Goal: Task Accomplishment & Management: Use online tool/utility

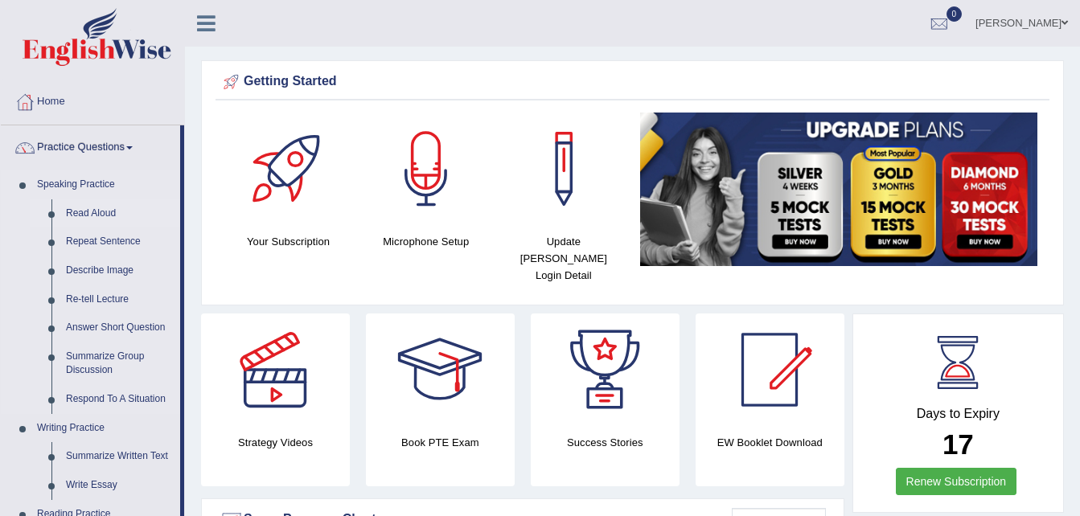
click at [88, 209] on link "Read Aloud" at bounding box center [119, 213] width 121 height 29
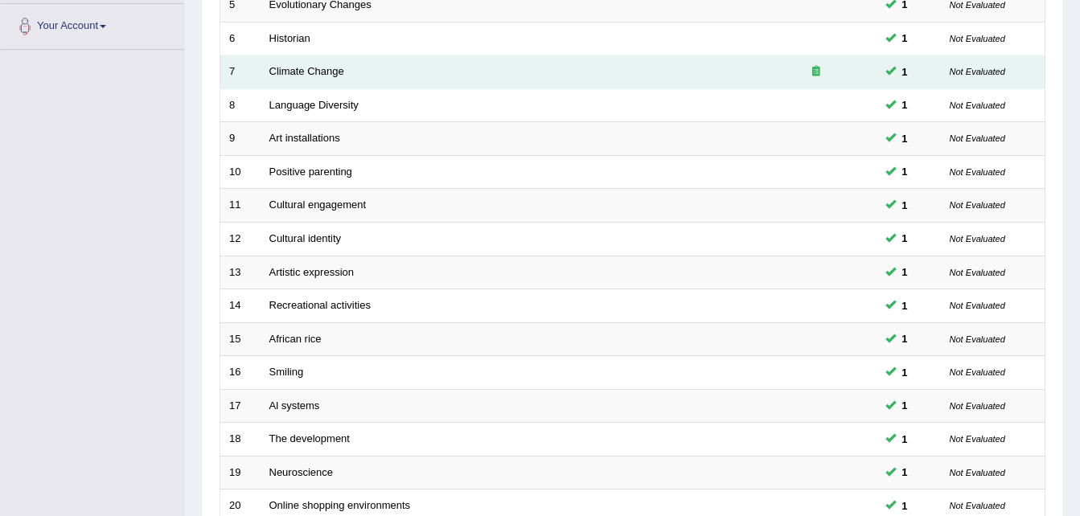
scroll to position [548, 0]
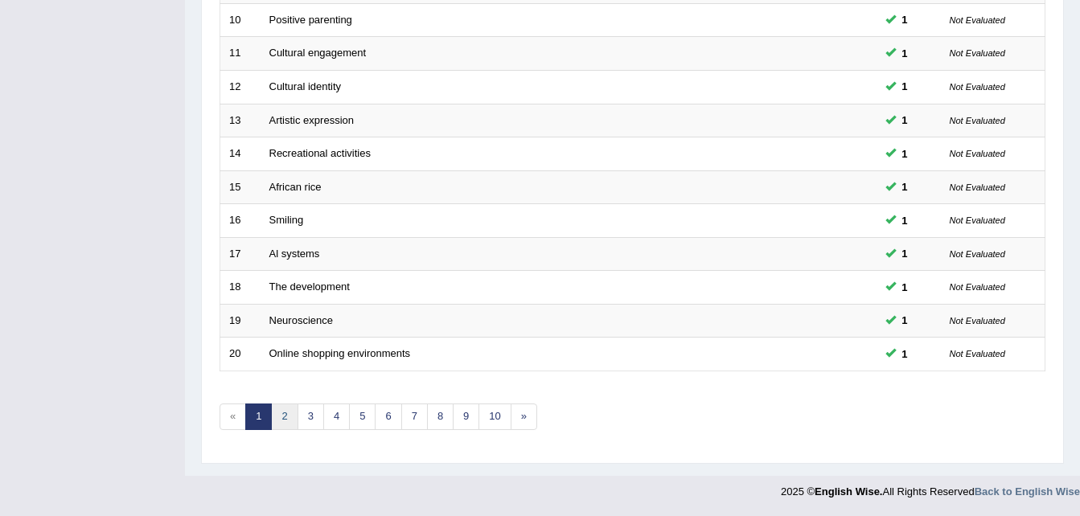
click at [281, 424] on link "2" at bounding box center [284, 417] width 27 height 27
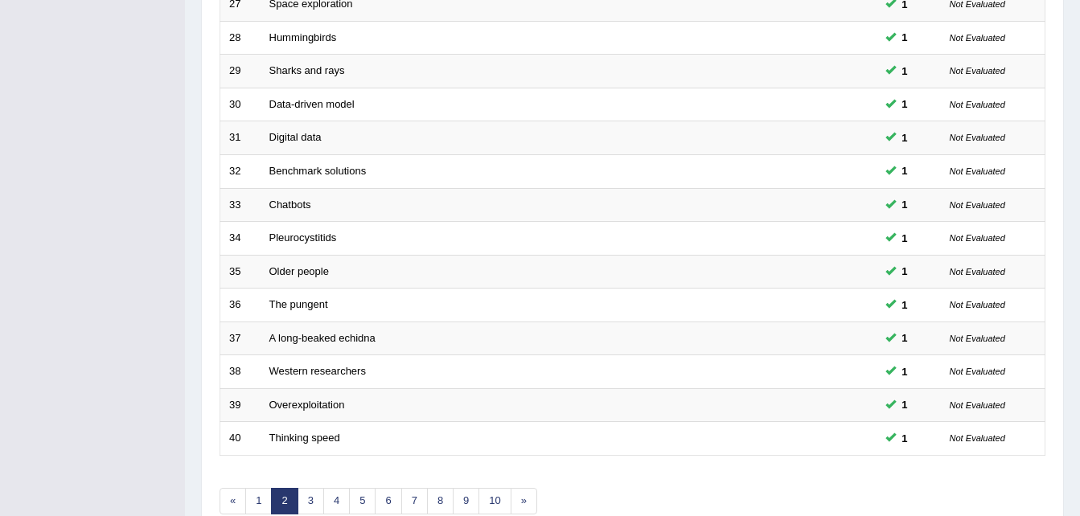
scroll to position [548, 0]
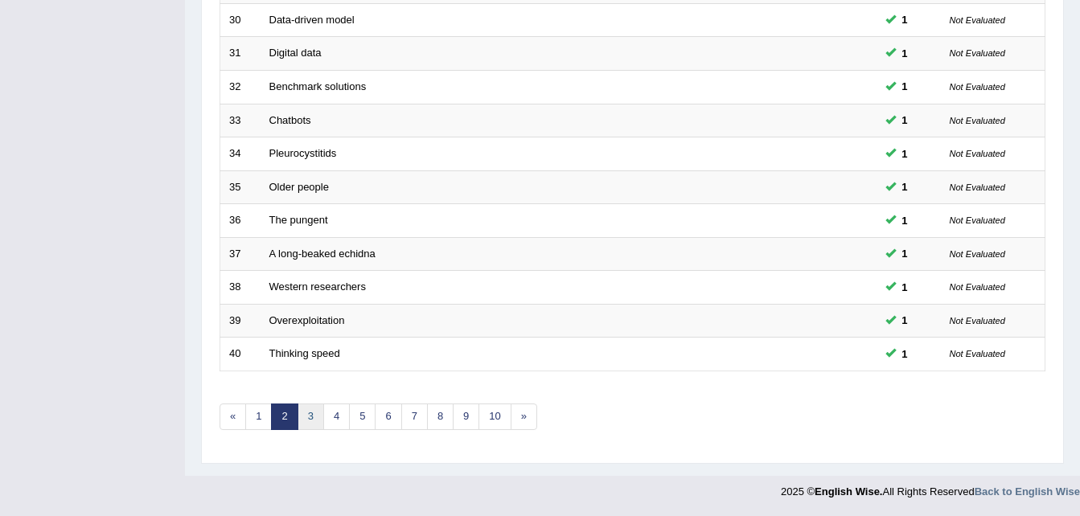
click at [308, 425] on link "3" at bounding box center [310, 417] width 27 height 27
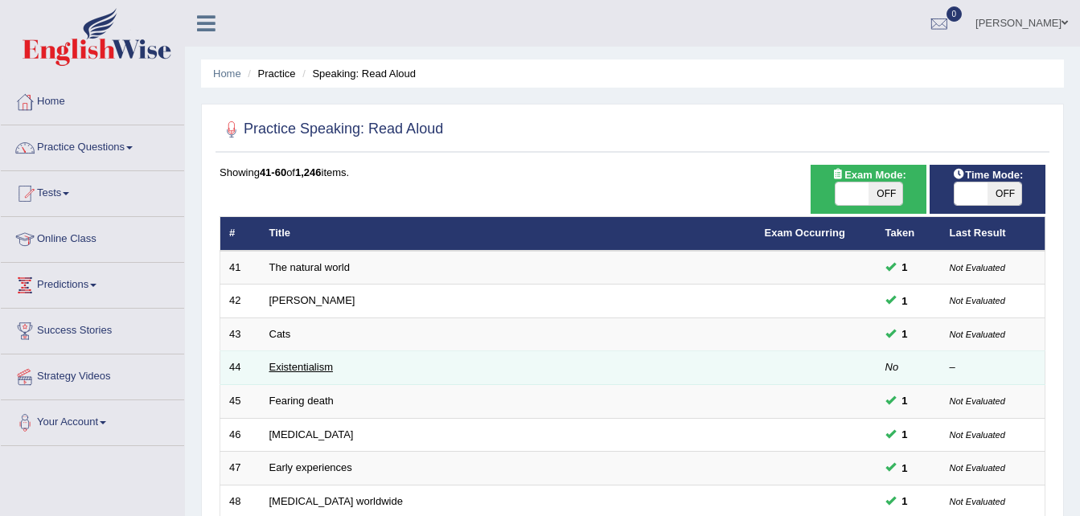
click at [302, 369] on link "Existentialism" at bounding box center [301, 367] width 64 height 12
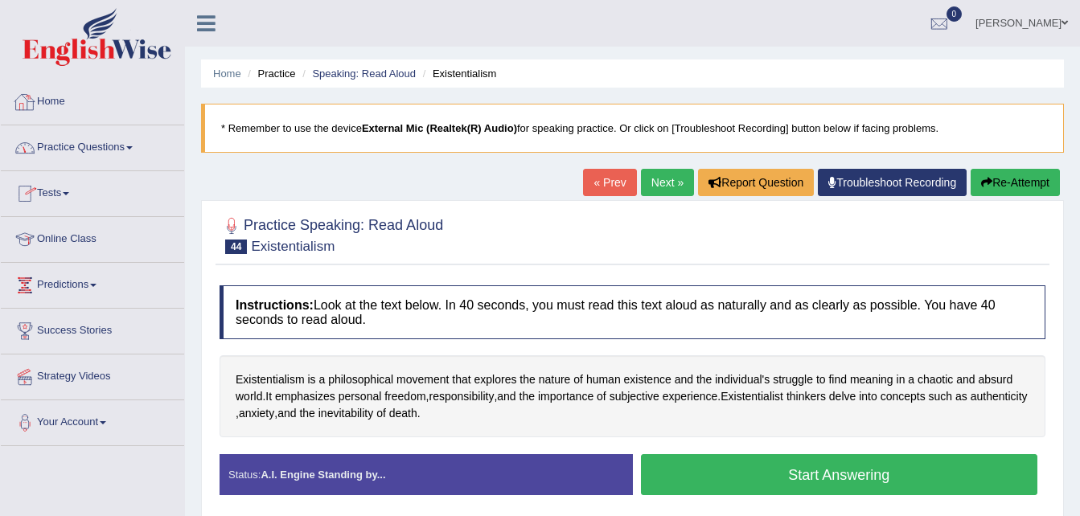
click at [58, 101] on link "Home" at bounding box center [92, 100] width 183 height 40
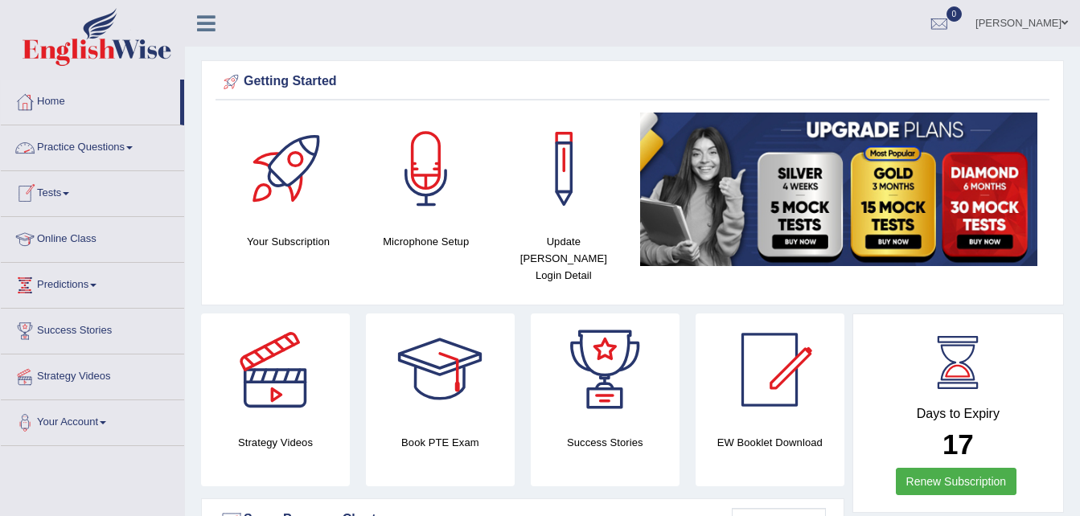
drag, startPoint x: 0, startPoint y: 0, endPoint x: 138, endPoint y: 149, distance: 203.1
click at [138, 149] on link "Practice Questions" at bounding box center [92, 145] width 183 height 40
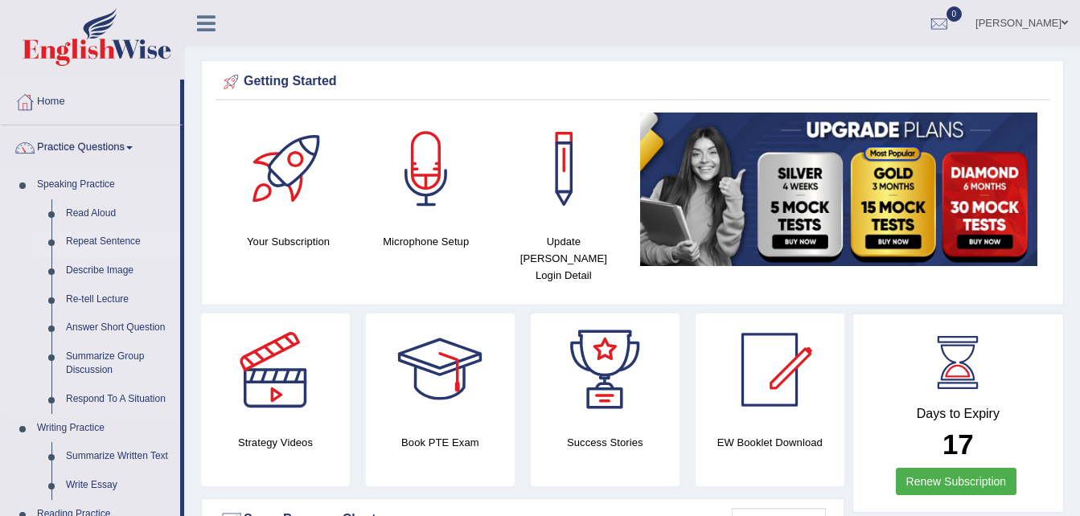
click at [114, 240] on link "Repeat Sentence" at bounding box center [119, 242] width 121 height 29
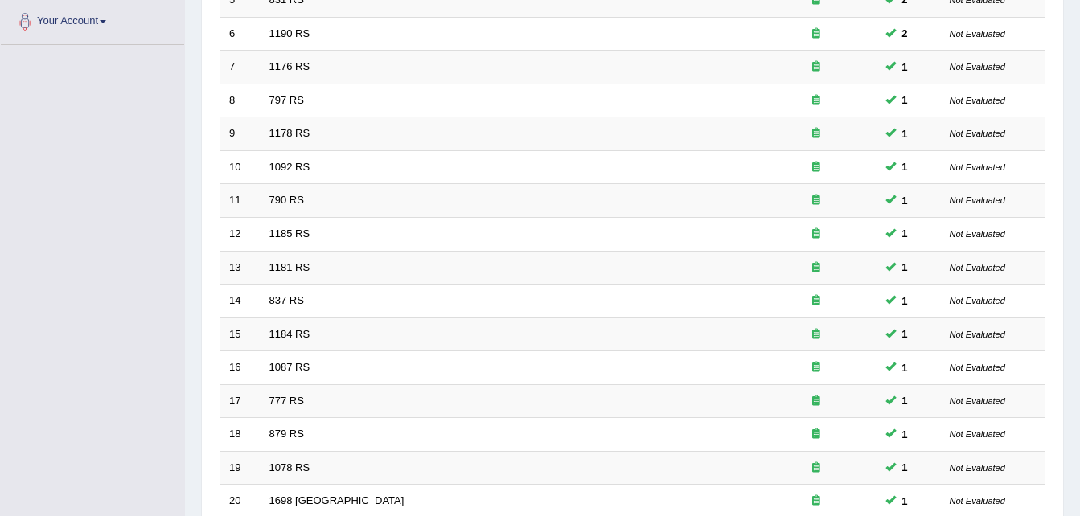
scroll to position [548, 0]
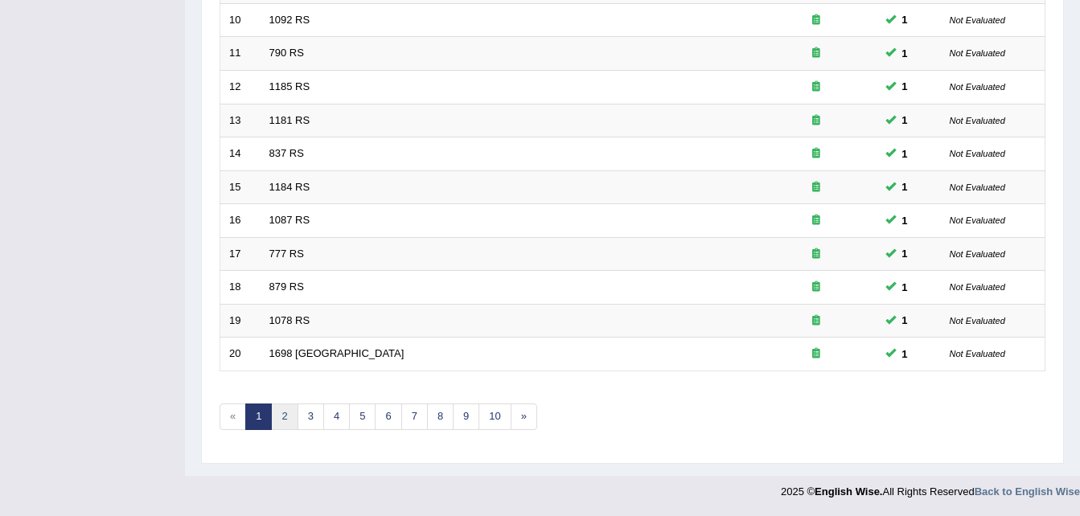
click at [285, 412] on link "2" at bounding box center [284, 417] width 27 height 27
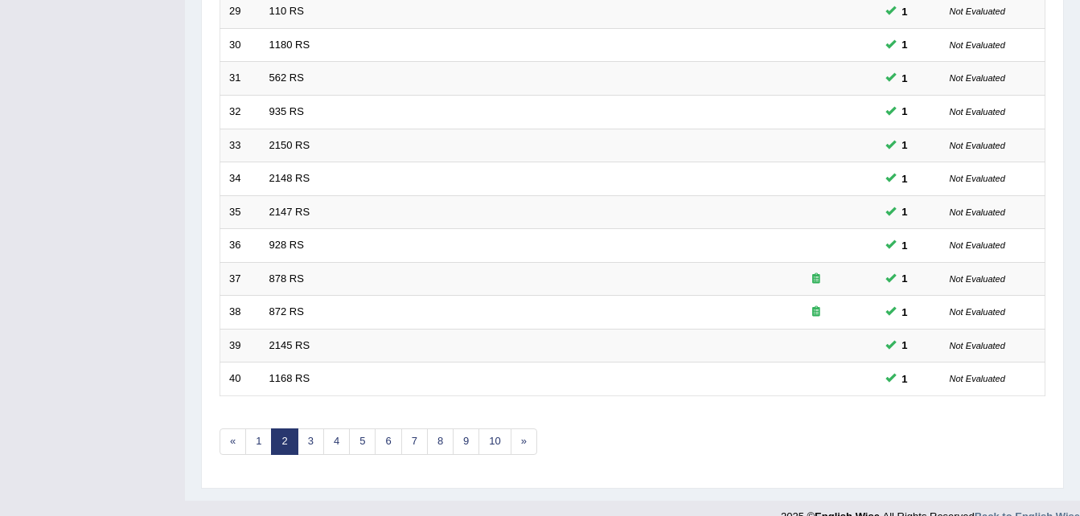
scroll to position [548, 0]
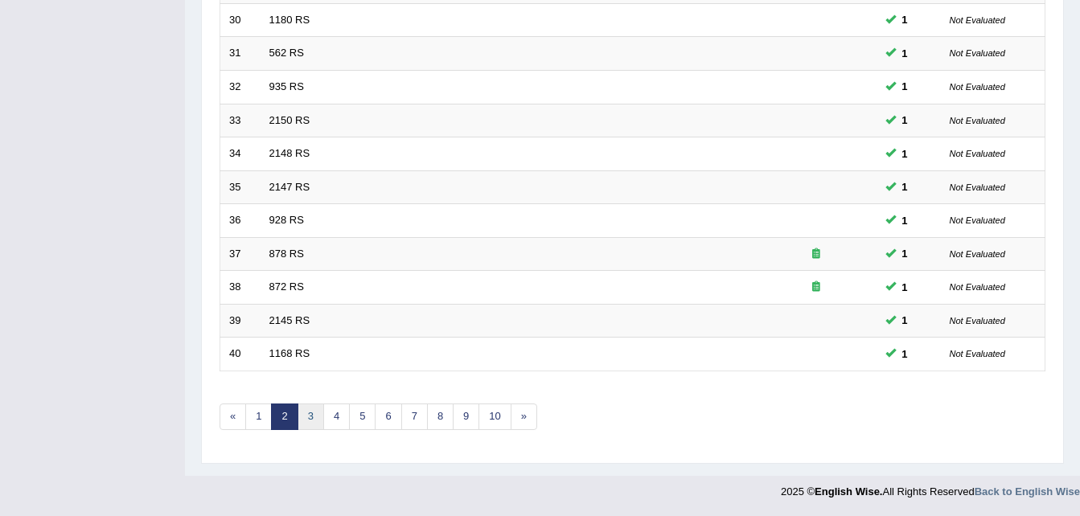
click at [318, 419] on link "3" at bounding box center [310, 417] width 27 height 27
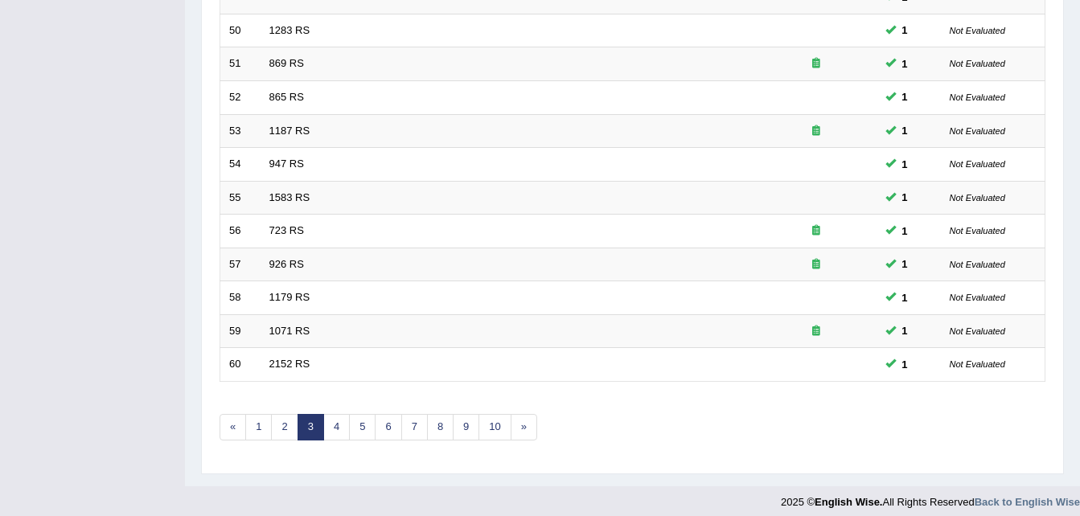
scroll to position [548, 0]
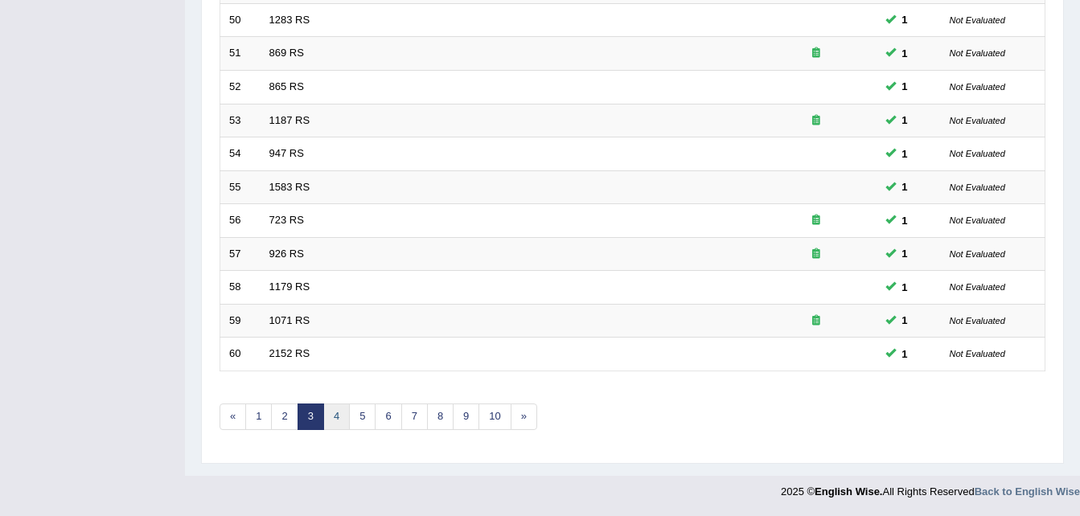
click at [340, 415] on link "4" at bounding box center [336, 417] width 27 height 27
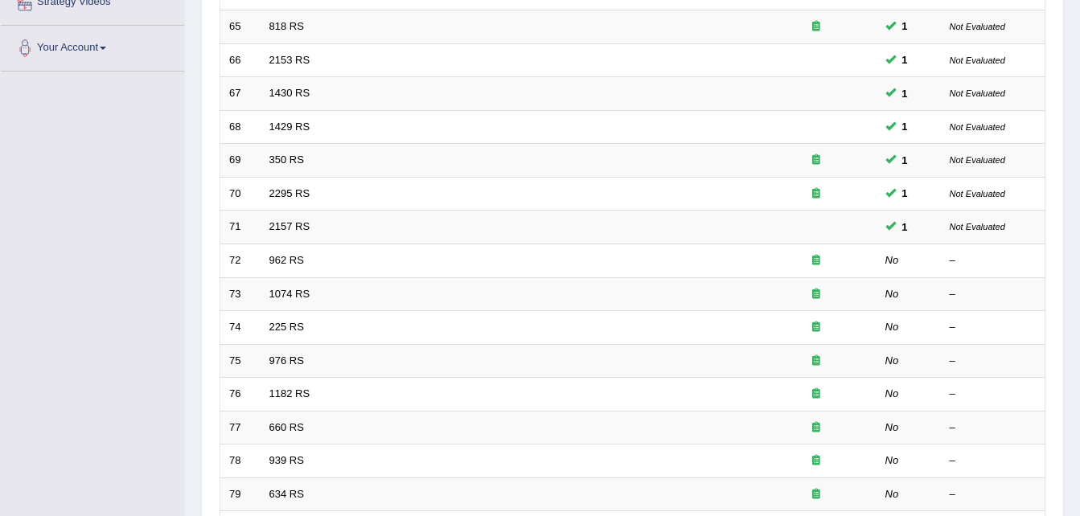
scroll to position [378, 0]
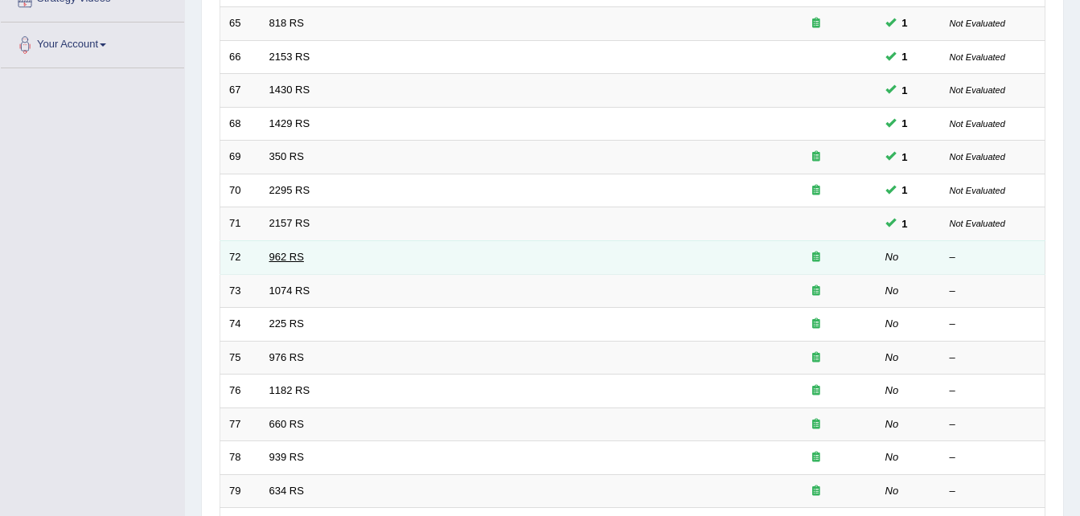
click at [293, 257] on link "962 RS" at bounding box center [286, 257] width 35 height 12
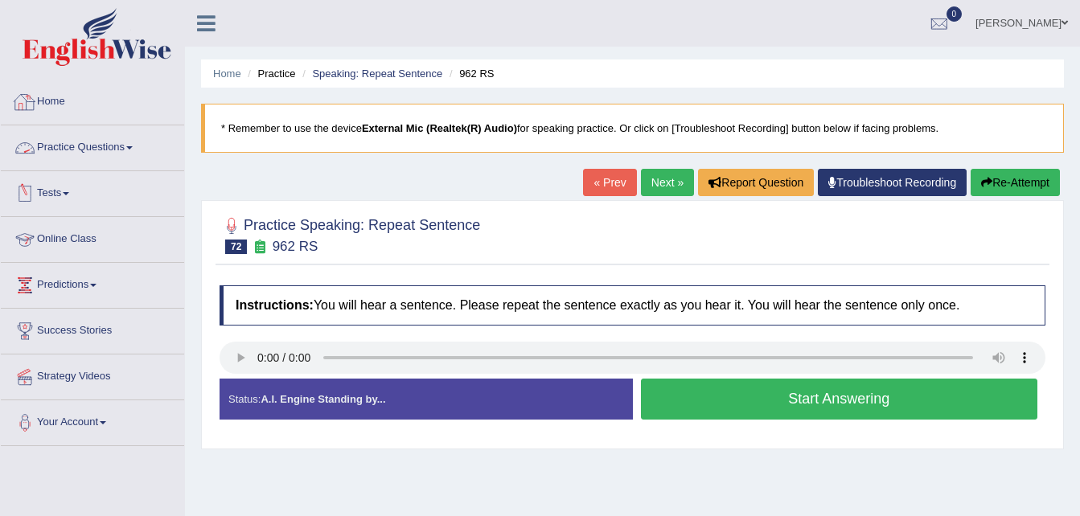
click at [58, 104] on link "Home" at bounding box center [92, 100] width 183 height 40
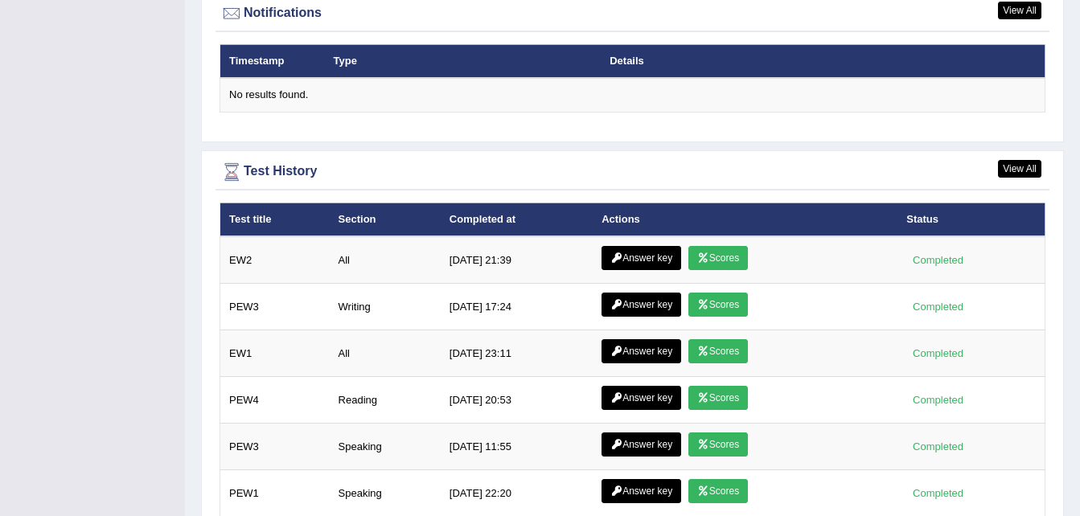
scroll to position [1984, 0]
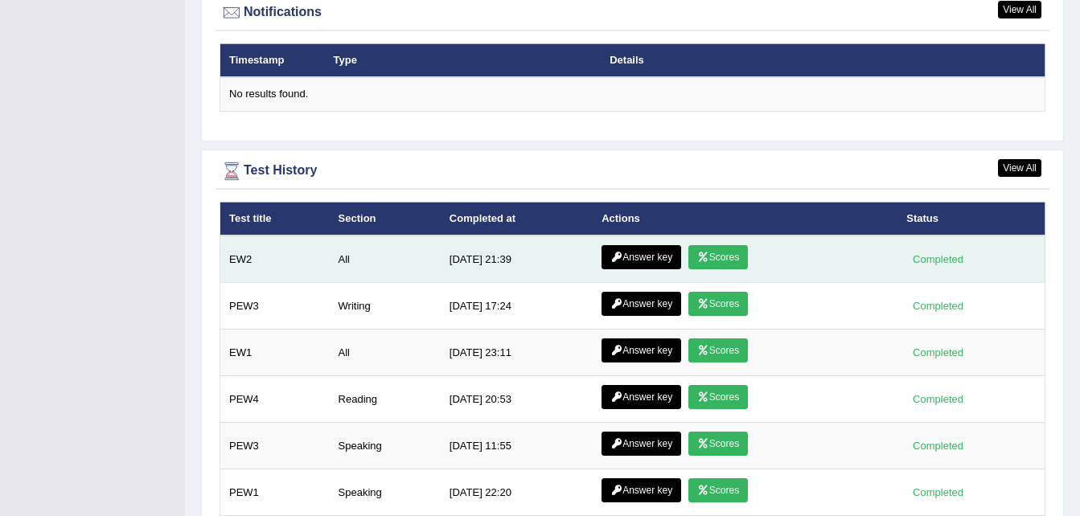
click at [699, 252] on icon at bounding box center [703, 257] width 12 height 10
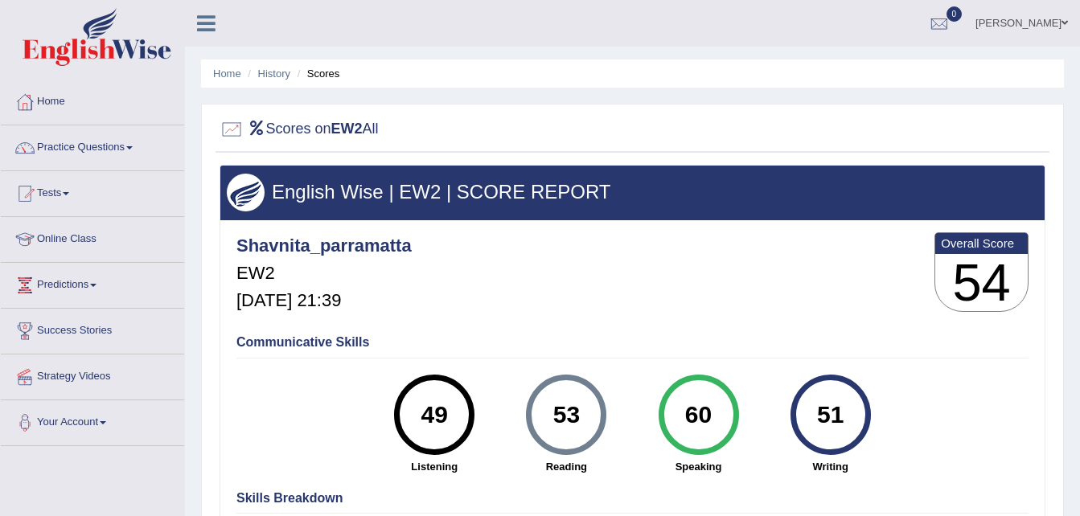
click at [226, 65] on ul "Home History Scores" at bounding box center [632, 73] width 863 height 28
click at [218, 72] on link "Home" at bounding box center [227, 74] width 28 height 12
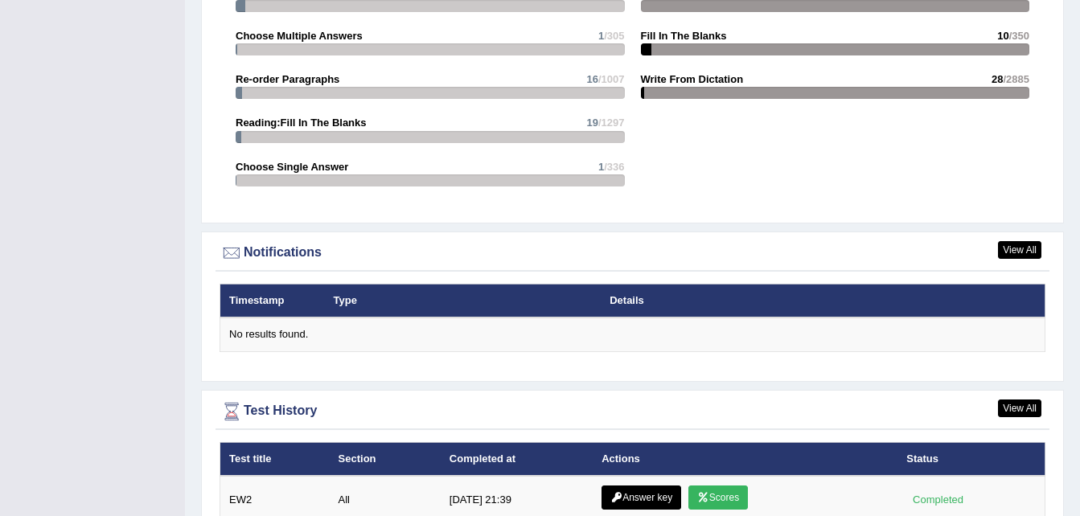
scroll to position [1745, 0]
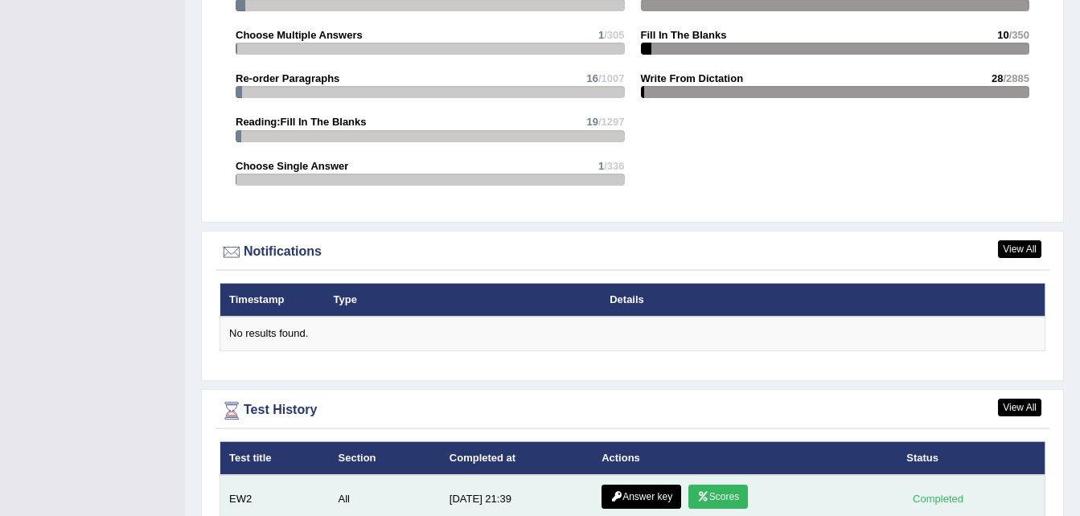
click at [629, 485] on link "Answer key" at bounding box center [641, 497] width 80 height 24
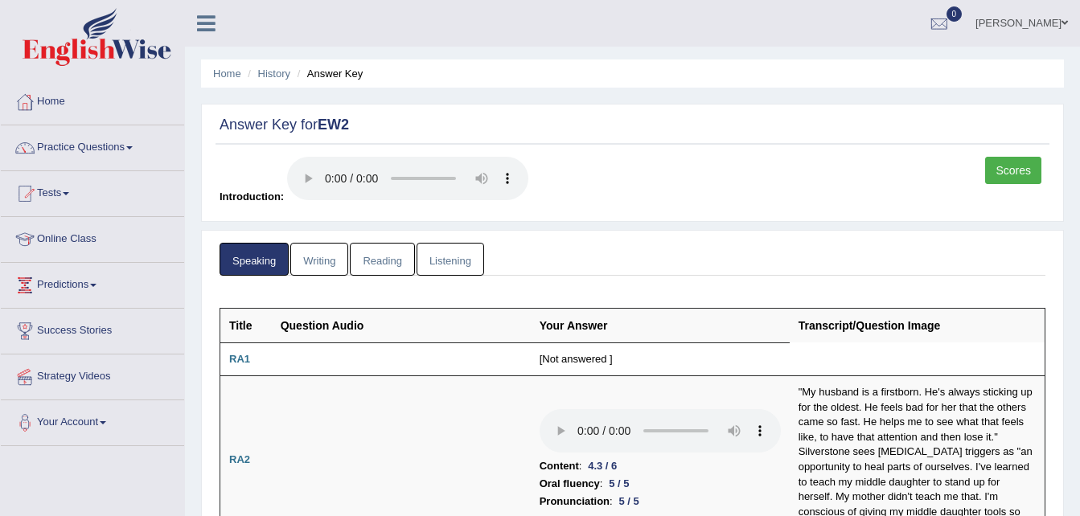
click at [326, 259] on link "Writing" at bounding box center [319, 259] width 58 height 33
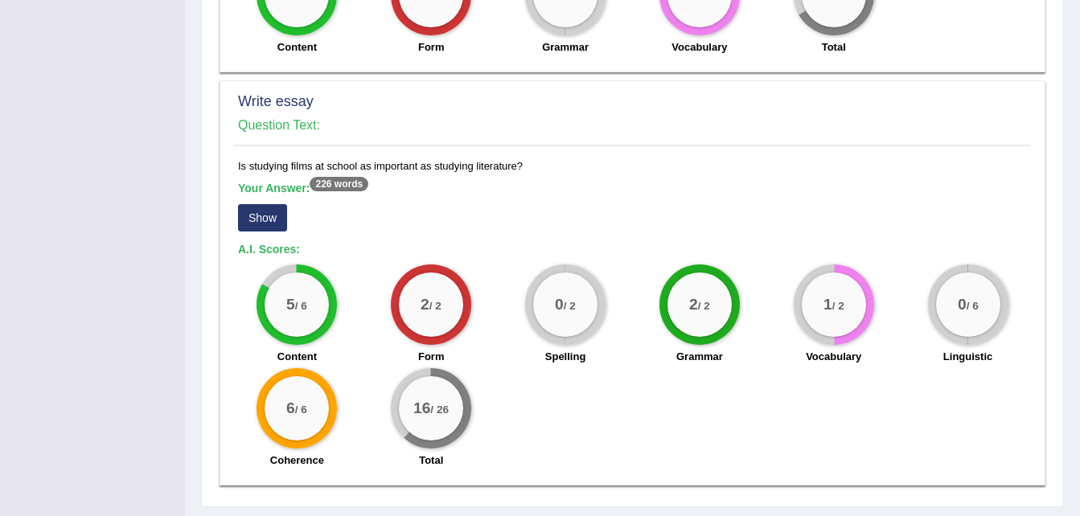
scroll to position [1155, 0]
click at [273, 214] on button "Show" at bounding box center [262, 216] width 49 height 27
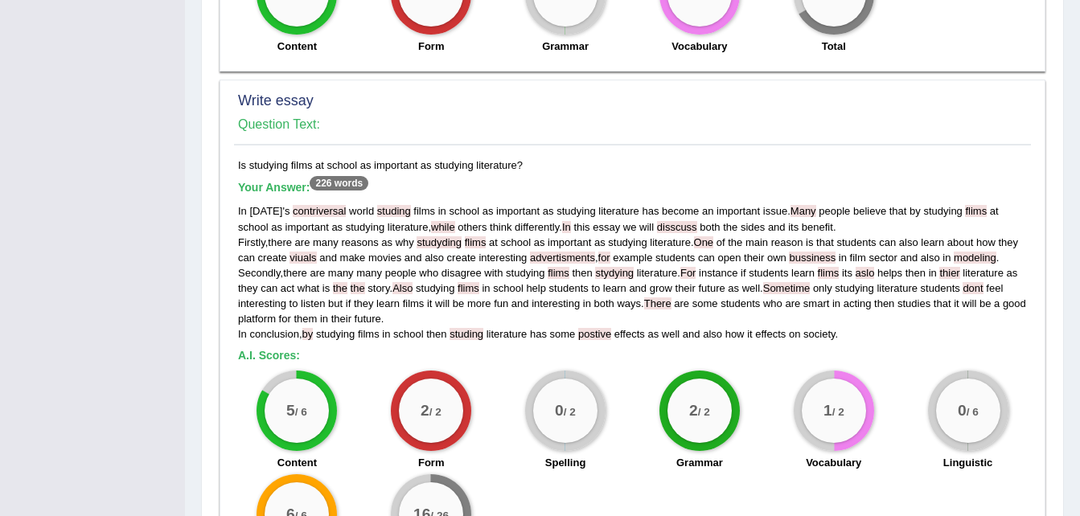
click at [762, 389] on div "2 / 2 Grammar" at bounding box center [699, 423] width 134 height 104
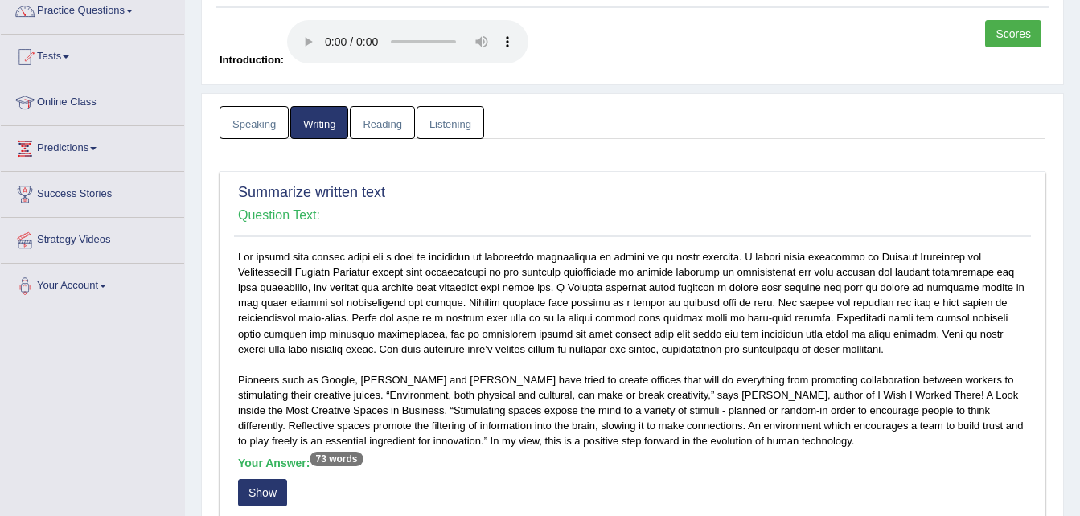
scroll to position [0, 0]
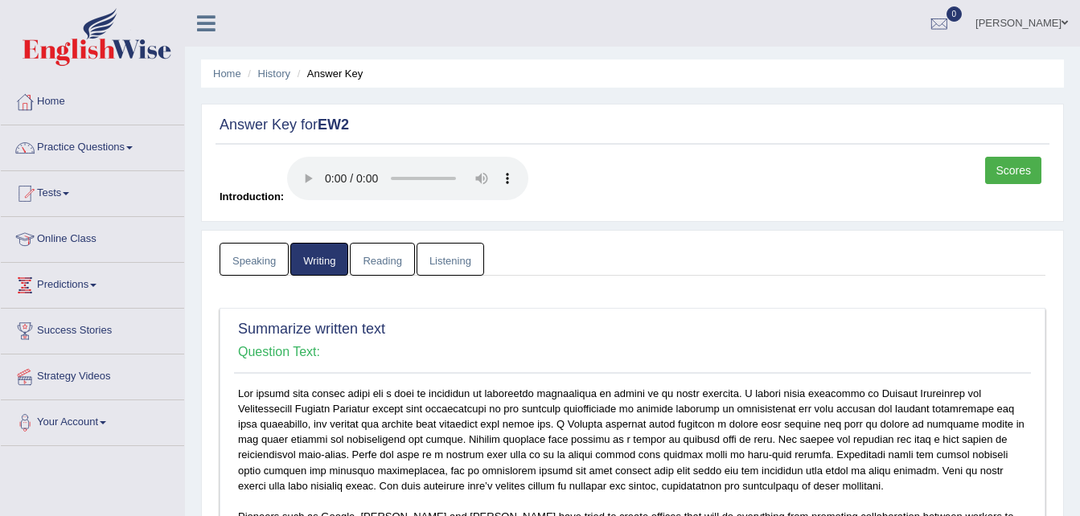
click at [388, 253] on link "Reading" at bounding box center [382, 259] width 64 height 33
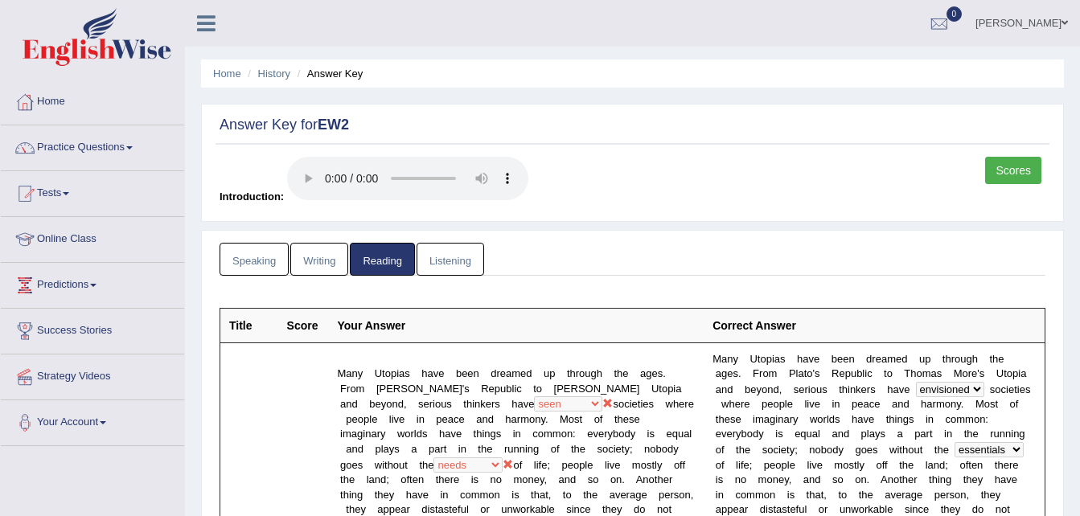
click at [449, 260] on link "Listening" at bounding box center [450, 259] width 68 height 33
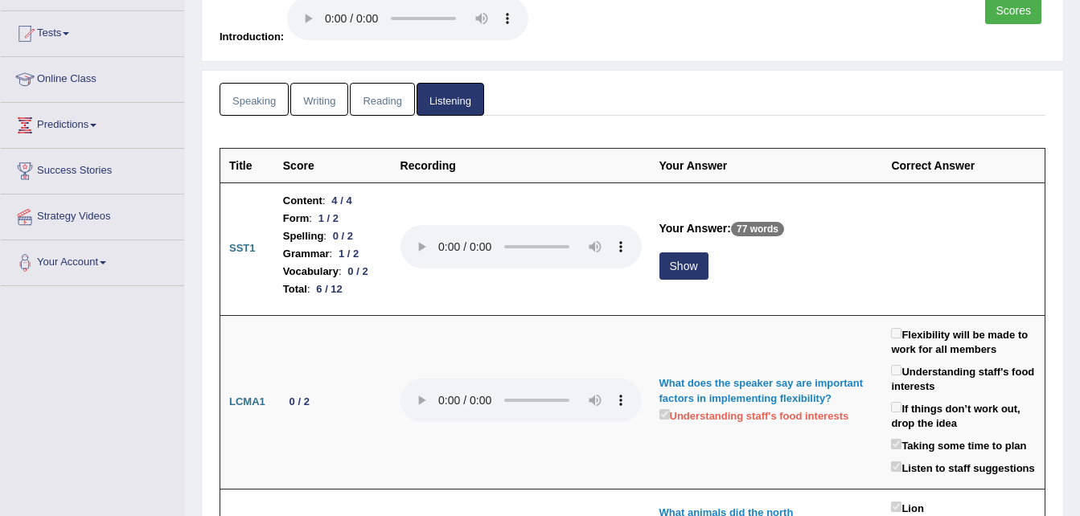
scroll to position [161, 0]
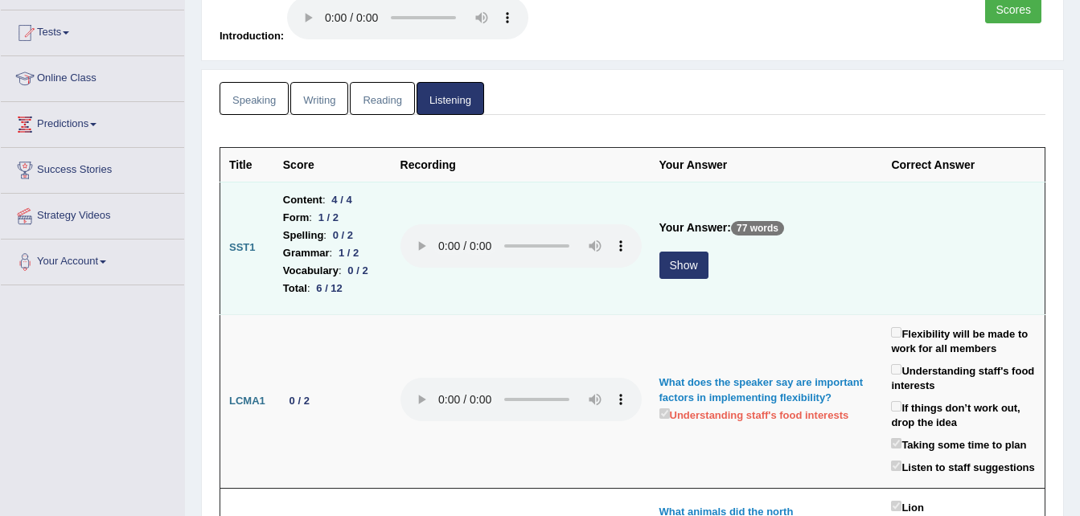
click at [702, 262] on button "Show" at bounding box center [683, 265] width 49 height 27
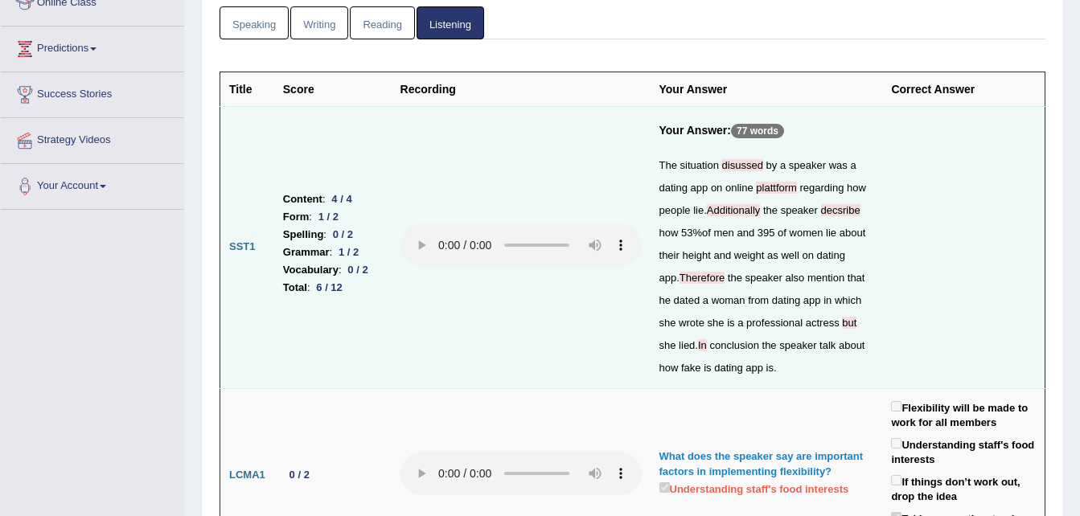
scroll to position [246, 0]
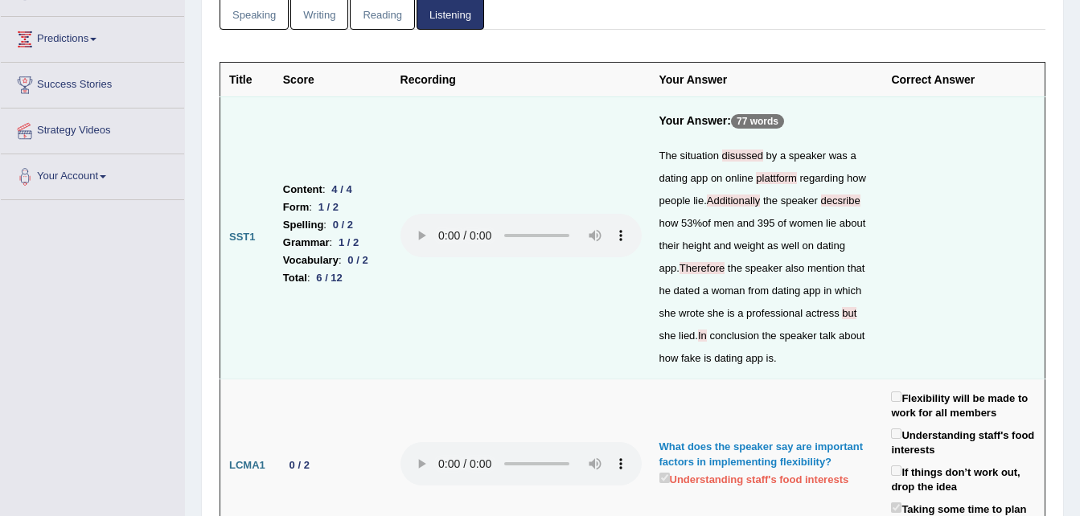
click at [882, 279] on td at bounding box center [963, 237] width 162 height 282
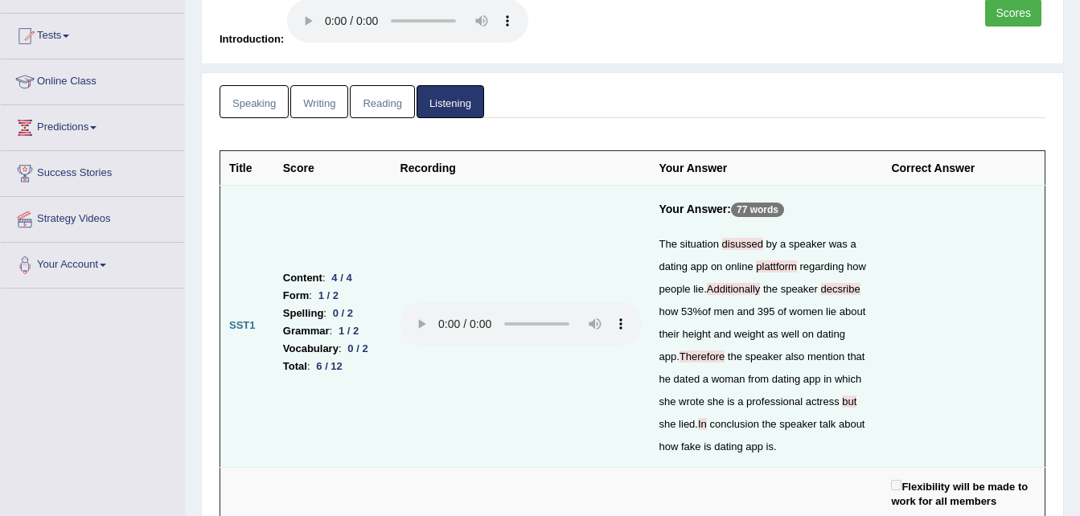
scroll to position [0, 0]
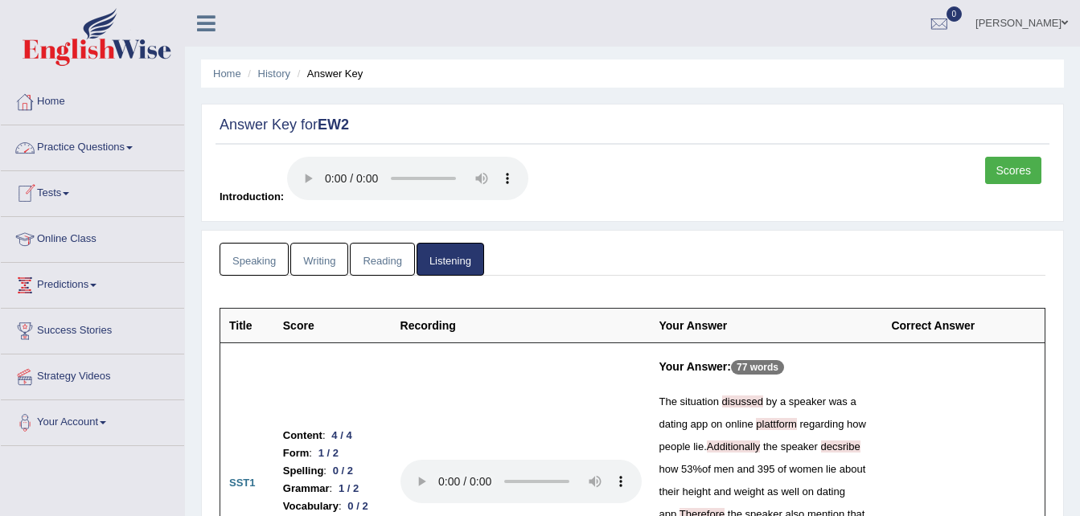
click at [60, 95] on link "Home" at bounding box center [92, 100] width 183 height 40
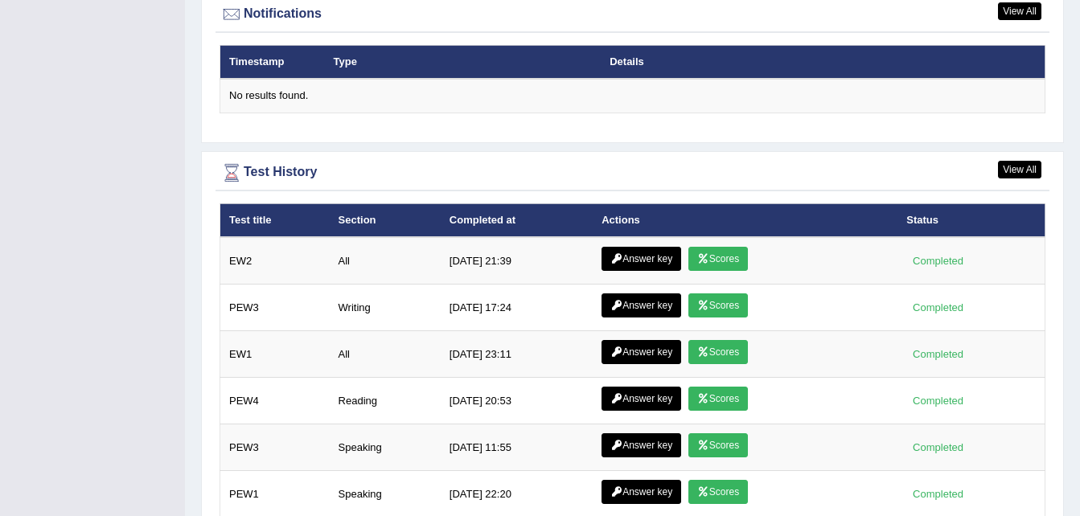
scroll to position [1985, 0]
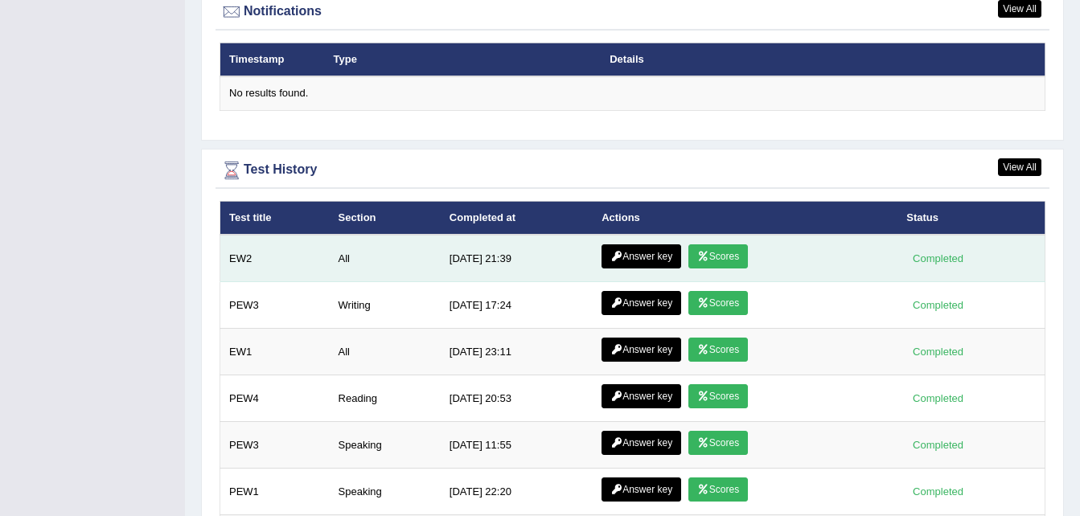
click at [635, 244] on link "Answer key" at bounding box center [641, 256] width 80 height 24
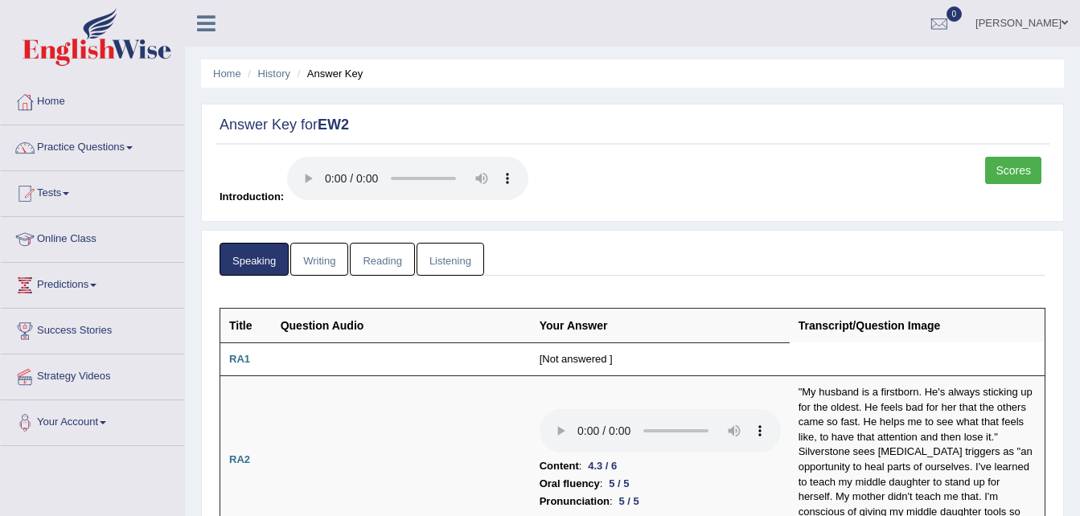
click at [453, 256] on link "Listening" at bounding box center [450, 259] width 68 height 33
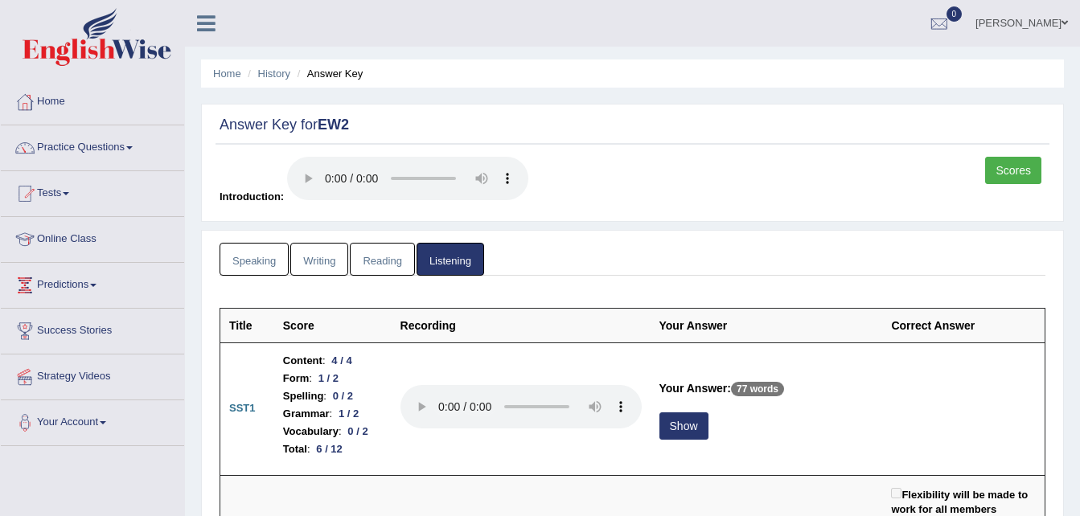
click at [395, 265] on link "Reading" at bounding box center [382, 259] width 64 height 33
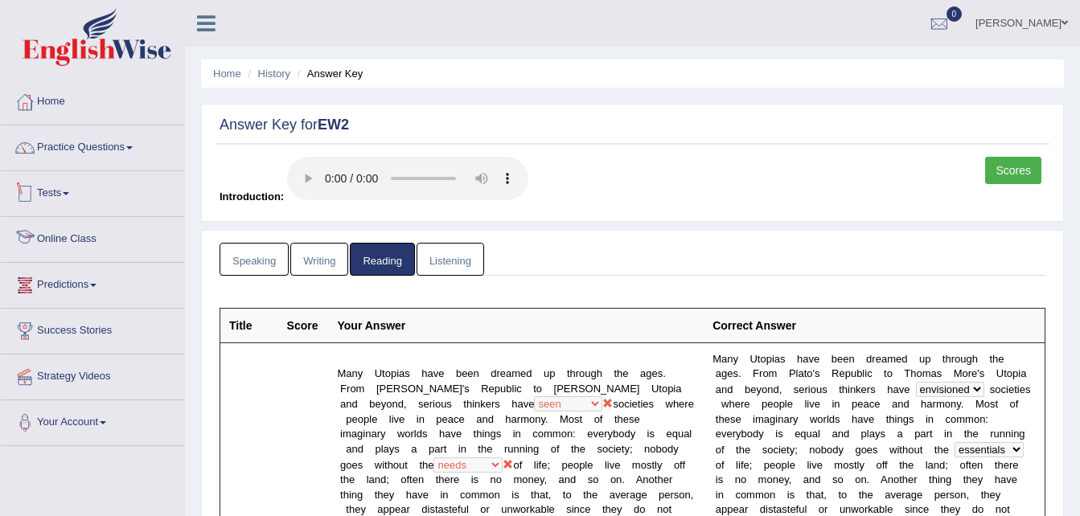
click at [68, 193] on span at bounding box center [66, 193] width 6 height 3
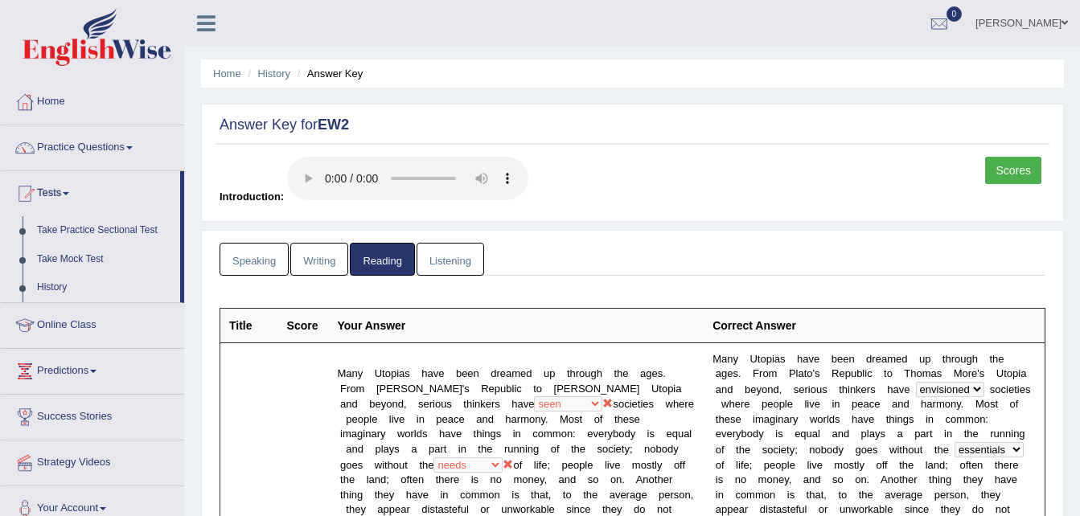
click at [111, 230] on link "Take Practice Sectional Test" at bounding box center [105, 230] width 150 height 29
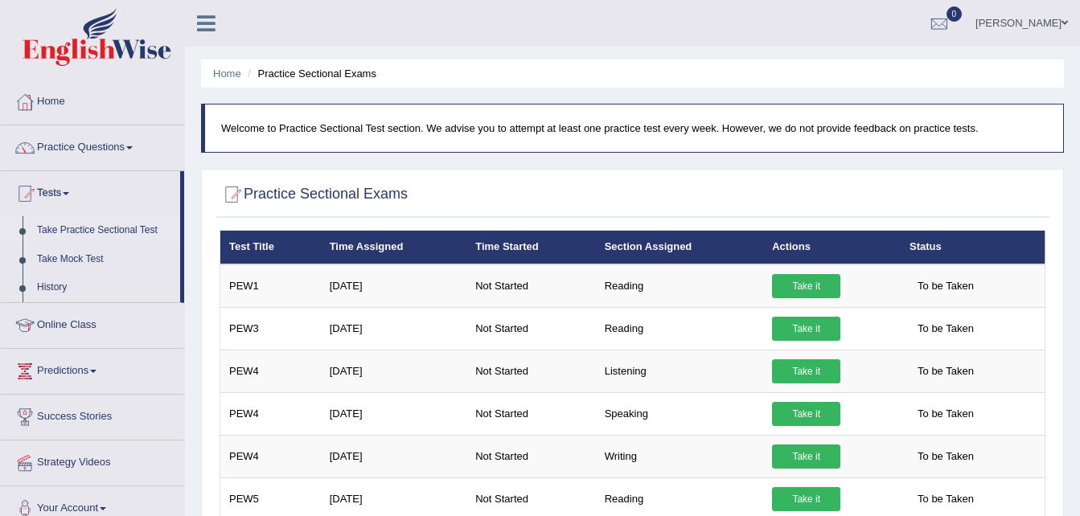
click at [784, 287] on link "Take it" at bounding box center [806, 286] width 68 height 24
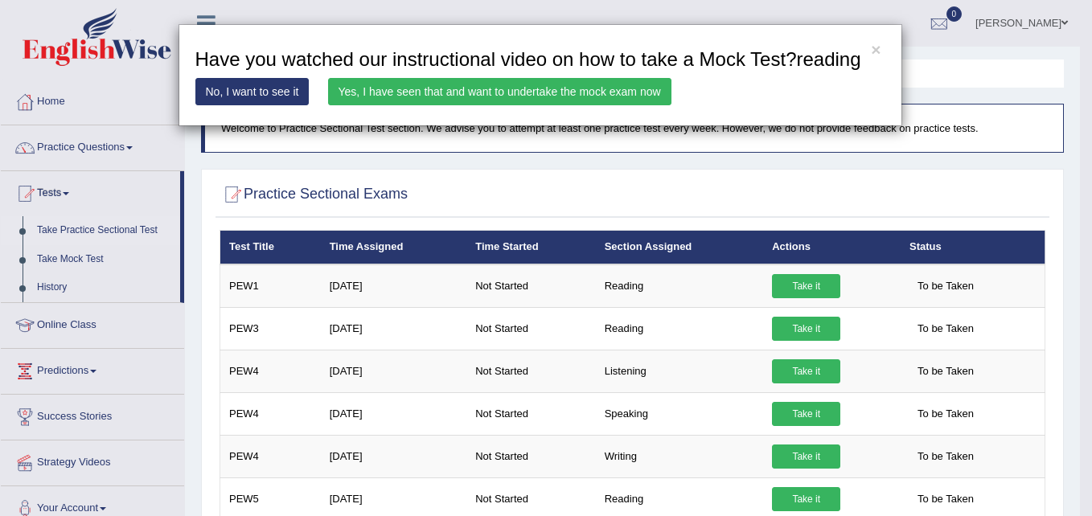
click at [531, 86] on link "Yes, I have seen that and want to undertake the mock exam now" at bounding box center [499, 91] width 343 height 27
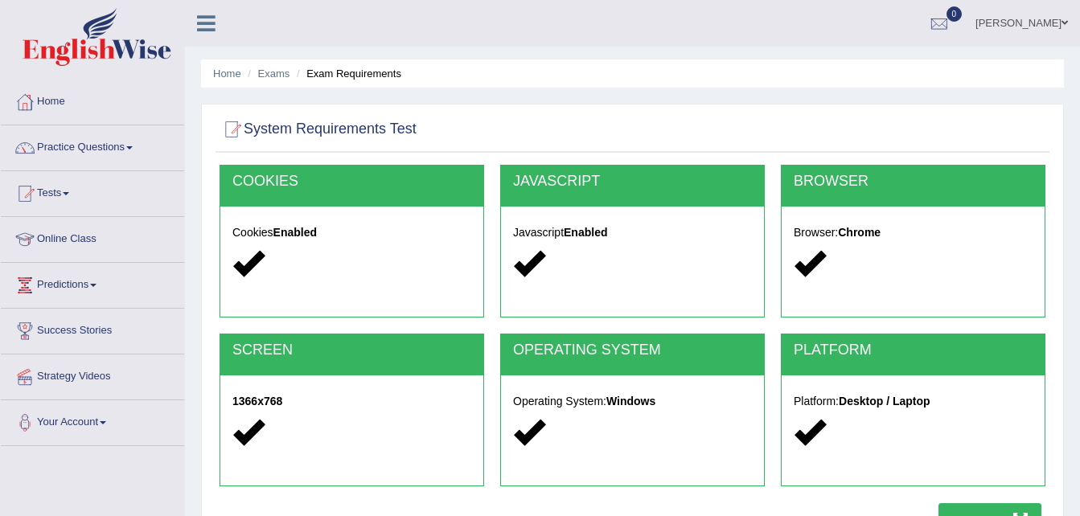
click at [692, 308] on div "JAVASCRIPT Javascript Enabled" at bounding box center [632, 241] width 265 height 153
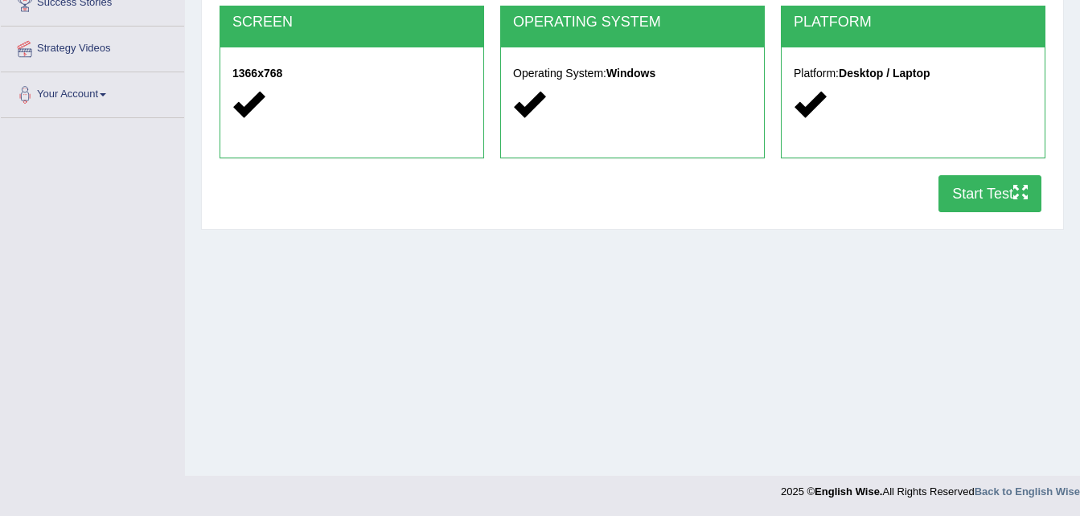
click at [986, 186] on button "Start Test" at bounding box center [989, 193] width 103 height 37
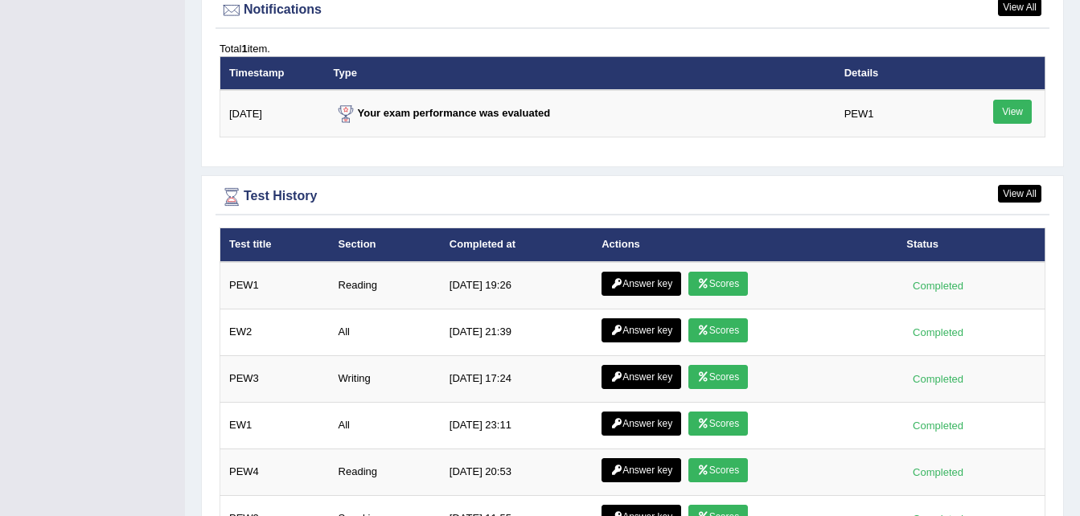
scroll to position [1988, 0]
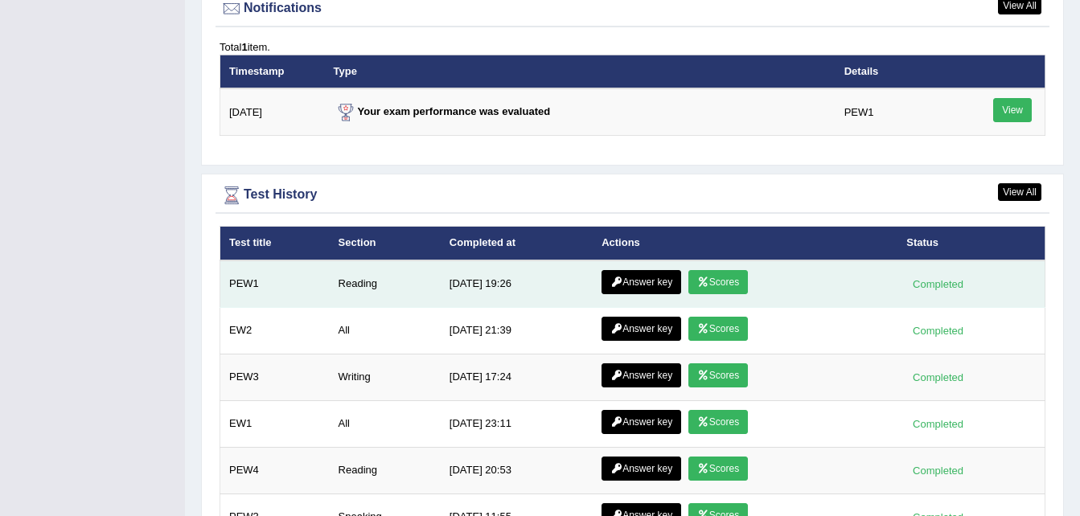
click at [697, 277] on icon at bounding box center [703, 282] width 12 height 10
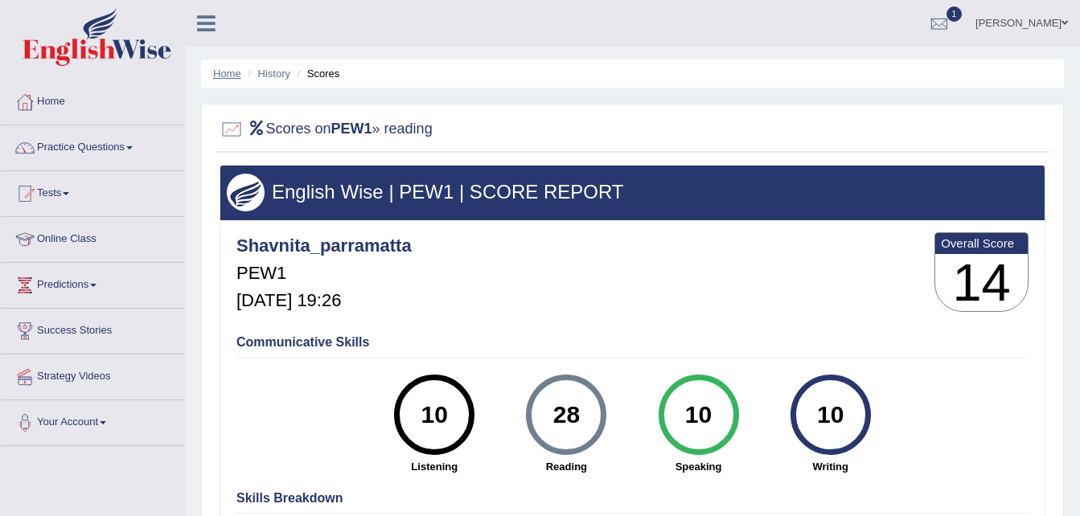
click at [230, 72] on link "Home" at bounding box center [227, 74] width 28 height 12
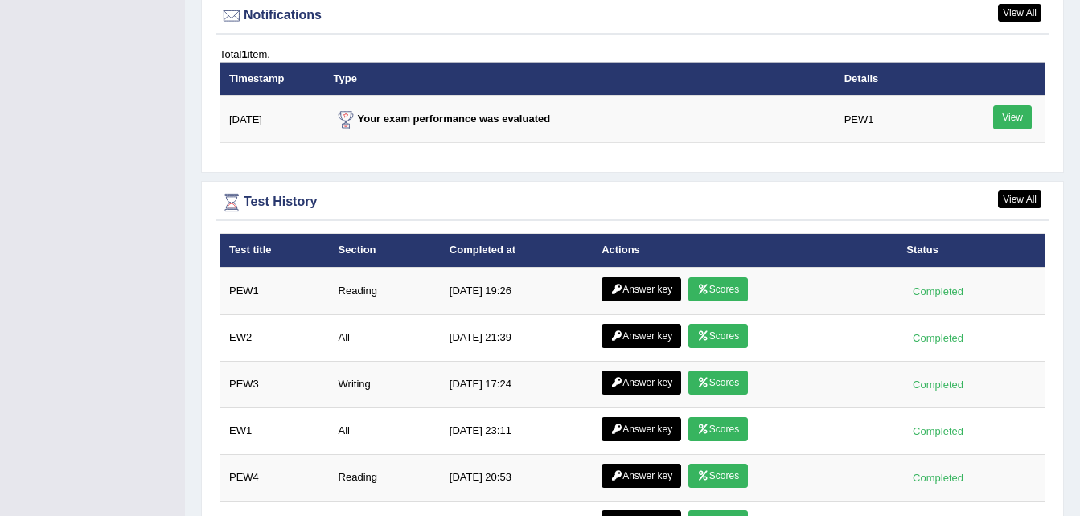
scroll to position [1982, 0]
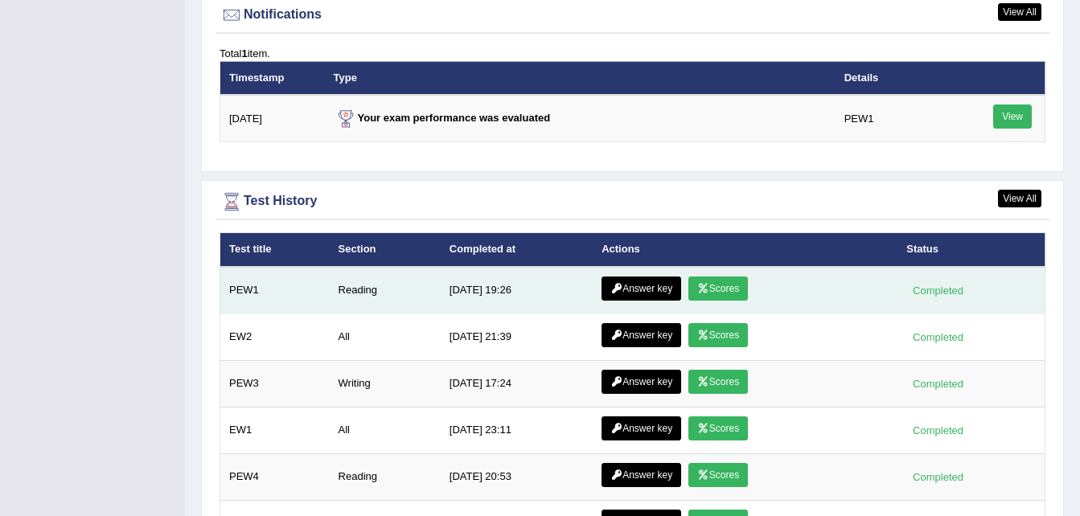
click at [641, 277] on link "Answer key" at bounding box center [641, 289] width 80 height 24
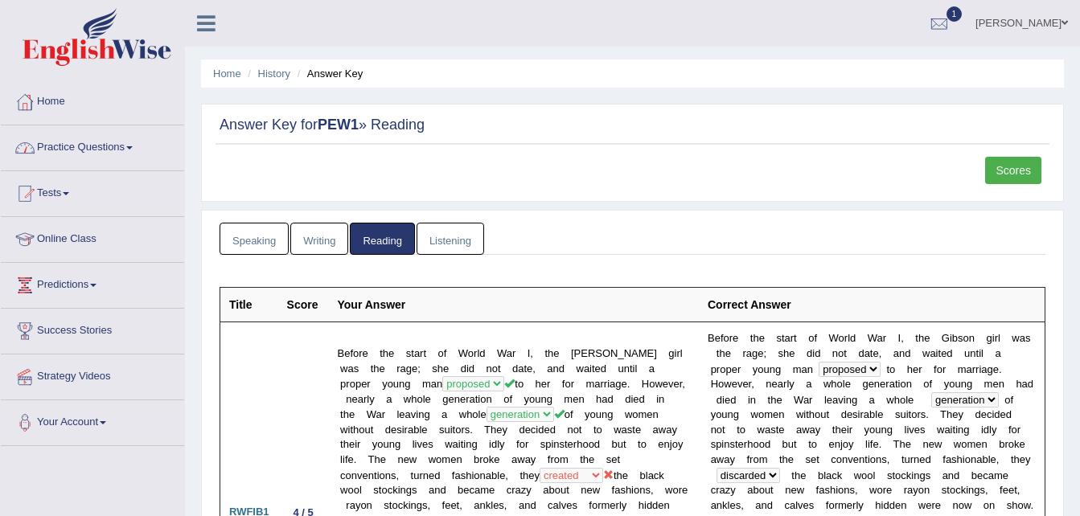
click at [445, 236] on link "Listening" at bounding box center [450, 239] width 68 height 33
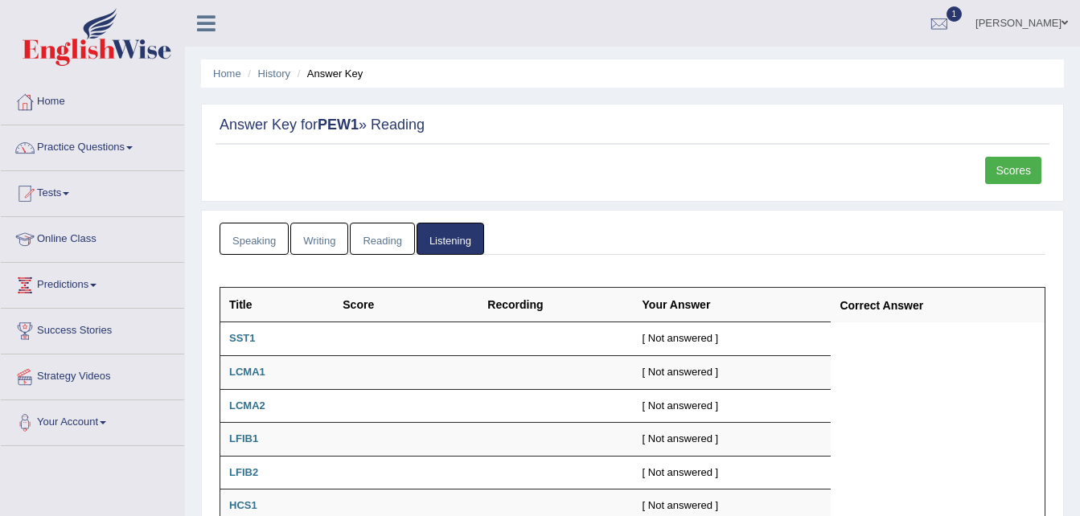
click at [377, 244] on link "Reading" at bounding box center [382, 239] width 64 height 33
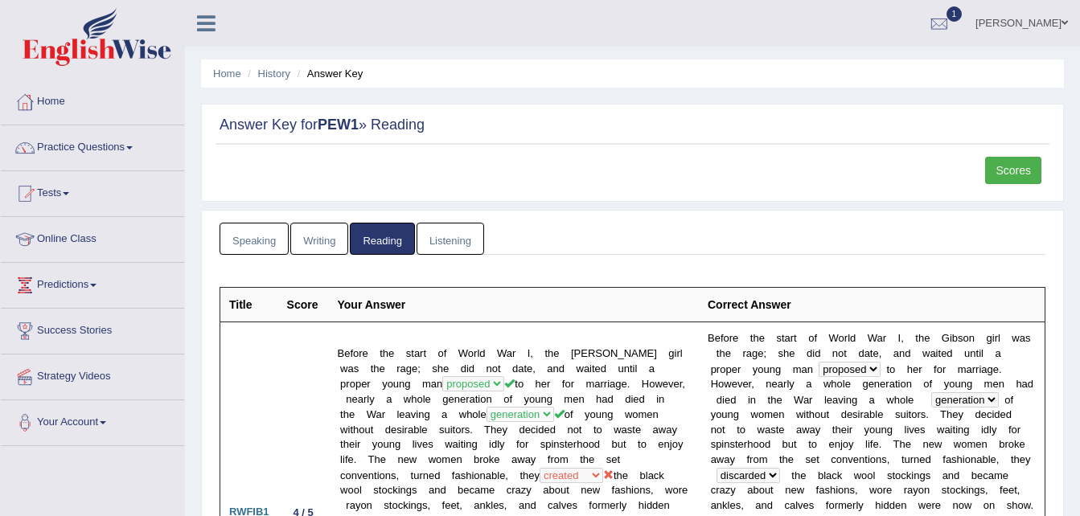
click at [328, 243] on link "Writing" at bounding box center [319, 239] width 58 height 33
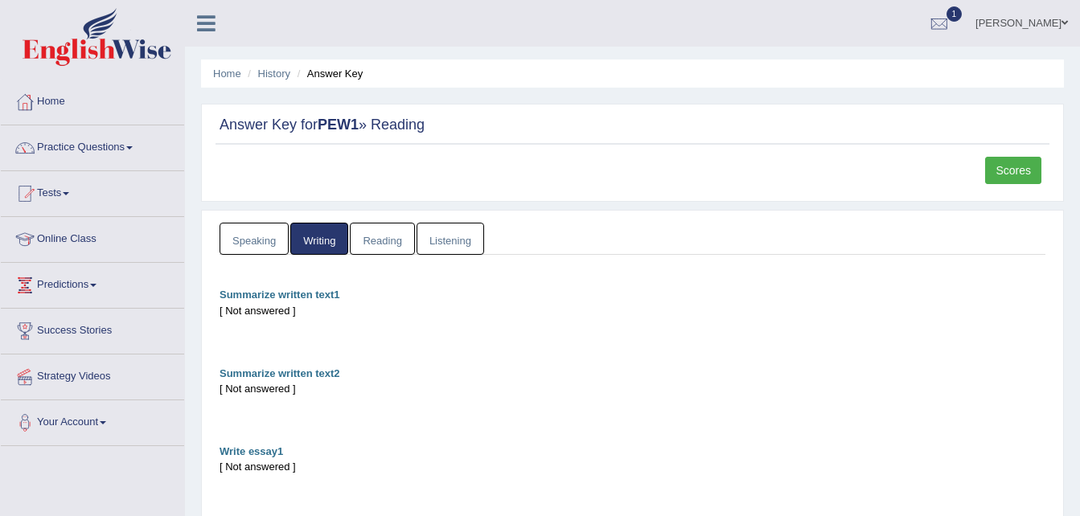
click at [265, 234] on link "Speaking" at bounding box center [253, 239] width 69 height 33
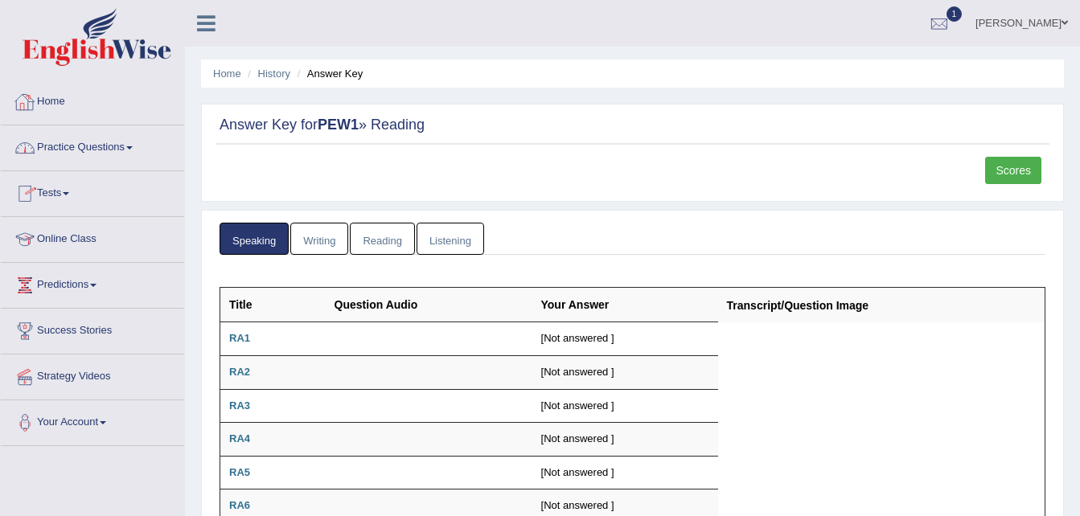
click at [27, 100] on div at bounding box center [25, 102] width 24 height 24
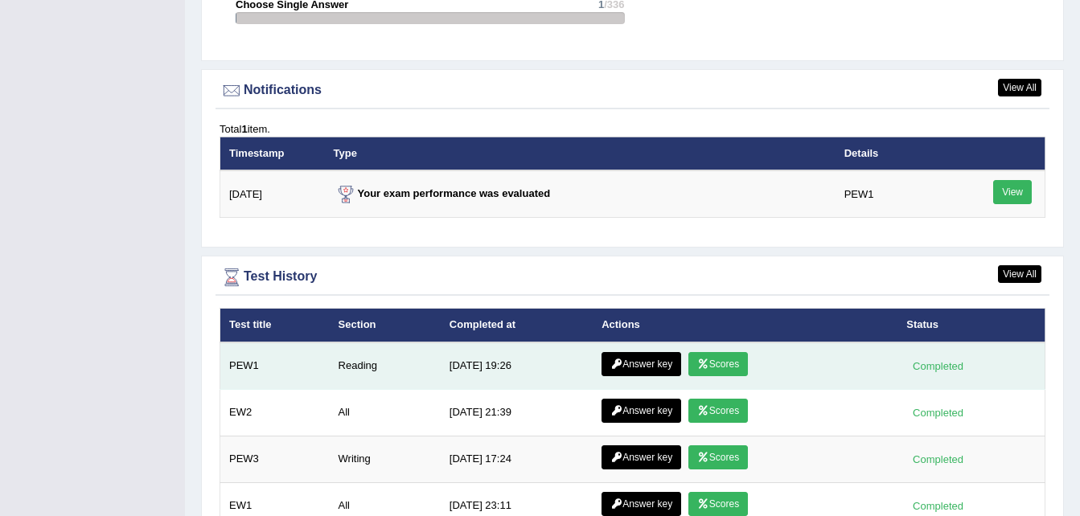
scroll to position [1907, 0]
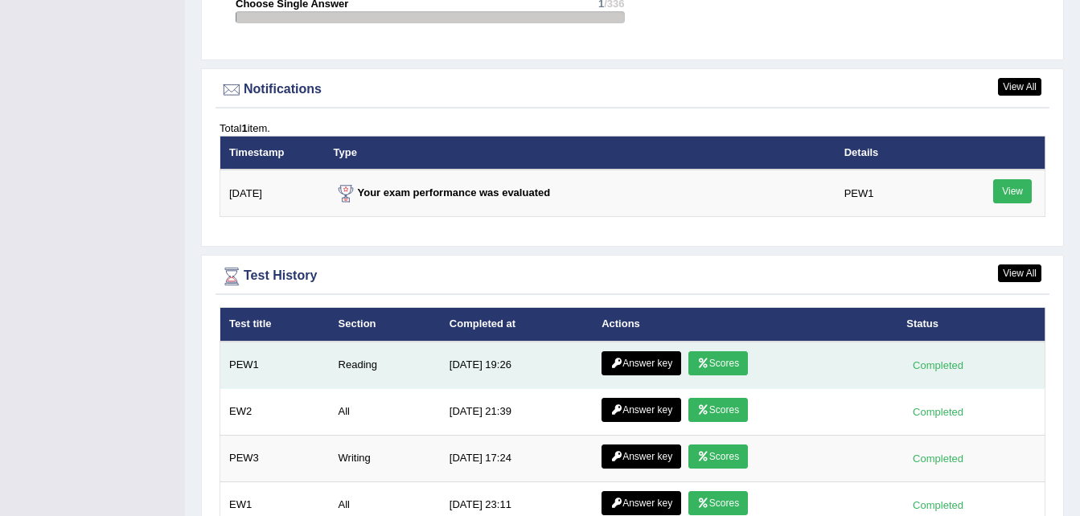
click at [708, 351] on link "Scores" at bounding box center [717, 363] width 59 height 24
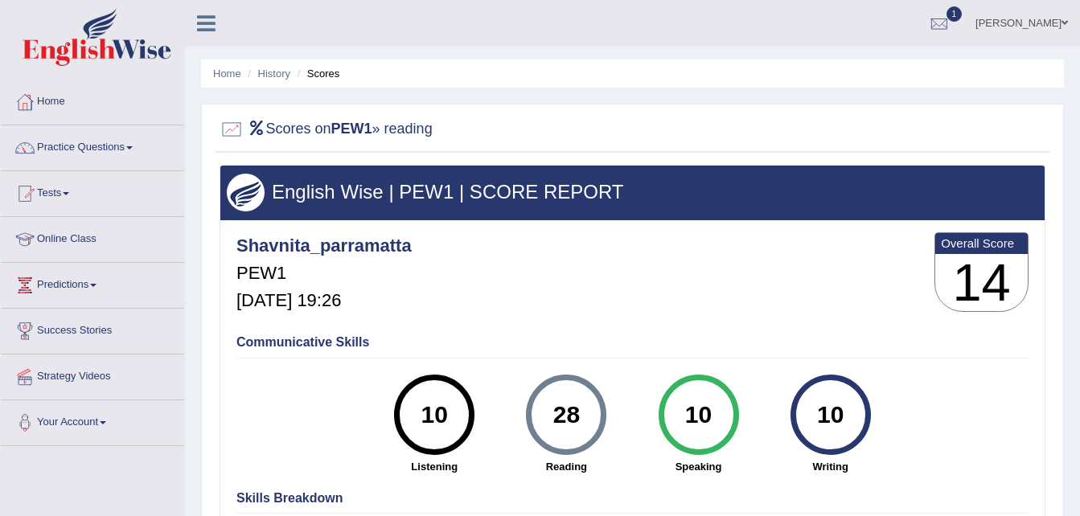
click at [1036, 89] on div "Home History Scores Scores on PEW1 » reading English Wise | PEW1 | SCORE REPORT…" at bounding box center [632, 402] width 895 height 804
click at [49, 105] on link "Home" at bounding box center [92, 100] width 183 height 40
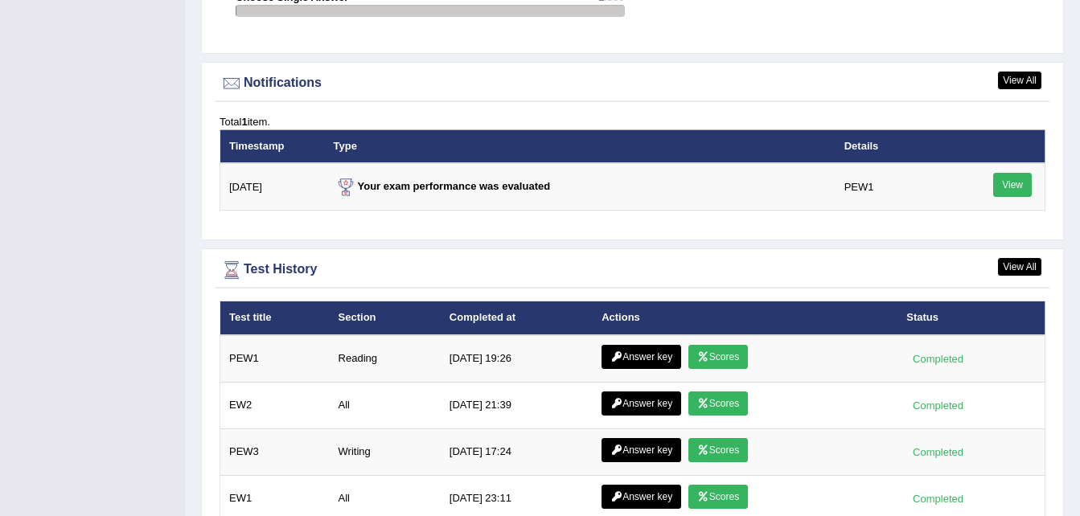
scroll to position [1914, 0]
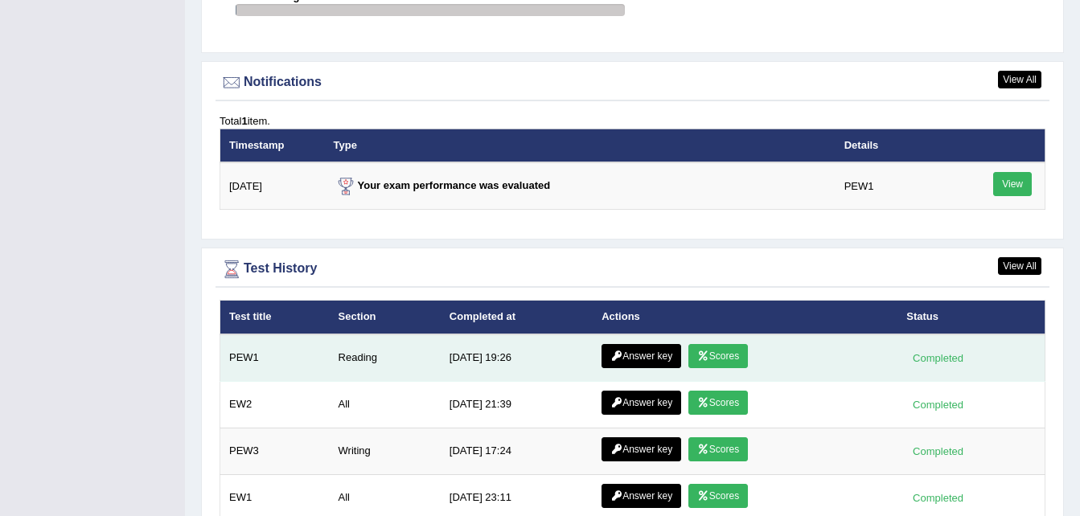
click at [697, 351] on icon at bounding box center [703, 356] width 12 height 10
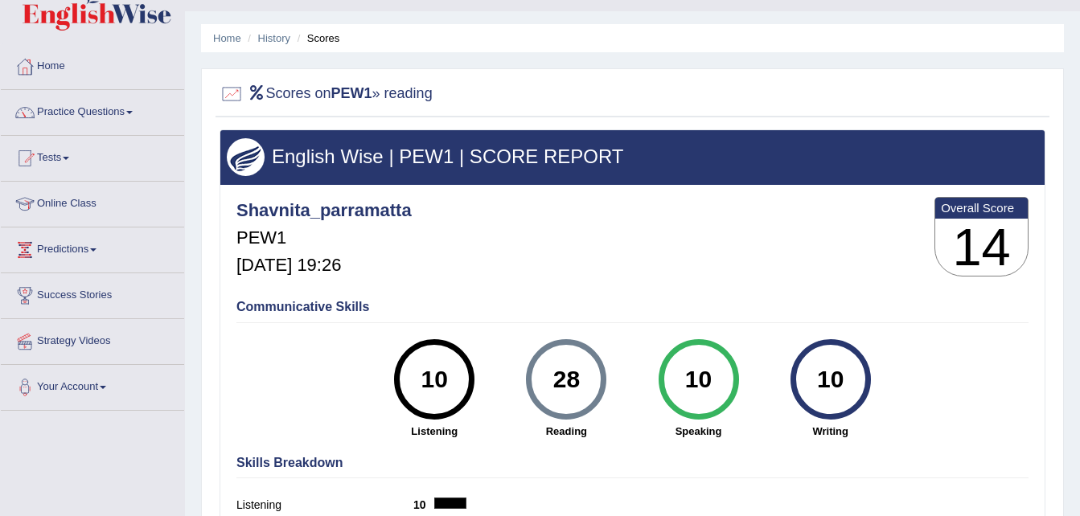
scroll to position [35, 0]
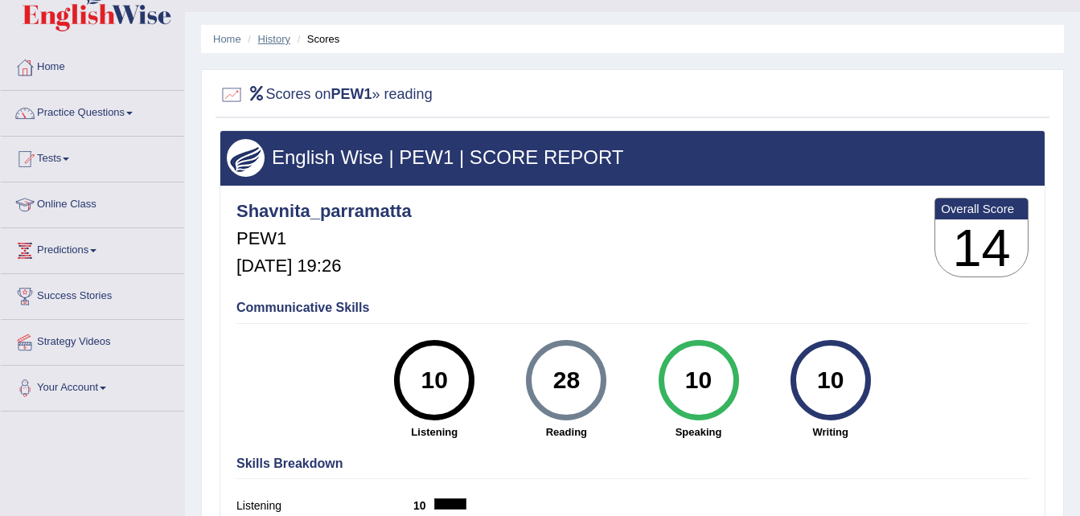
click at [277, 39] on link "History" at bounding box center [274, 39] width 32 height 12
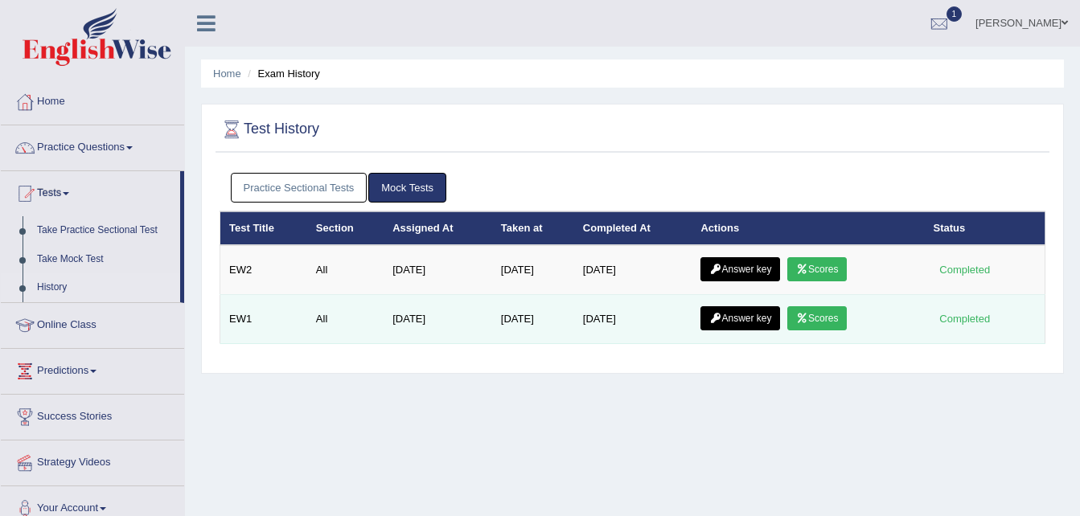
click at [832, 318] on link "Scores" at bounding box center [816, 318] width 59 height 24
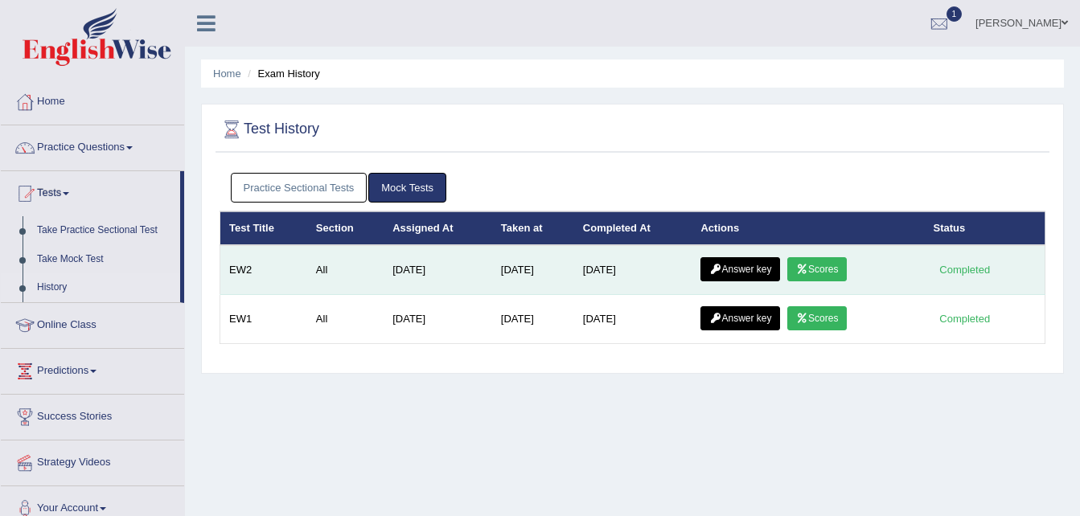
click at [829, 276] on link "Scores" at bounding box center [816, 269] width 59 height 24
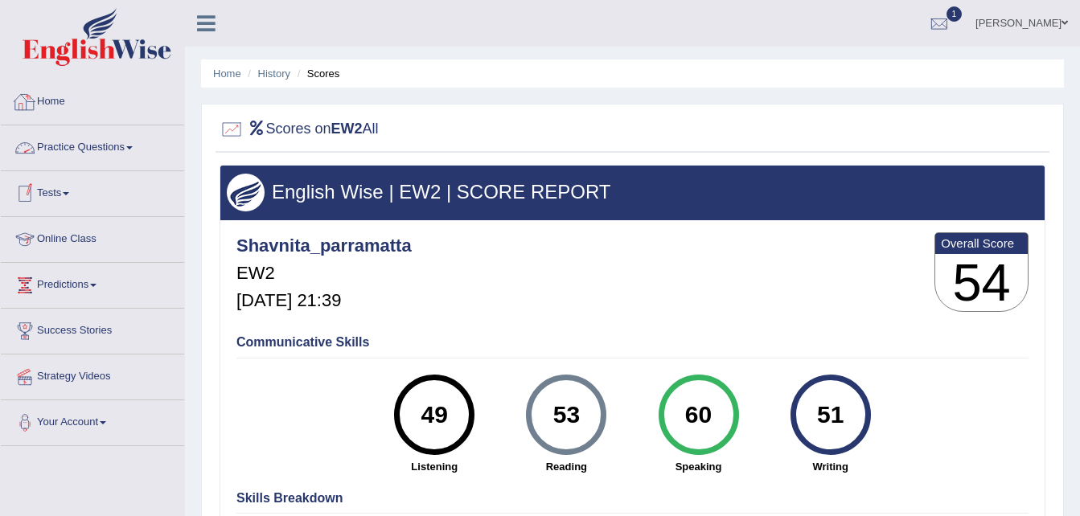
click at [68, 103] on link "Home" at bounding box center [92, 100] width 183 height 40
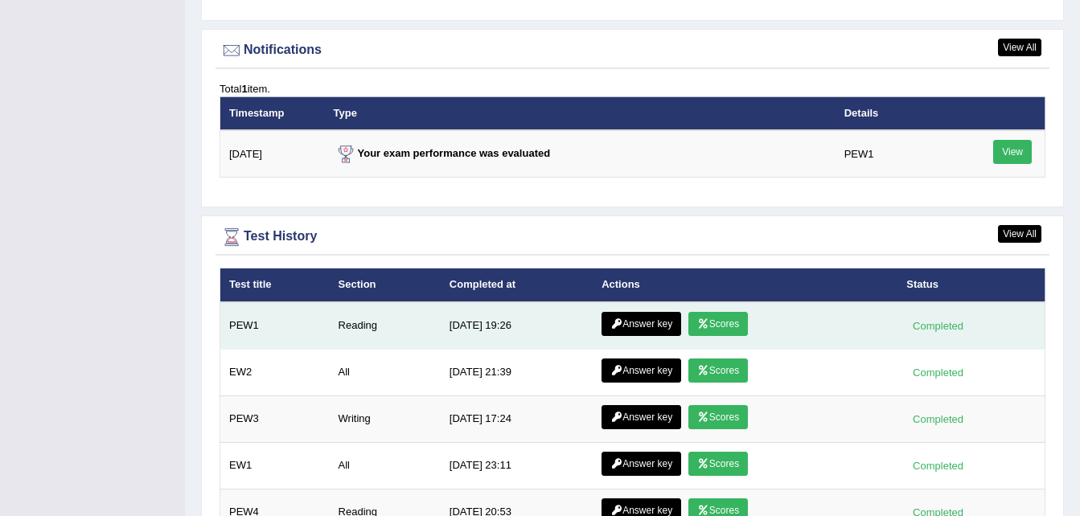
scroll to position [1953, 0]
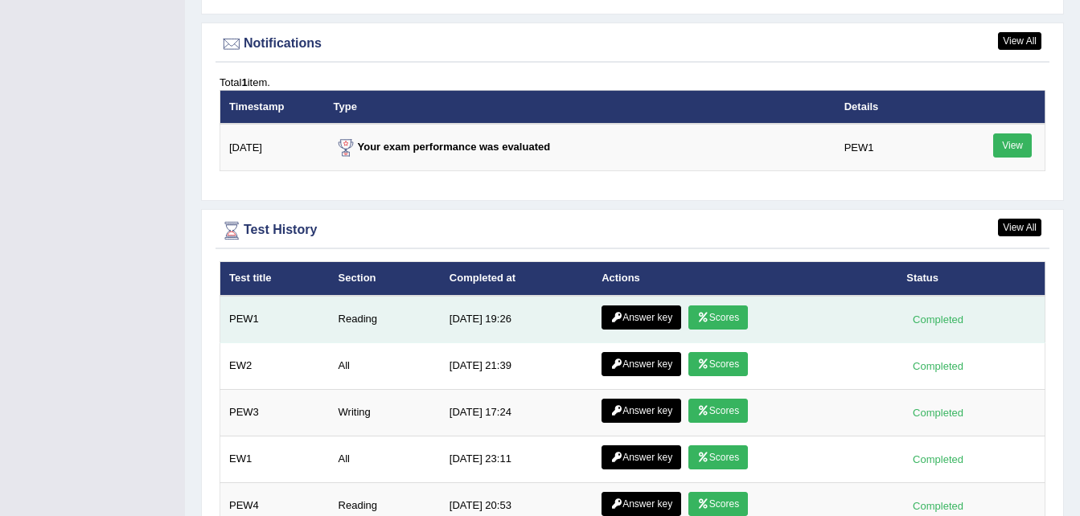
click at [732, 306] on link "Scores" at bounding box center [717, 318] width 59 height 24
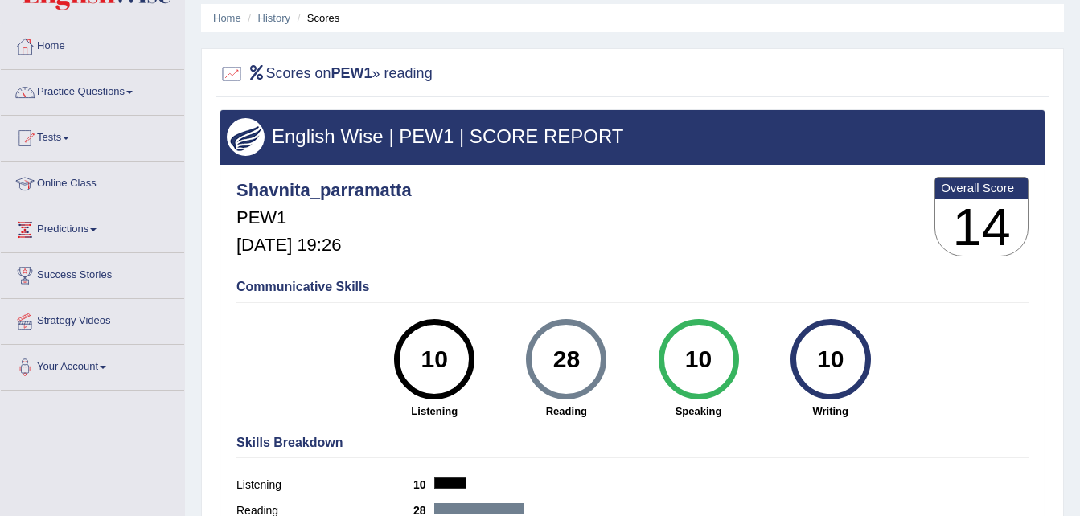
scroll to position [56, 0]
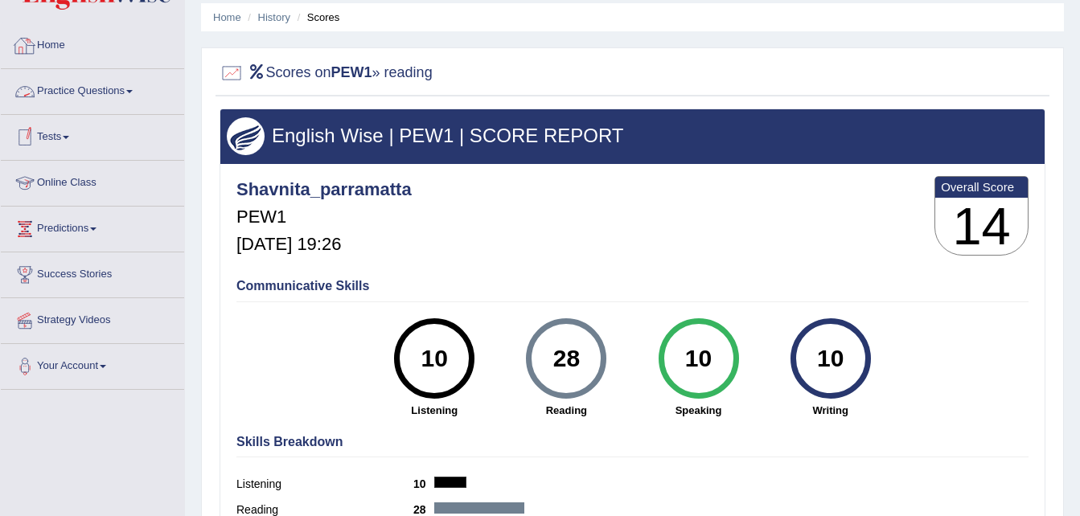
click at [35, 42] on div at bounding box center [25, 46] width 24 height 24
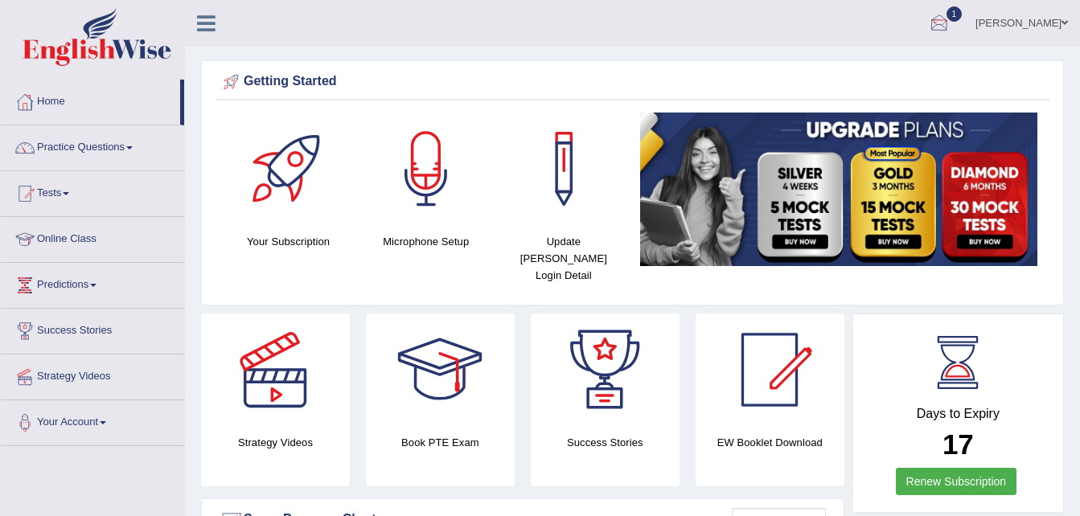
click at [945, 20] on div at bounding box center [939, 24] width 24 height 24
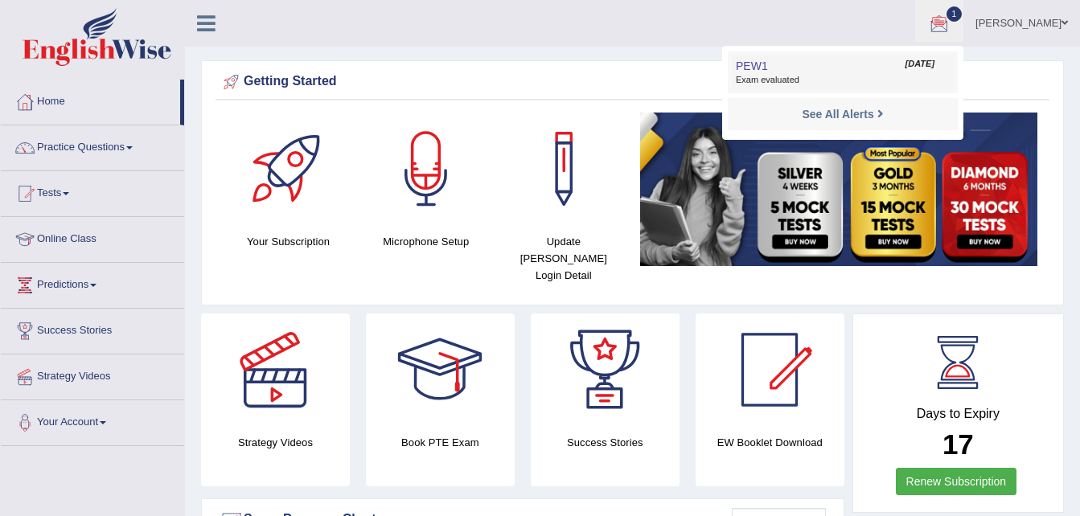
click at [789, 80] on span "Exam evaluated" at bounding box center [843, 80] width 214 height 13
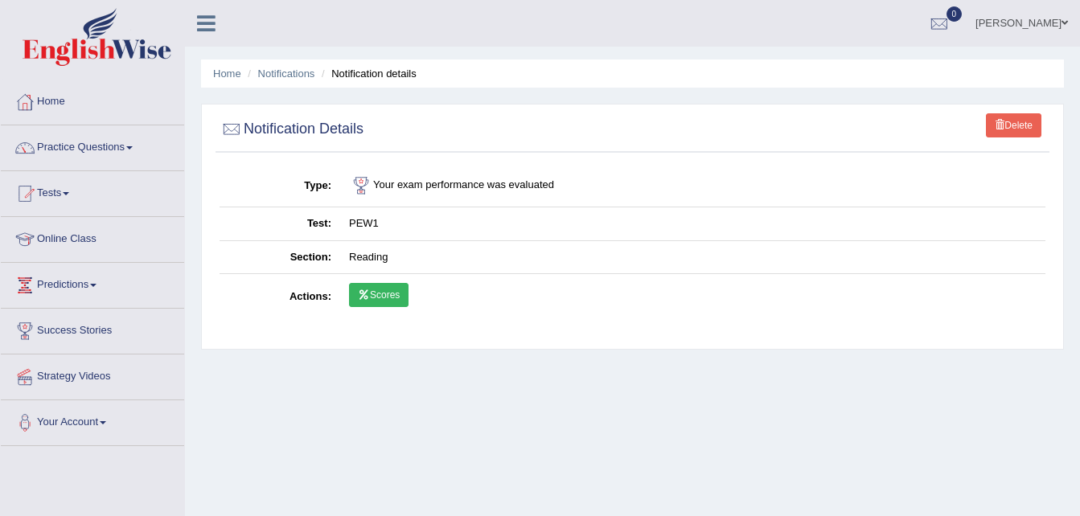
click at [397, 297] on link "Scores" at bounding box center [378, 295] width 59 height 24
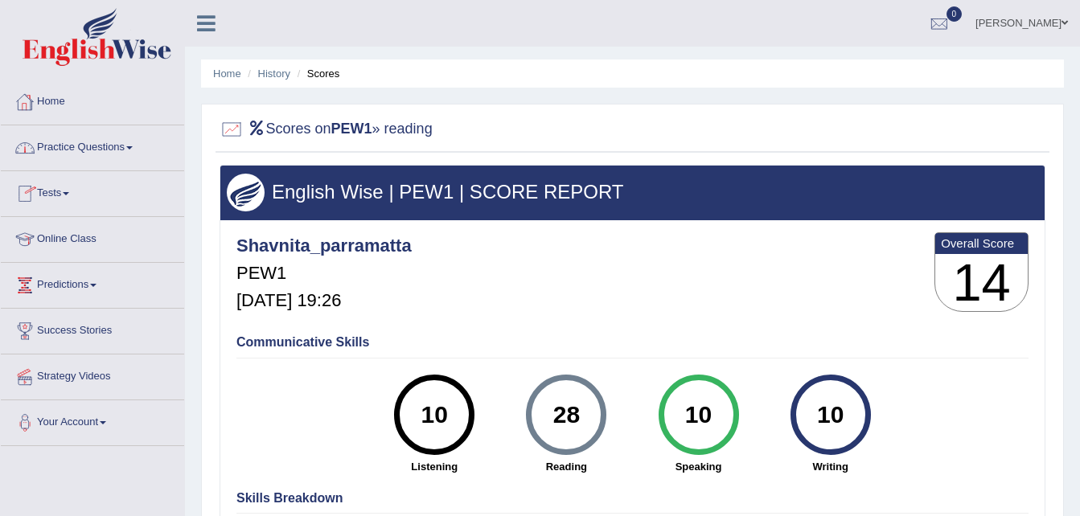
click at [53, 97] on link "Home" at bounding box center [92, 100] width 183 height 40
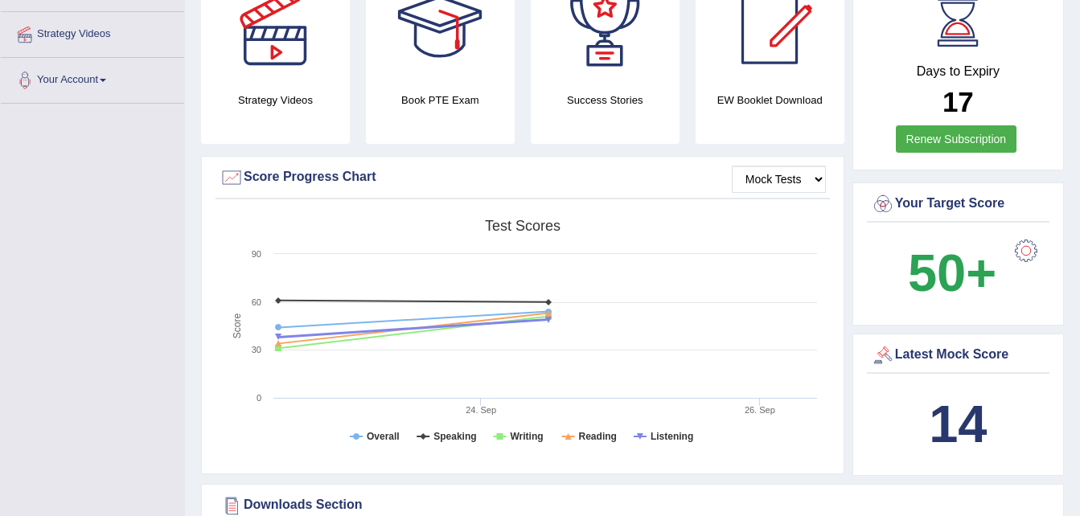
scroll to position [343, 0]
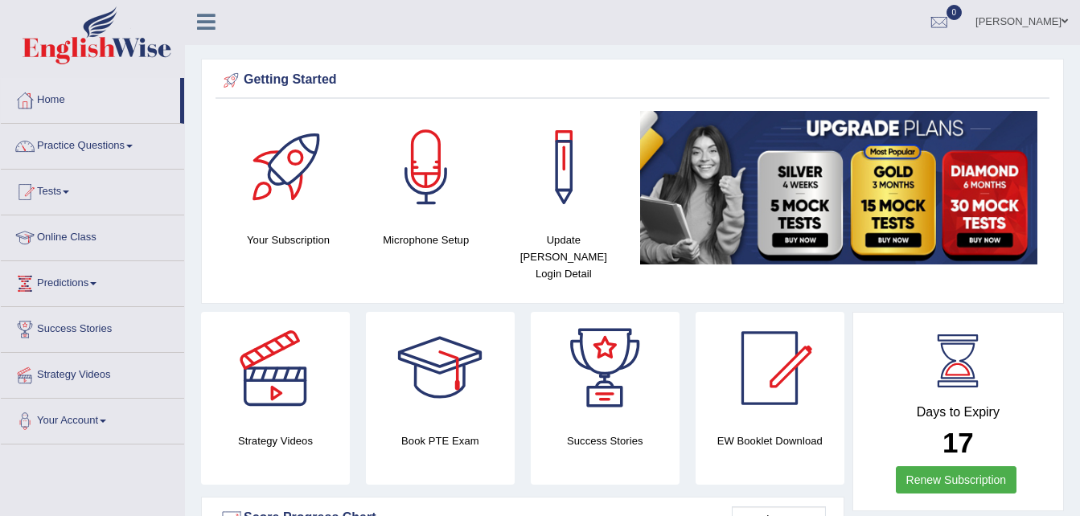
scroll to position [0, 0]
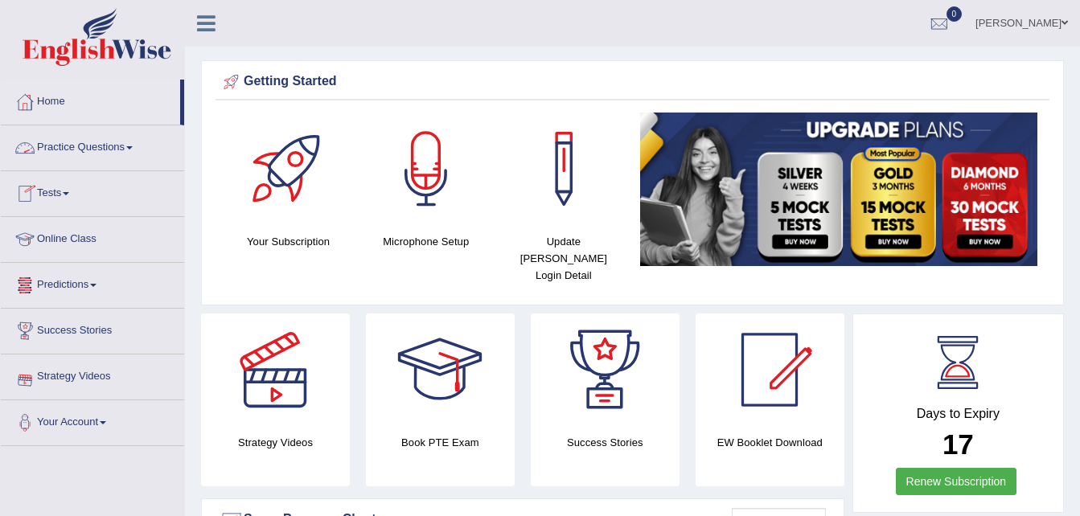
click at [133, 149] on span at bounding box center [129, 147] width 6 height 3
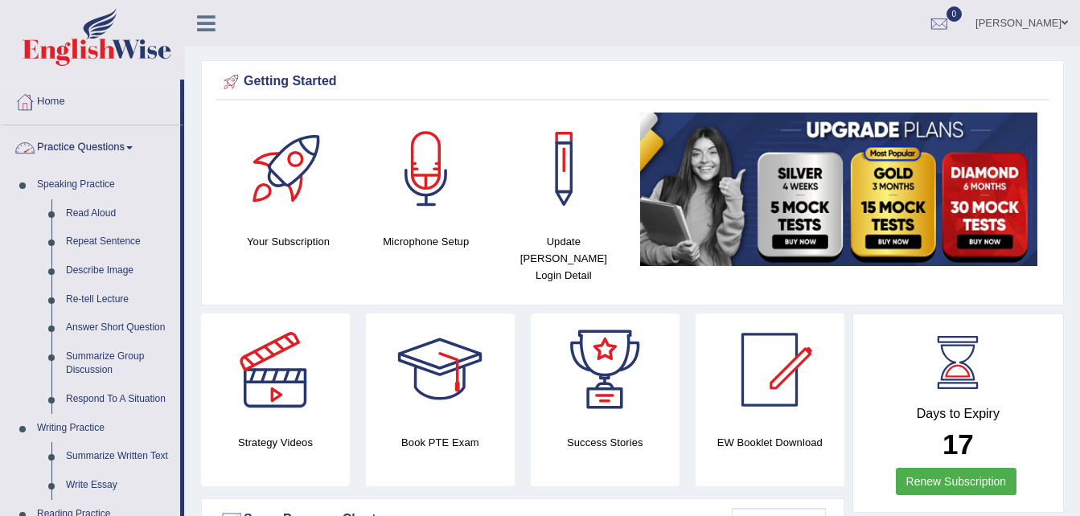
click at [134, 144] on link "Practice Questions" at bounding box center [90, 145] width 179 height 40
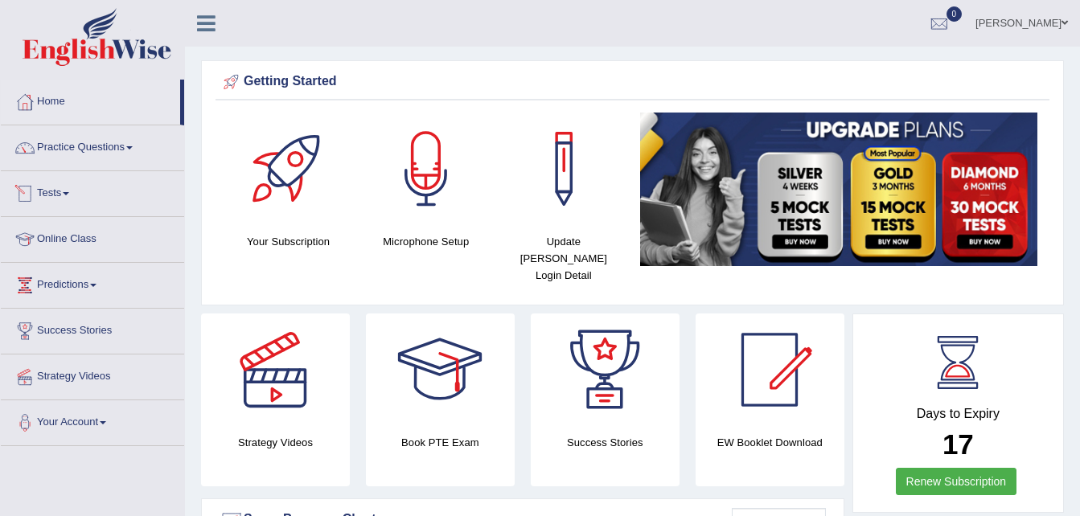
click at [69, 194] on span at bounding box center [66, 193] width 6 height 3
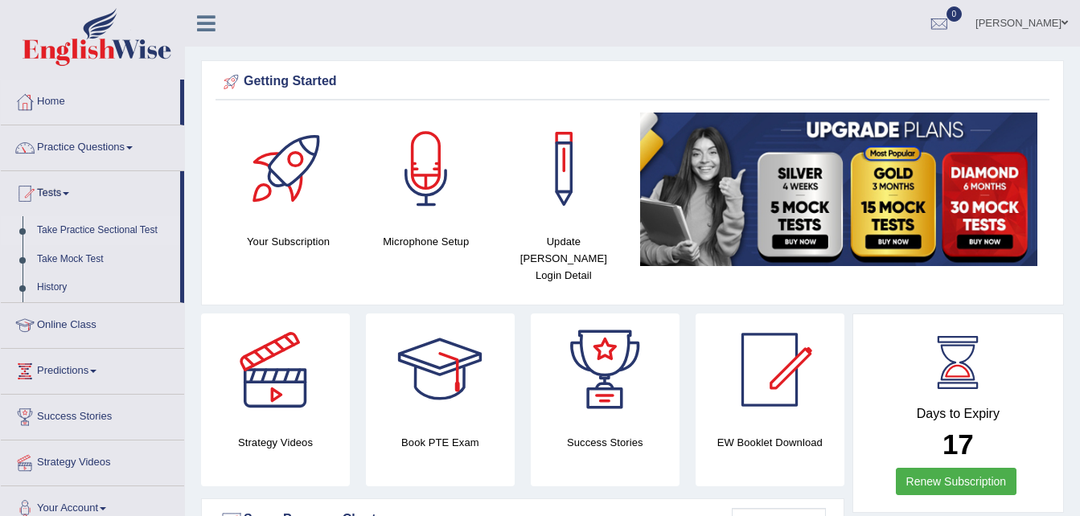
click at [120, 229] on link "Take Practice Sectional Test" at bounding box center [105, 230] width 150 height 29
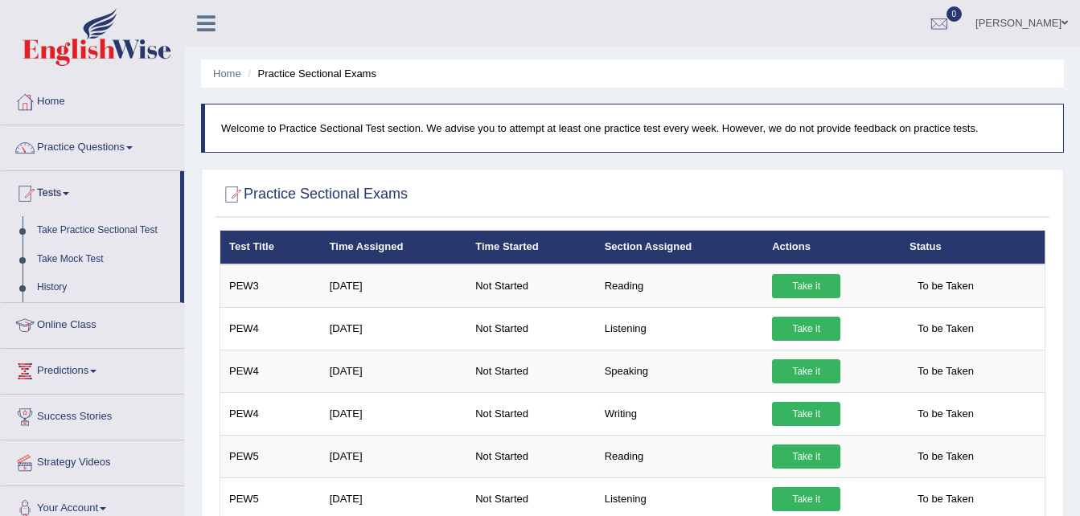
click at [137, 143] on link "Practice Questions" at bounding box center [92, 145] width 183 height 40
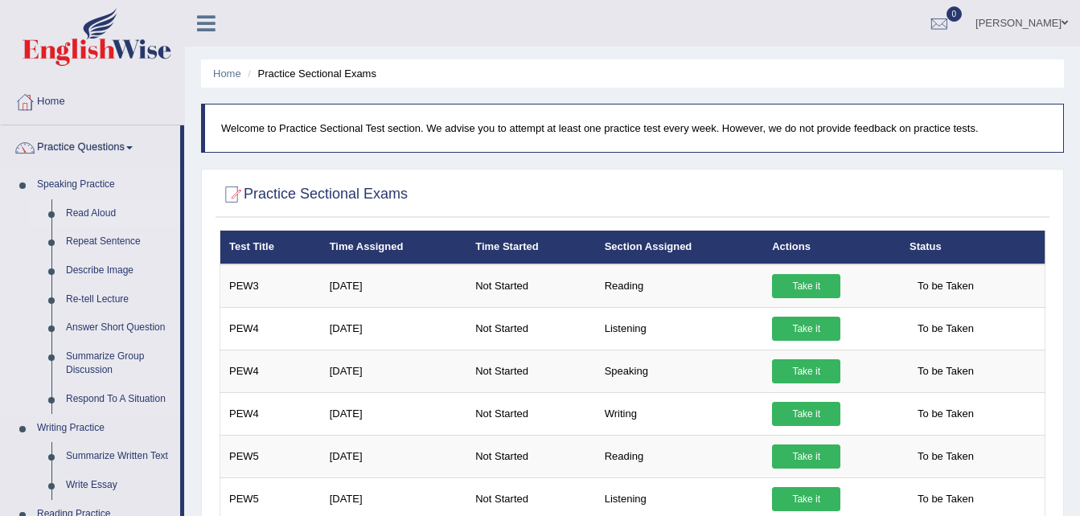
click at [101, 215] on link "Read Aloud" at bounding box center [119, 213] width 121 height 29
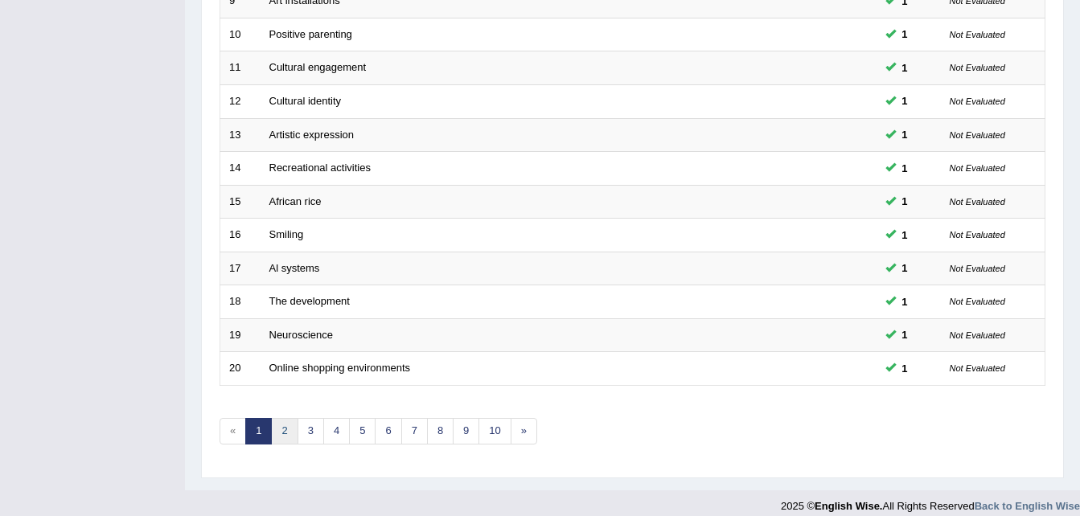
scroll to position [548, 0]
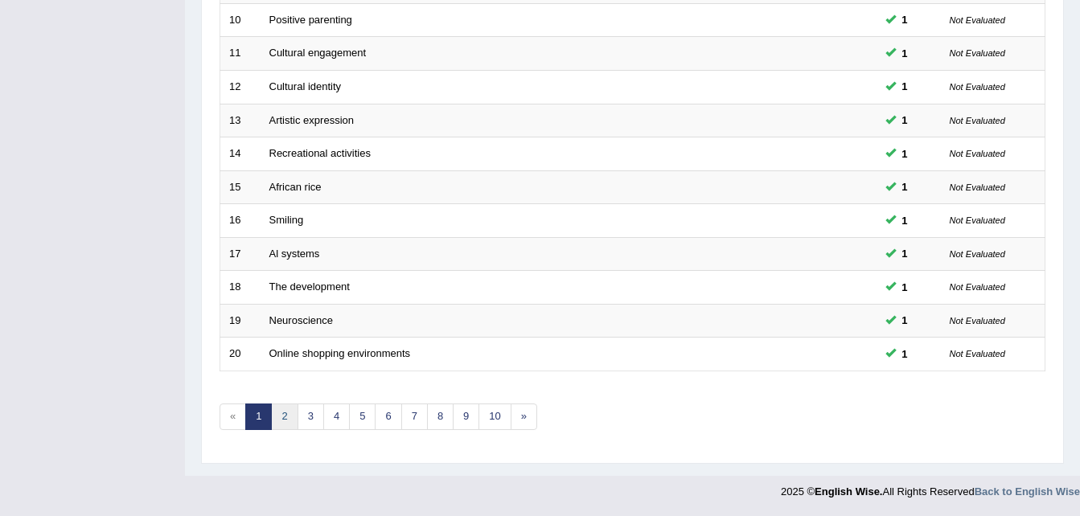
click at [289, 411] on link "2" at bounding box center [284, 417] width 27 height 27
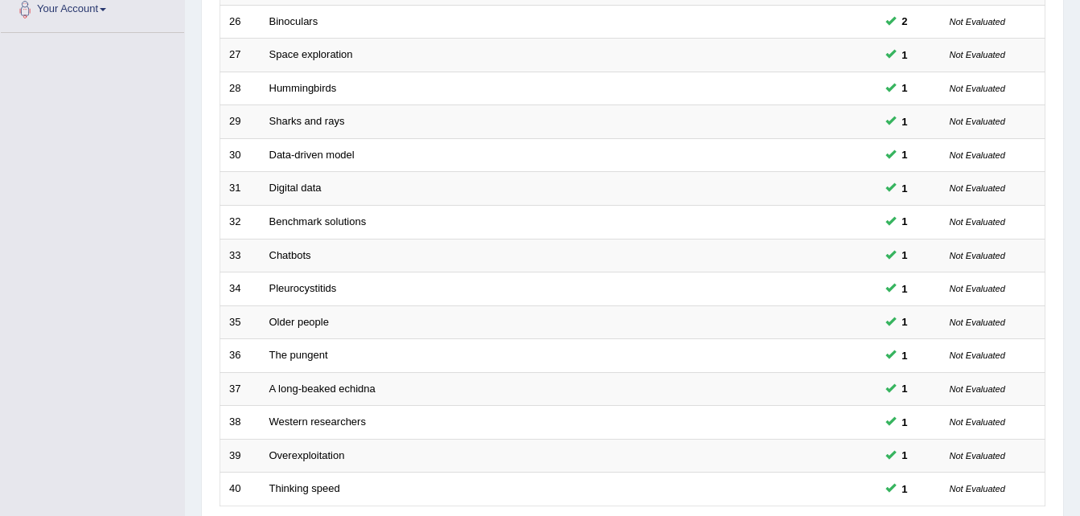
scroll to position [548, 0]
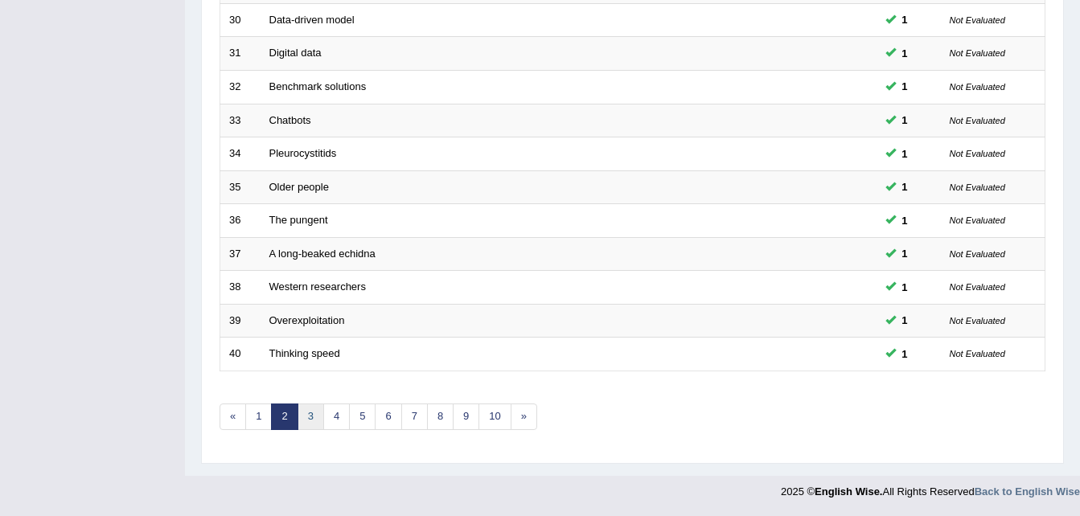
click at [307, 414] on link "3" at bounding box center [310, 417] width 27 height 27
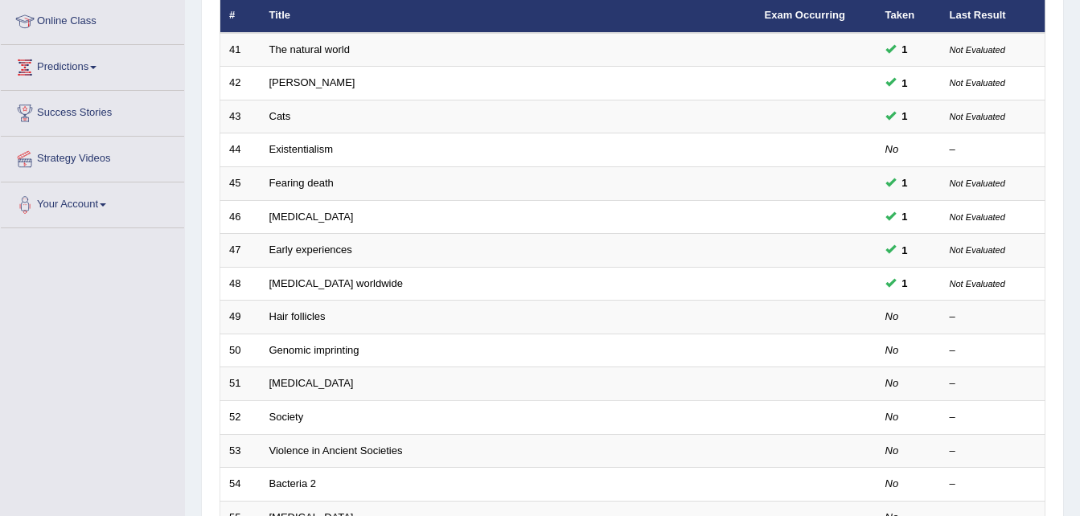
scroll to position [219, 0]
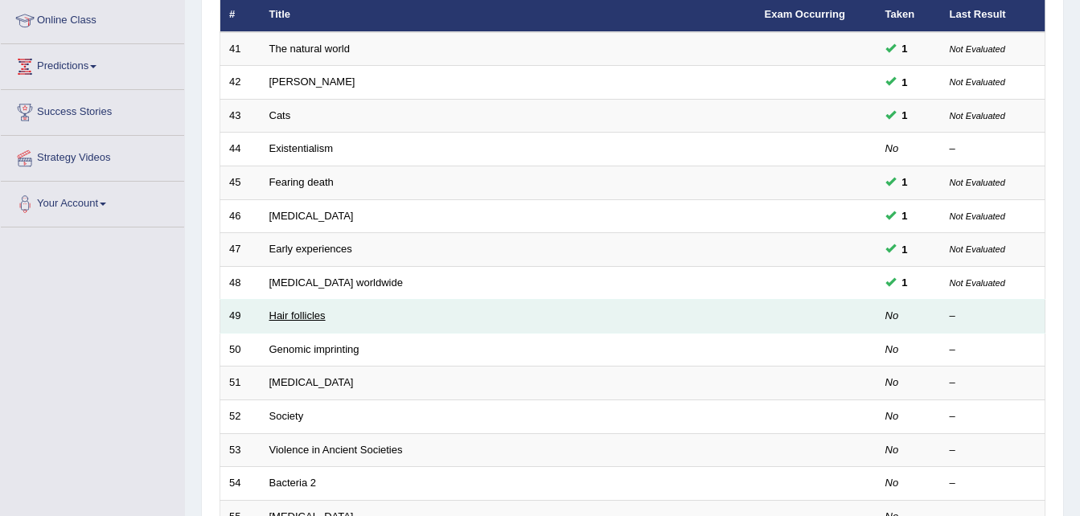
click at [314, 313] on link "Hair follicles" at bounding box center [297, 316] width 56 height 12
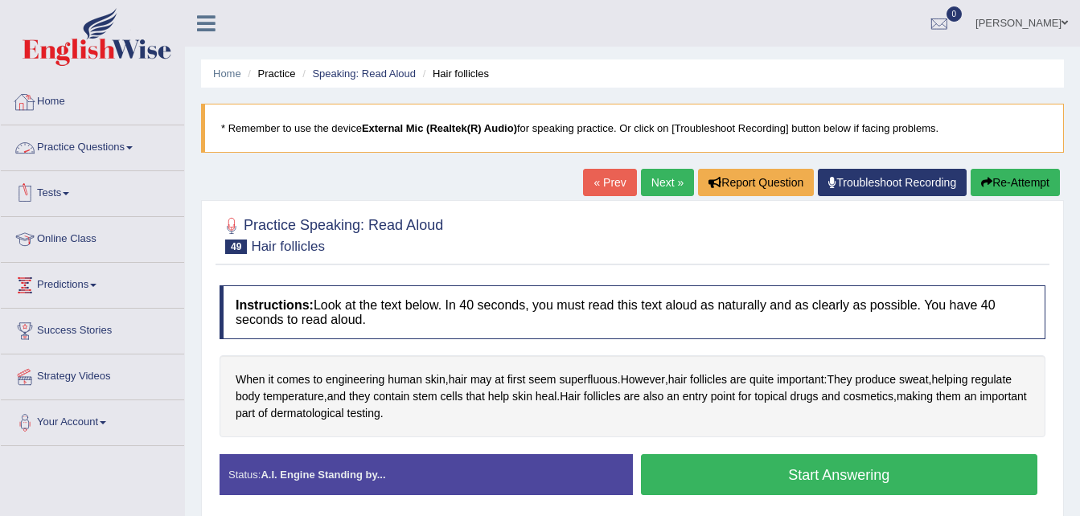
click at [38, 97] on link "Home" at bounding box center [92, 100] width 183 height 40
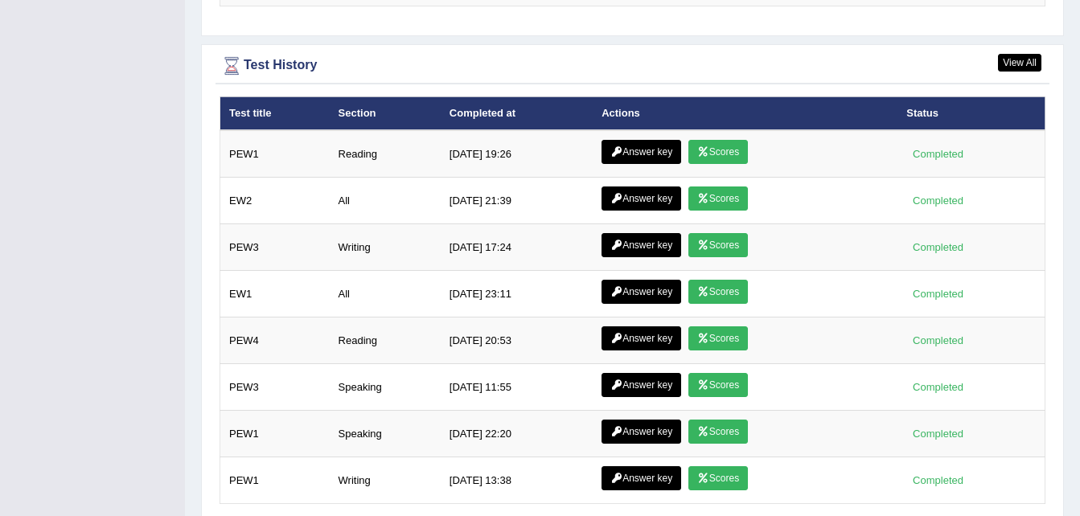
scroll to position [2089, 0]
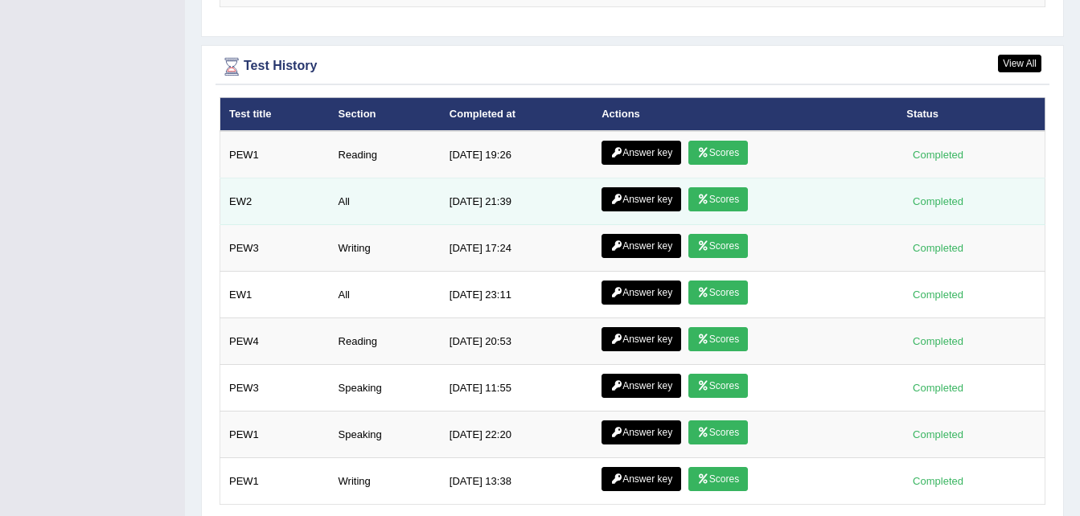
click at [713, 187] on link "Scores" at bounding box center [717, 199] width 59 height 24
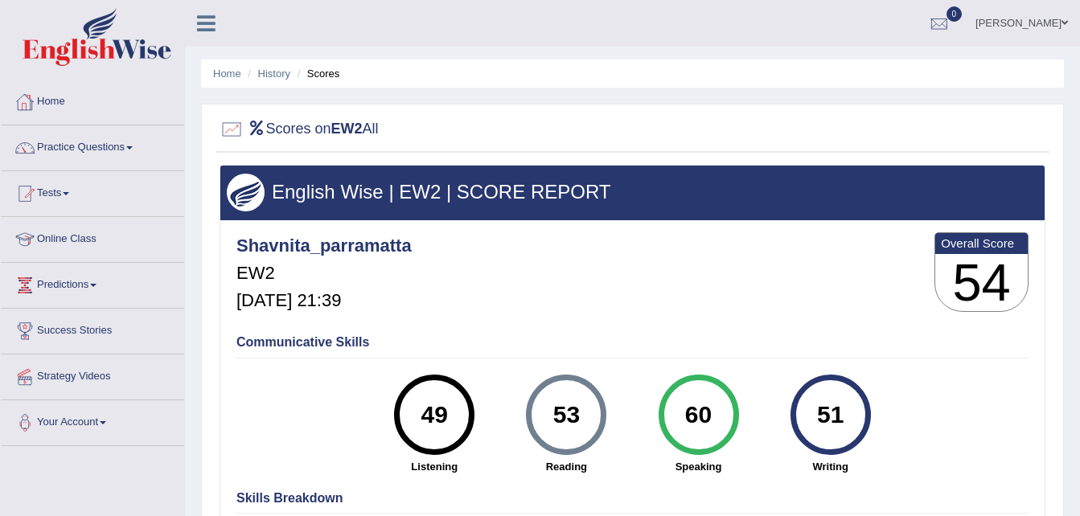
click at [55, 100] on link "Home" at bounding box center [92, 100] width 183 height 40
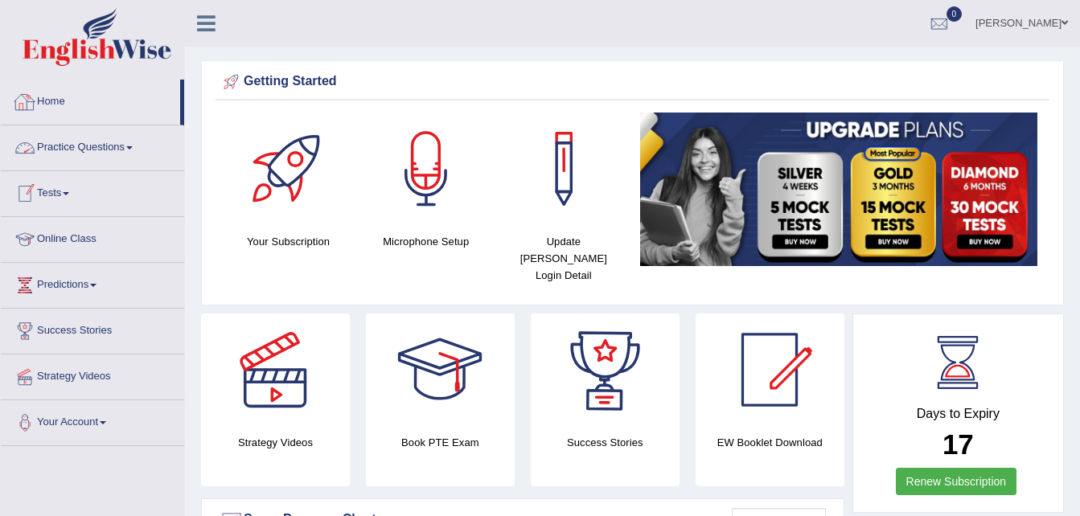
click at [142, 145] on link "Practice Questions" at bounding box center [92, 145] width 183 height 40
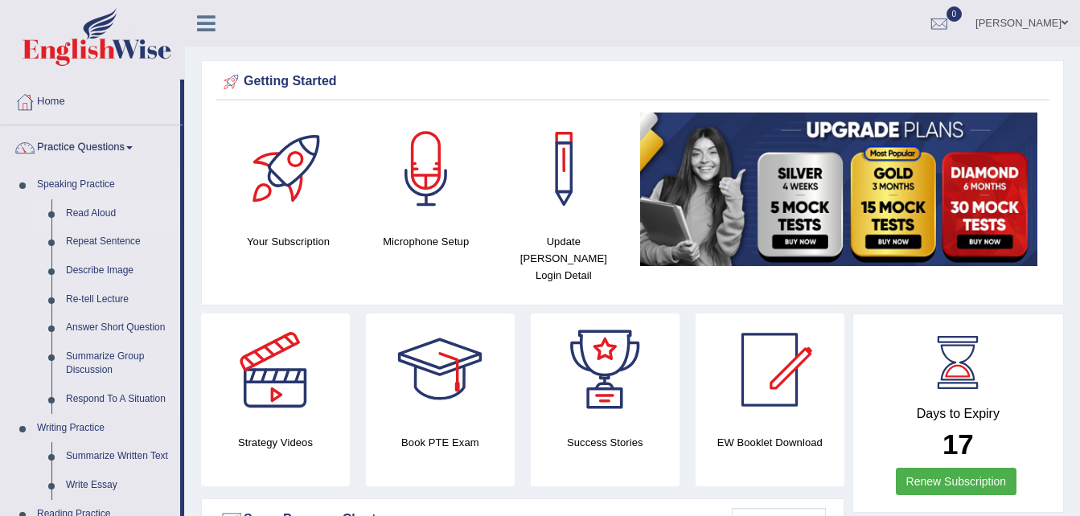
click at [109, 210] on link "Read Aloud" at bounding box center [119, 213] width 121 height 29
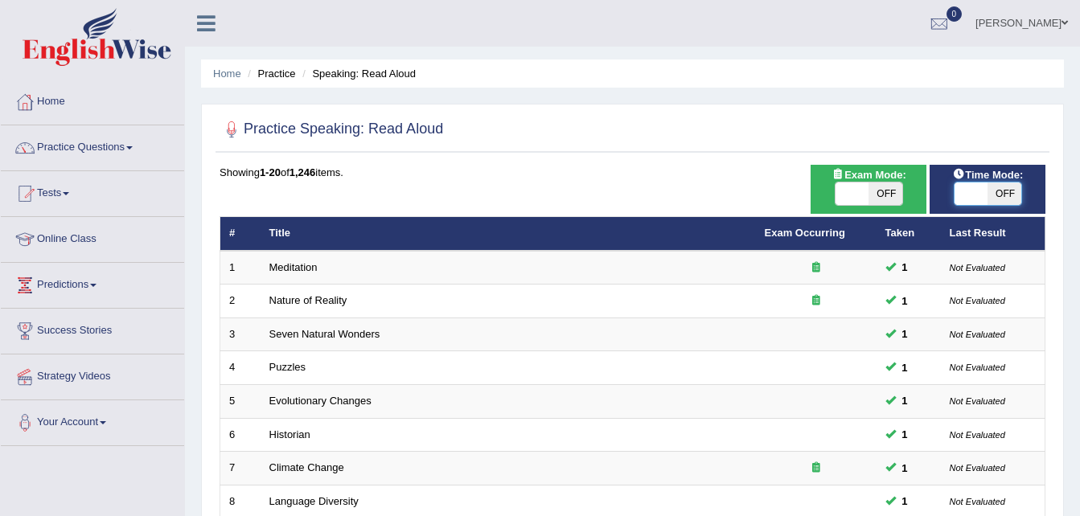
click at [973, 204] on span at bounding box center [971, 194] width 34 height 23
checkbox input "true"
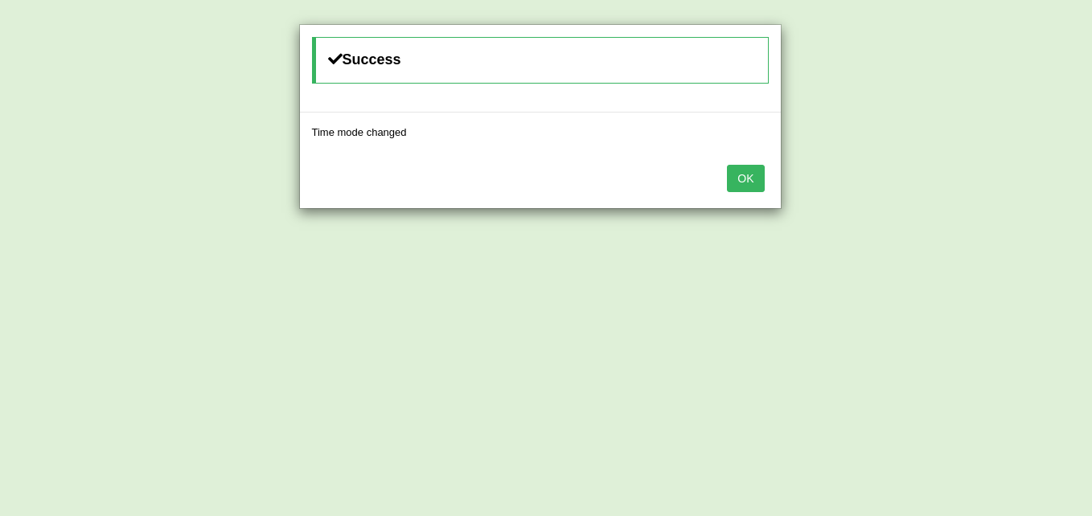
click at [749, 191] on button "OK" at bounding box center [745, 178] width 37 height 27
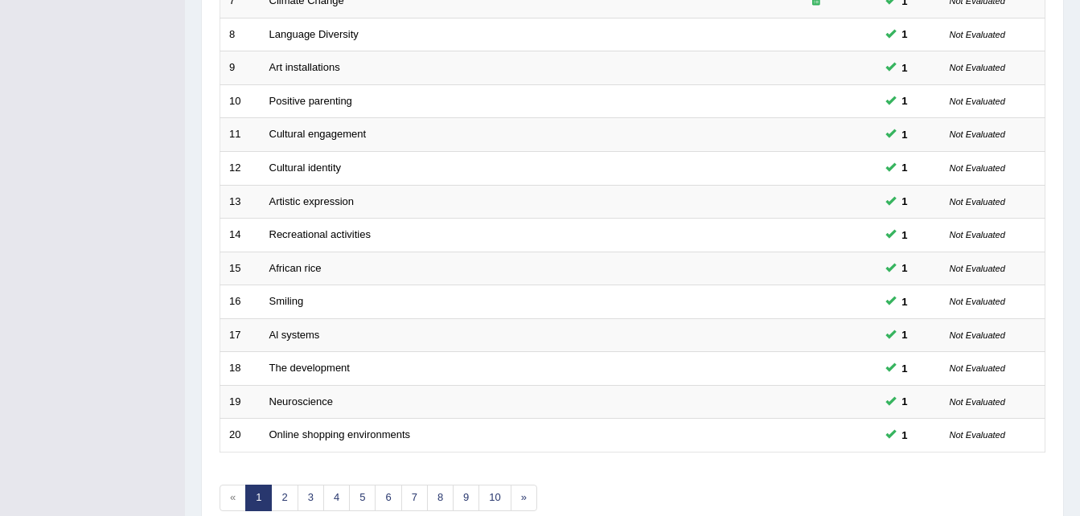
scroll to position [548, 0]
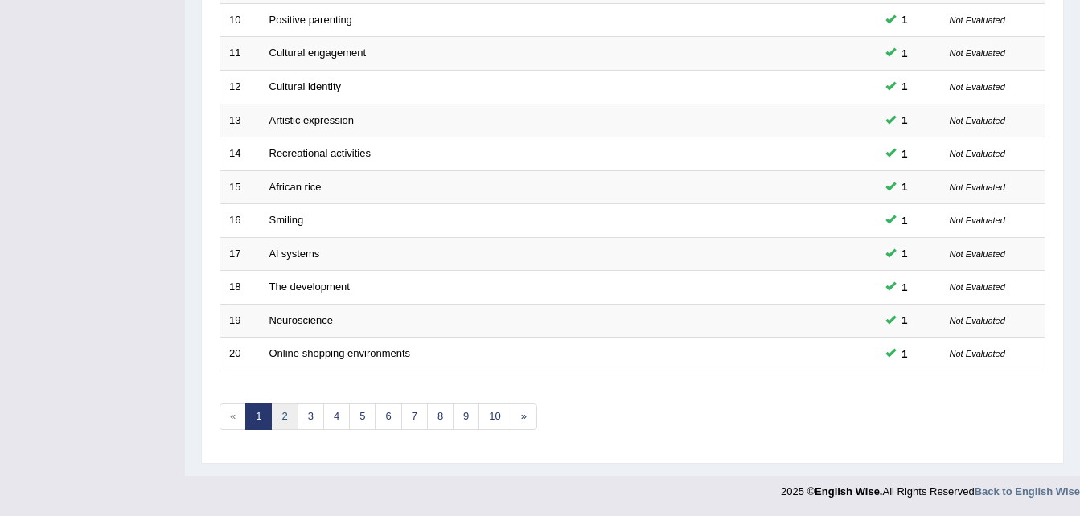
click at [285, 417] on link "2" at bounding box center [284, 417] width 27 height 27
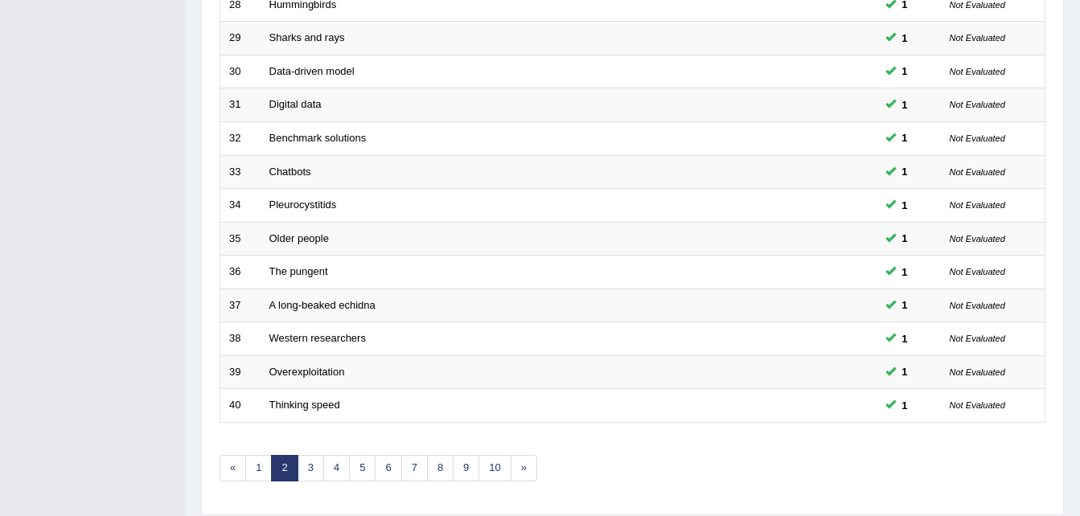
scroll to position [548, 0]
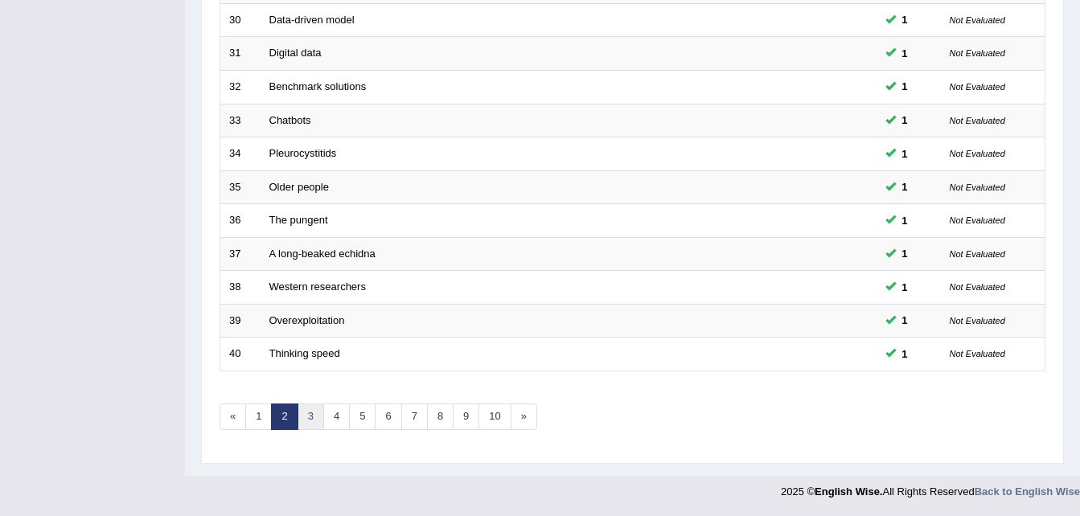
click at [310, 419] on link "3" at bounding box center [310, 417] width 27 height 27
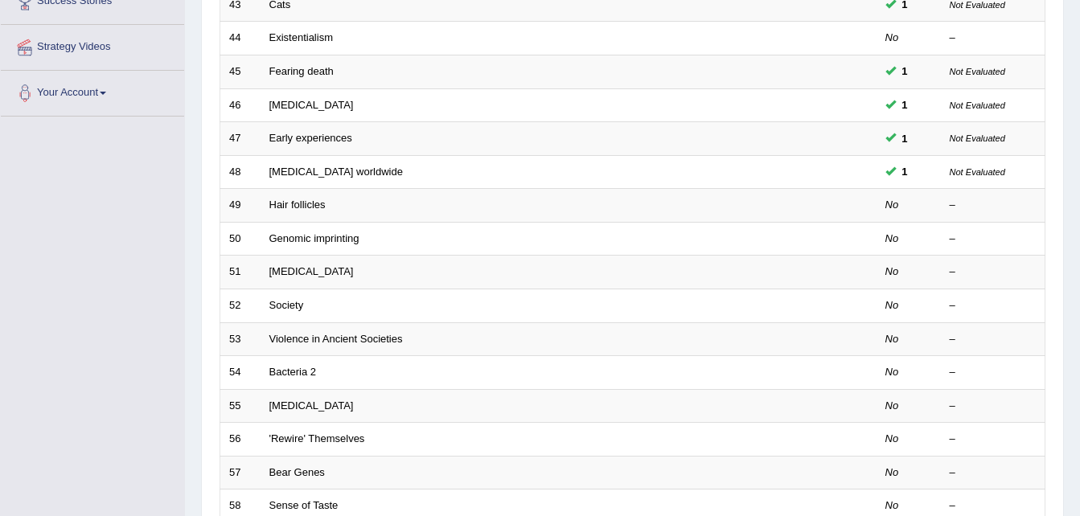
scroll to position [330, 0]
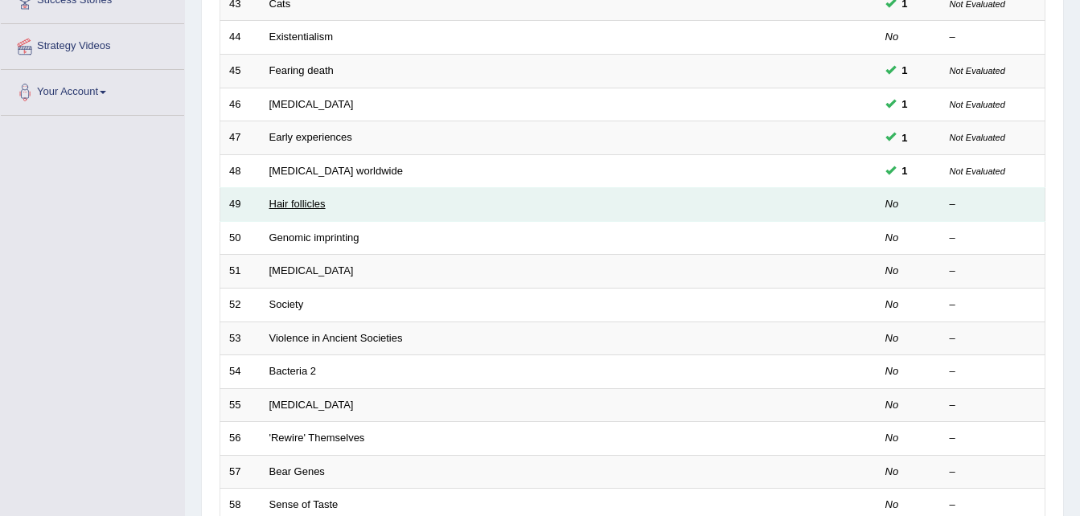
click at [279, 204] on link "Hair follicles" at bounding box center [297, 204] width 56 height 12
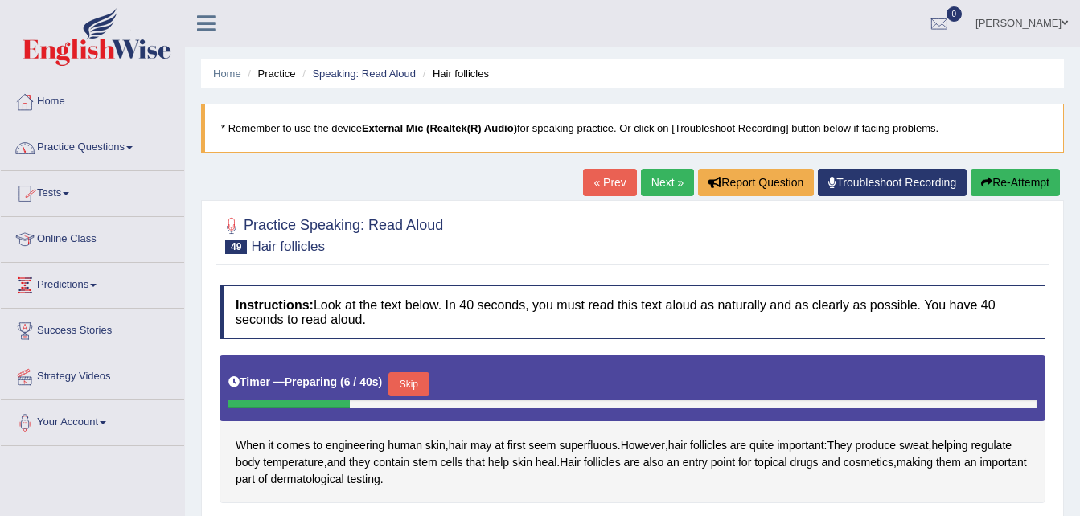
click at [51, 106] on link "Home" at bounding box center [92, 100] width 183 height 40
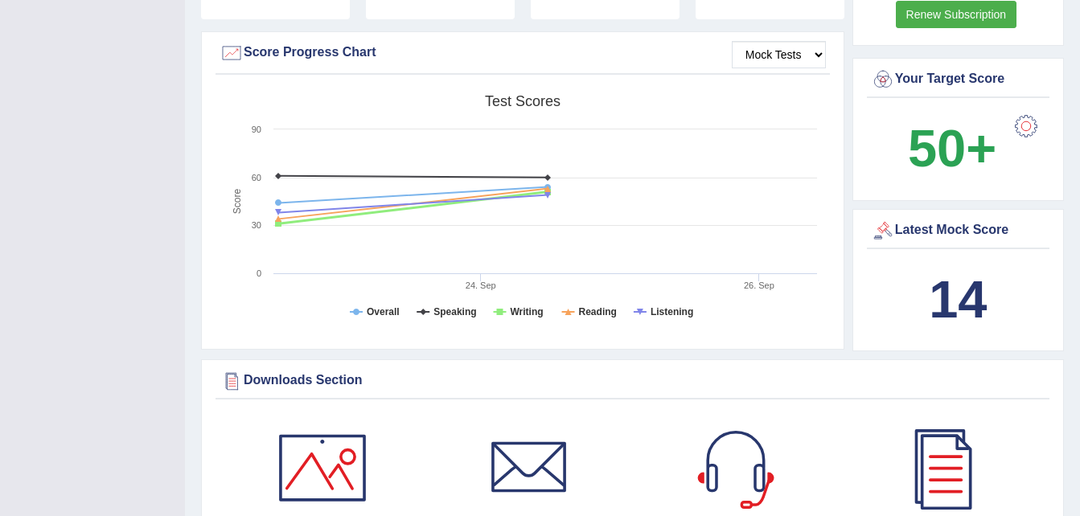
scroll to position [466, 0]
click at [818, 42] on select "Mock Tests" at bounding box center [779, 55] width 94 height 27
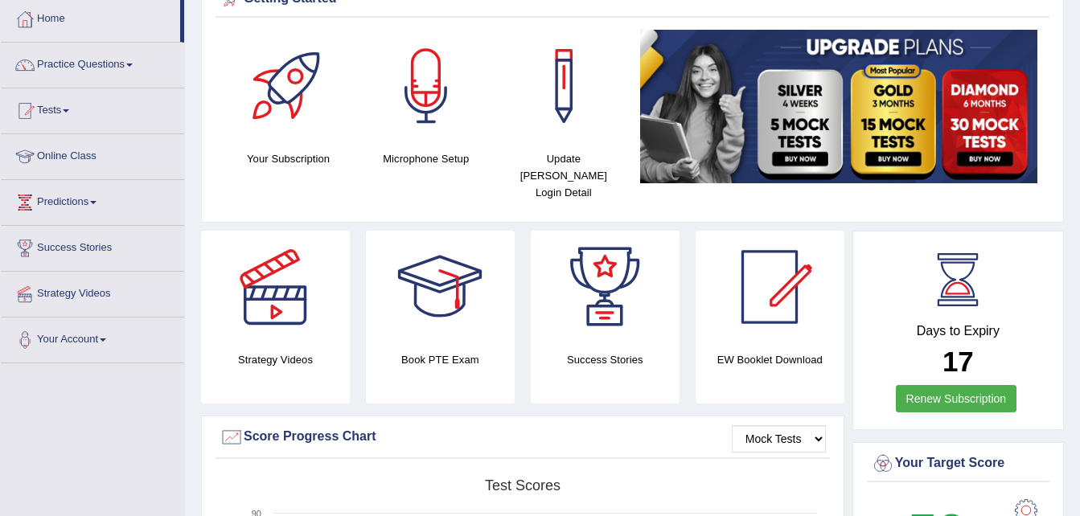
scroll to position [0, 0]
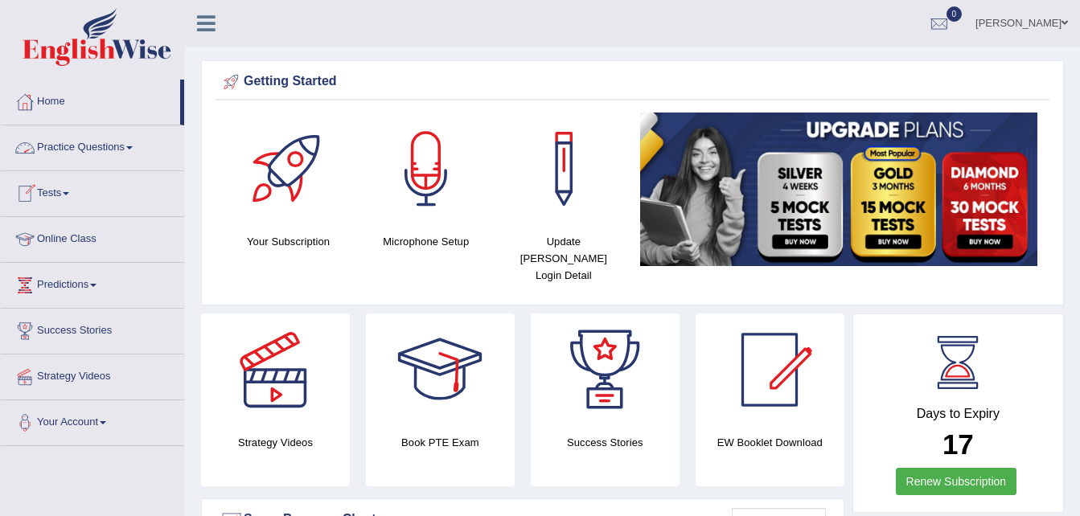
click at [140, 151] on link "Practice Questions" at bounding box center [92, 145] width 183 height 40
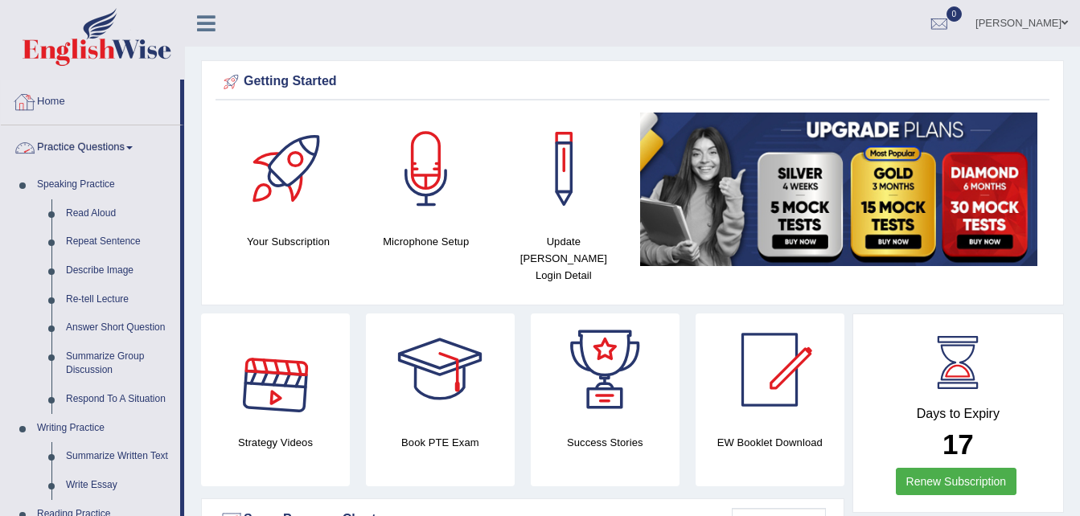
click at [131, 144] on link "Practice Questions" at bounding box center [90, 145] width 179 height 40
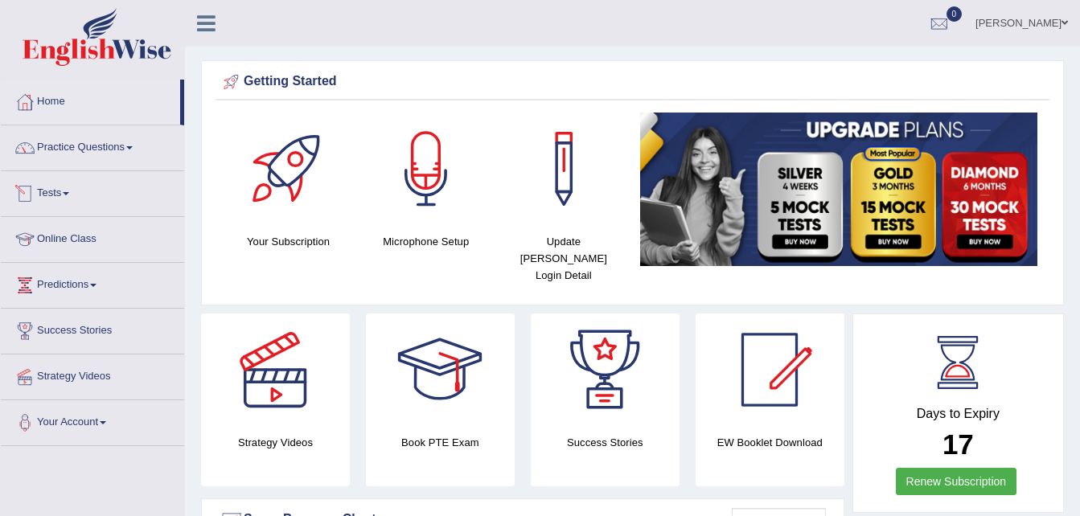
click at [75, 195] on link "Tests" at bounding box center [92, 191] width 183 height 40
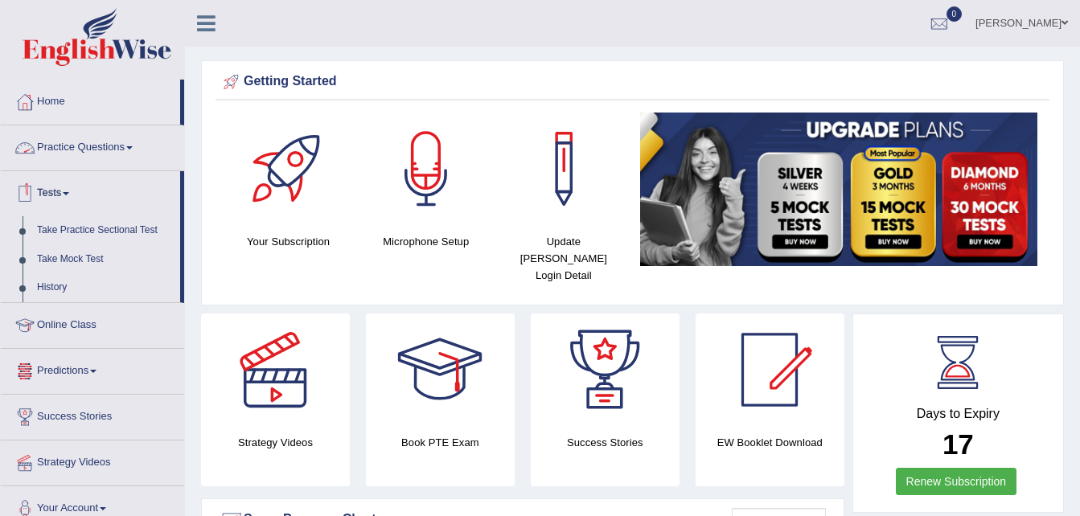
click at [133, 146] on span at bounding box center [129, 147] width 6 height 3
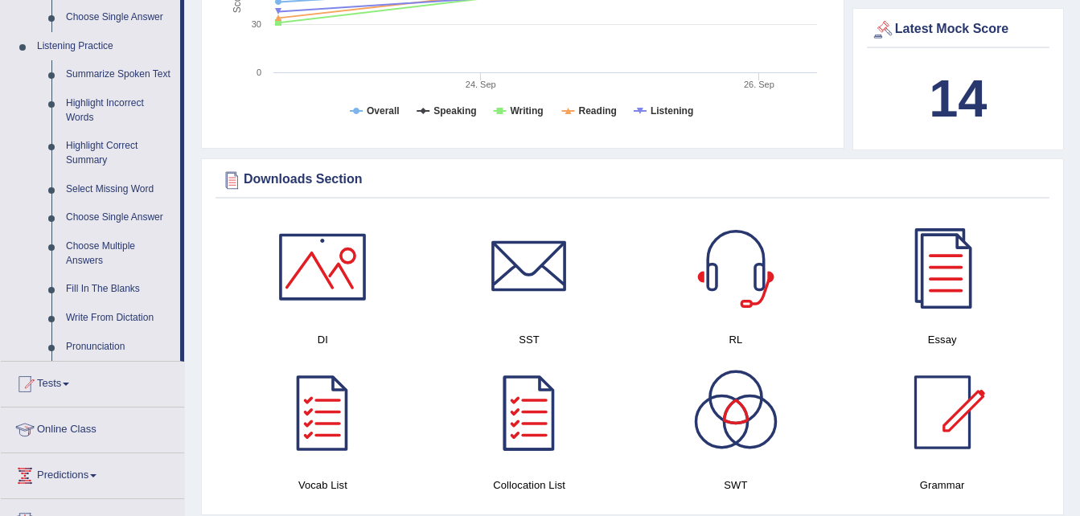
scroll to position [669, 0]
click at [123, 141] on link "Highlight Correct Summary" at bounding box center [119, 152] width 121 height 43
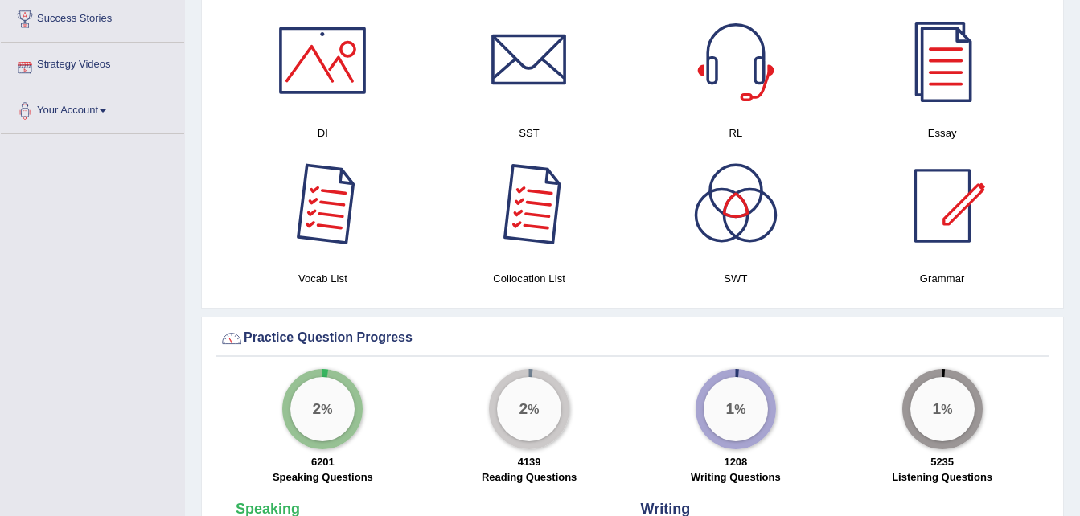
scroll to position [816, 0]
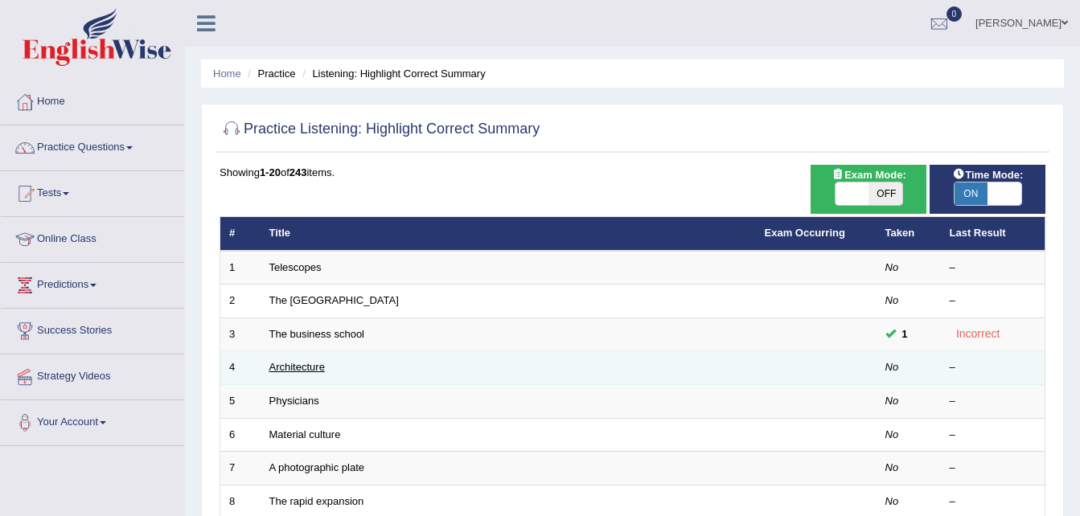
click at [322, 365] on link "Architecture" at bounding box center [296, 367] width 55 height 12
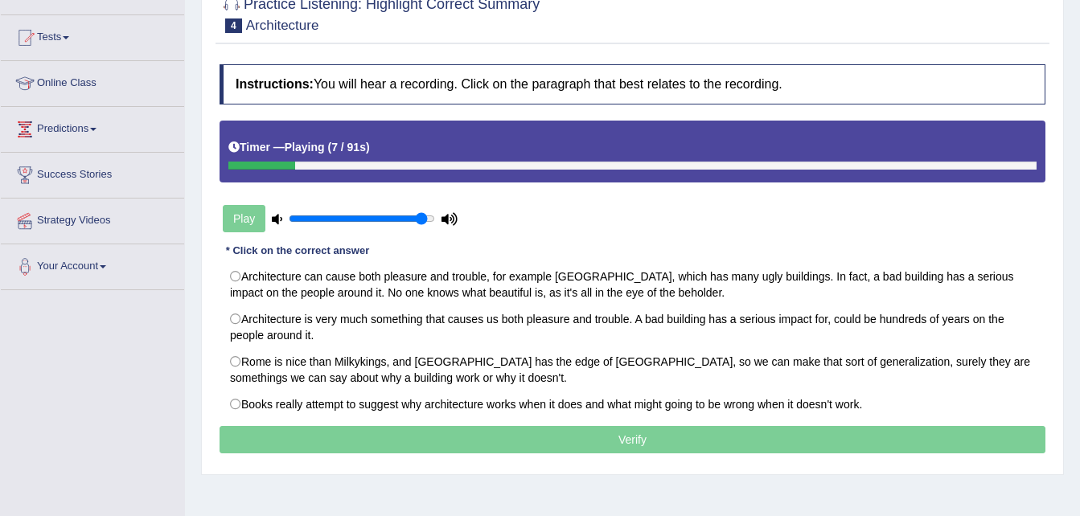
scroll to position [158, 0]
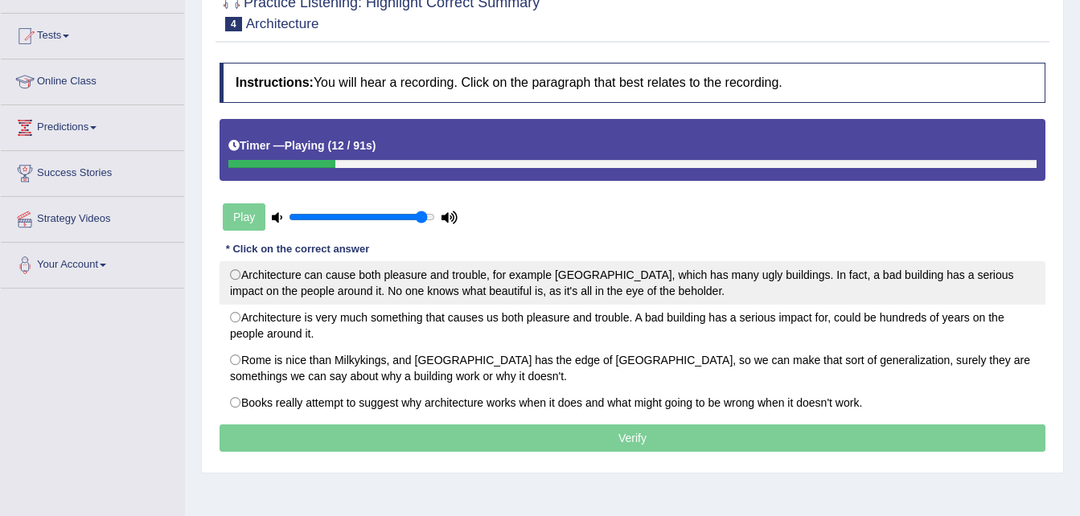
click at [461, 267] on label "Architecture can cause both pleasure and trouble, for example London, which has…" at bounding box center [632, 282] width 826 height 43
radio input "true"
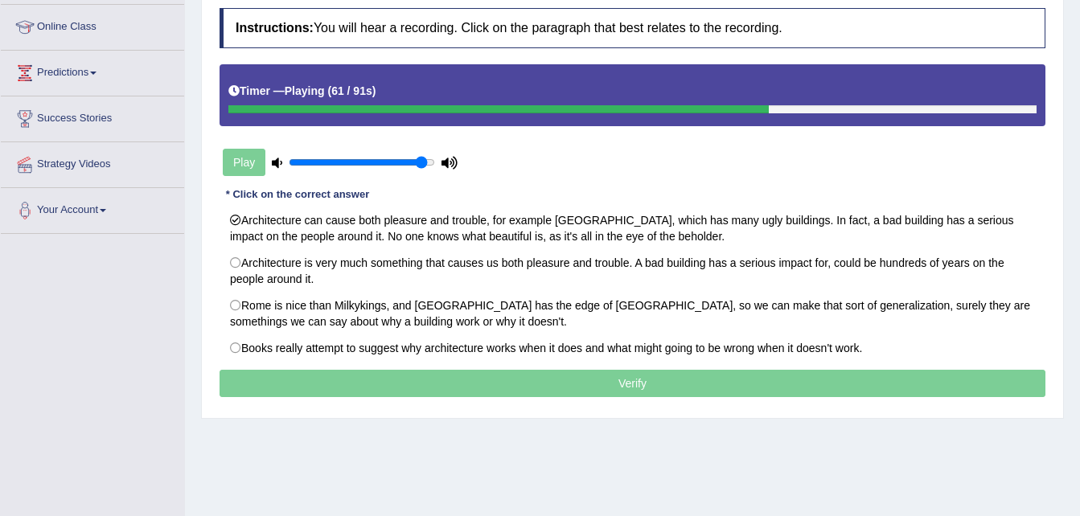
scroll to position [217, 0]
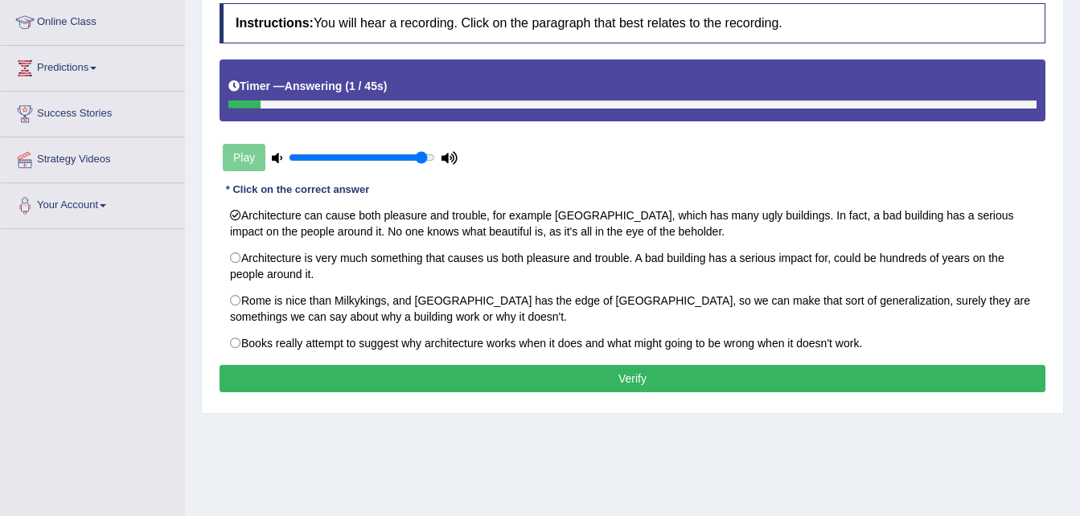
click at [661, 385] on button "Verify" at bounding box center [632, 378] width 826 height 27
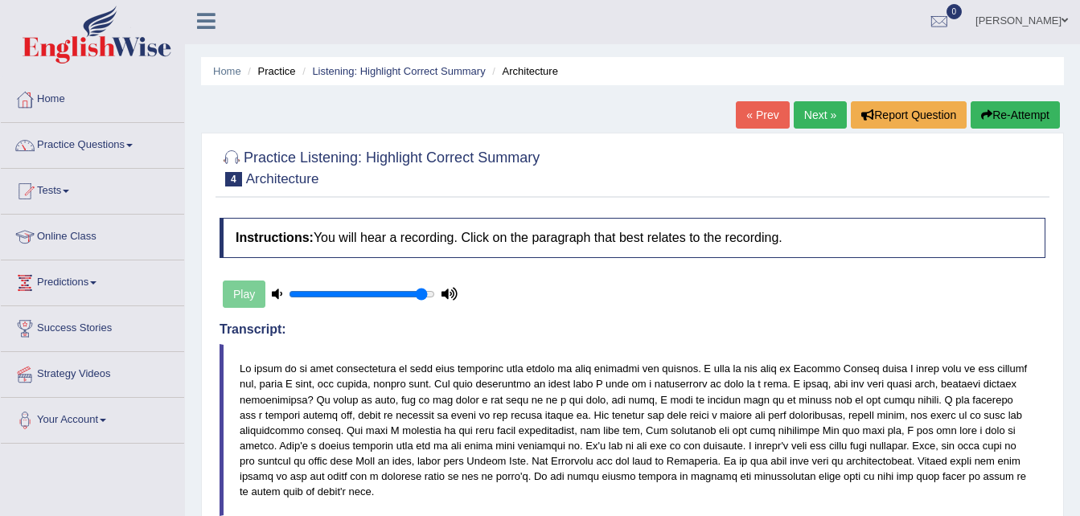
scroll to position [0, 0]
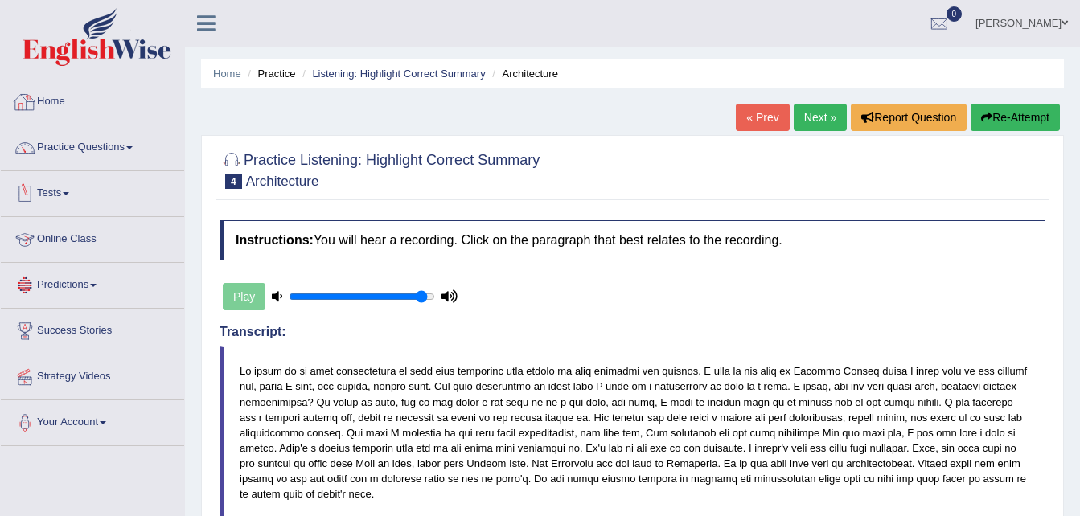
click at [68, 96] on link "Home" at bounding box center [92, 100] width 183 height 40
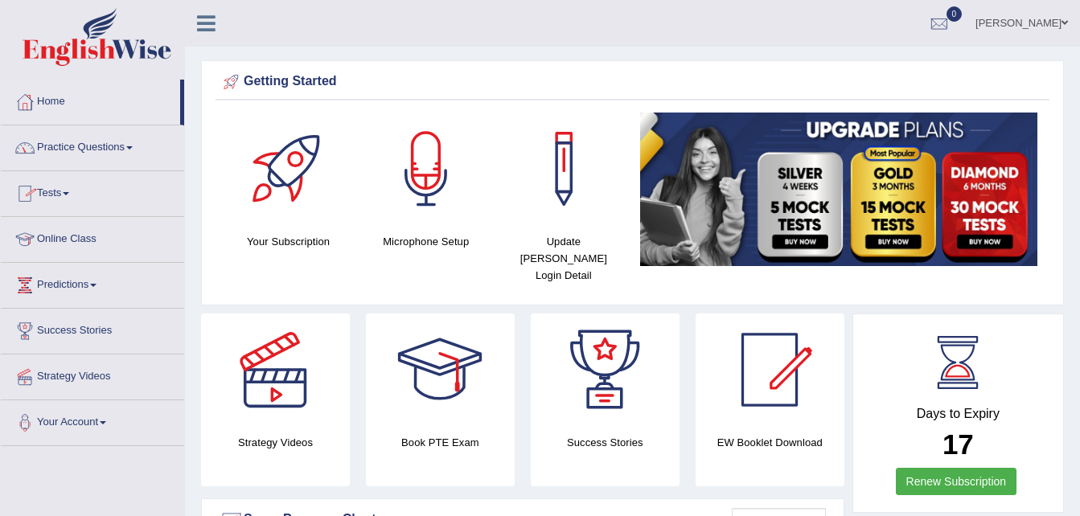
click at [122, 158] on link "Practice Questions" at bounding box center [92, 145] width 183 height 40
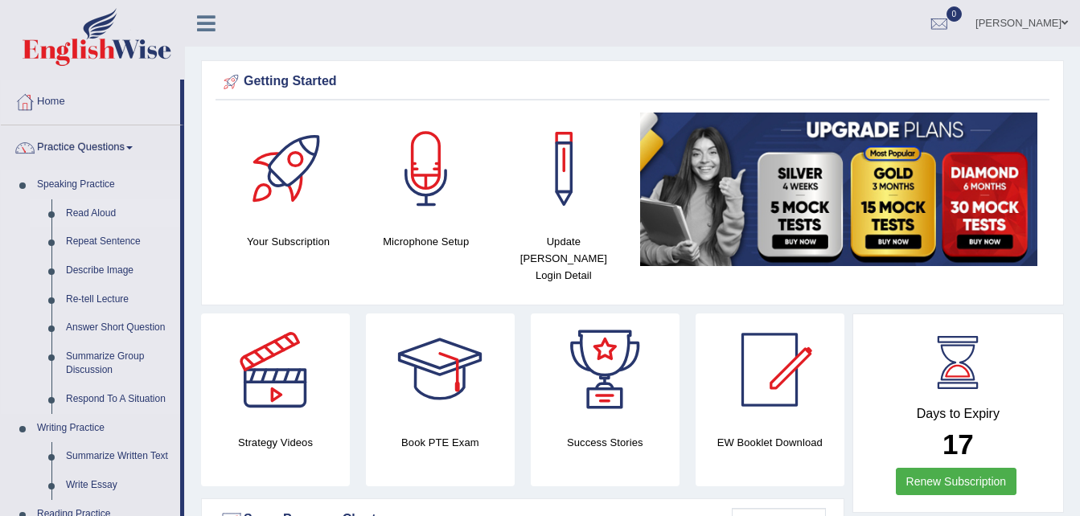
click at [105, 206] on link "Read Aloud" at bounding box center [119, 213] width 121 height 29
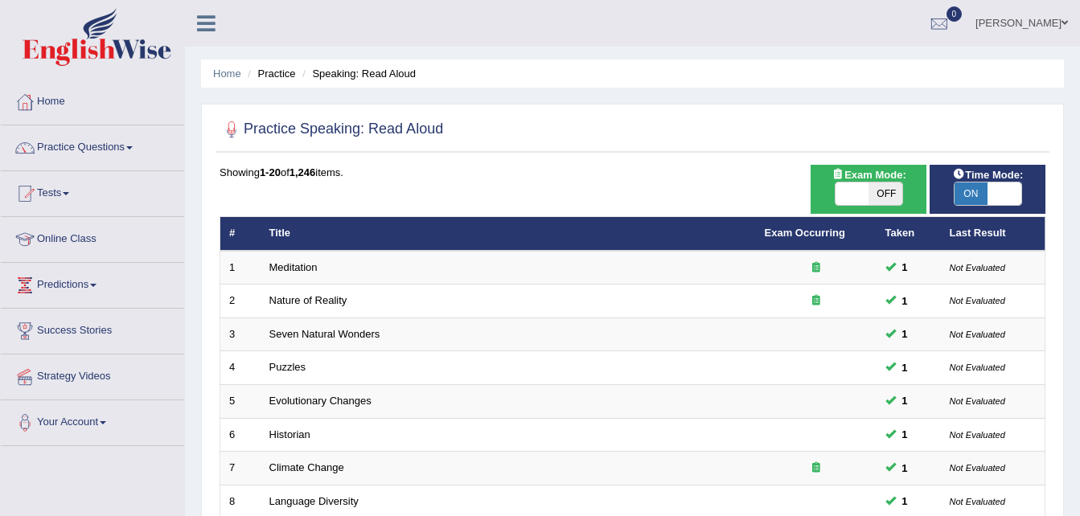
scroll to position [548, 0]
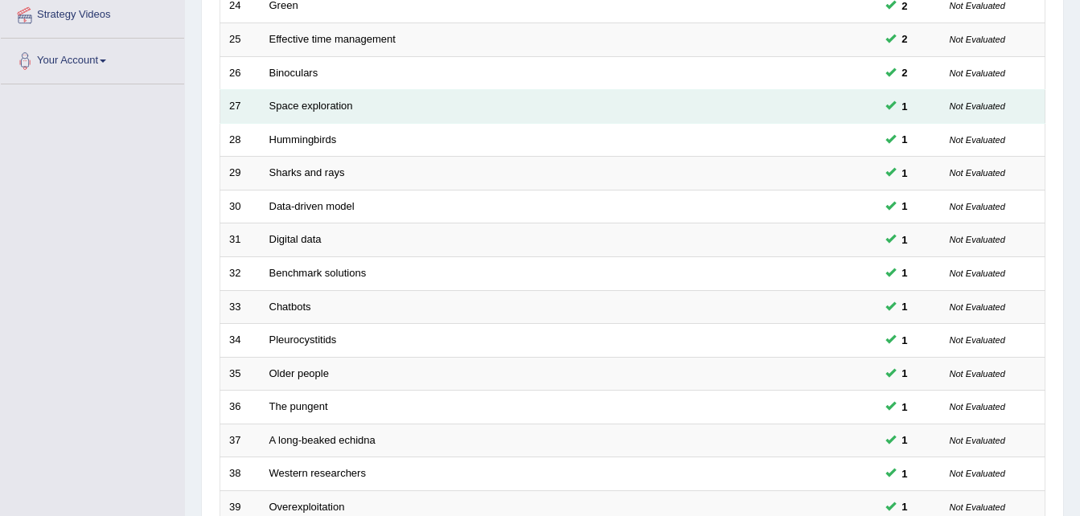
scroll to position [548, 0]
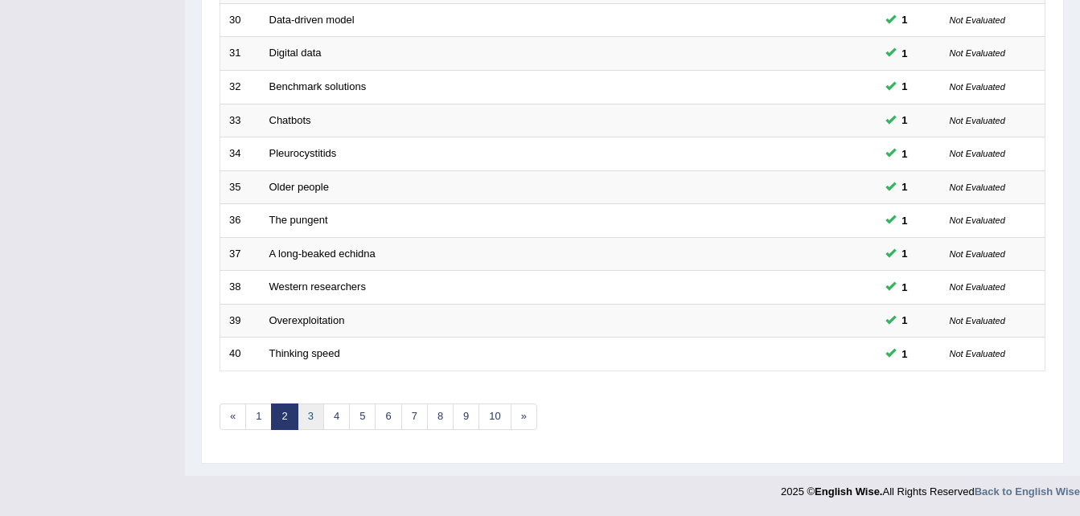
click at [313, 418] on link "3" at bounding box center [310, 417] width 27 height 27
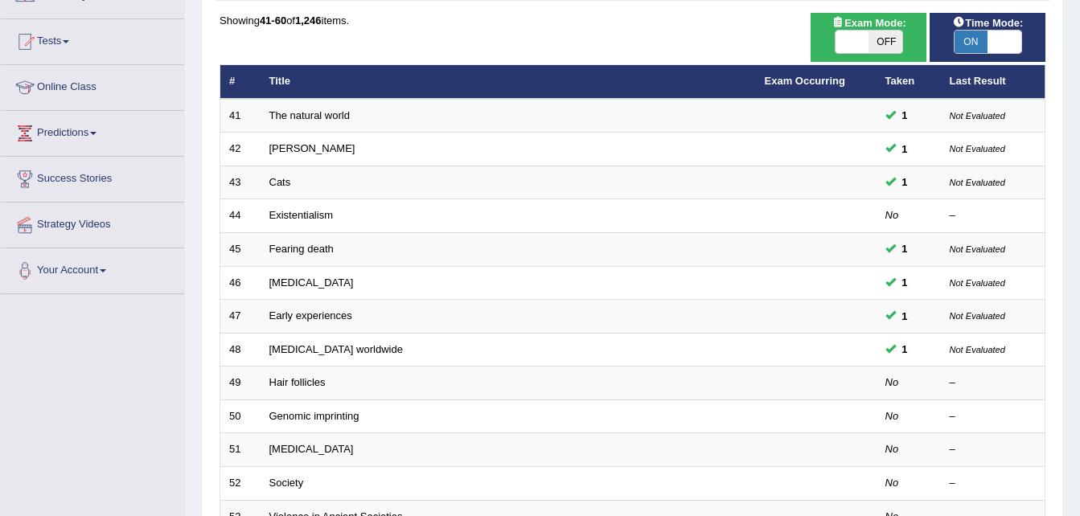
scroll to position [153, 0]
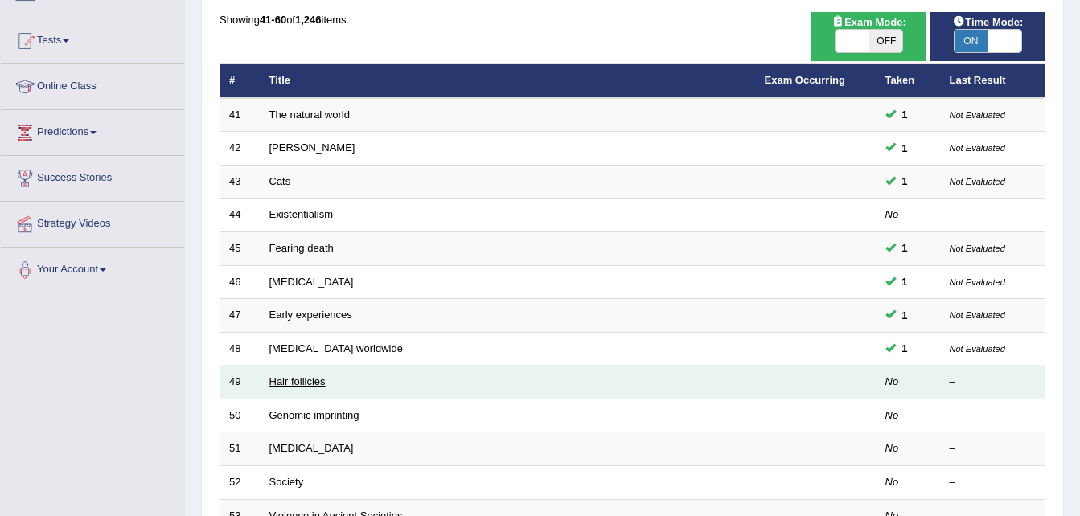
click at [318, 379] on link "Hair follicles" at bounding box center [297, 381] width 56 height 12
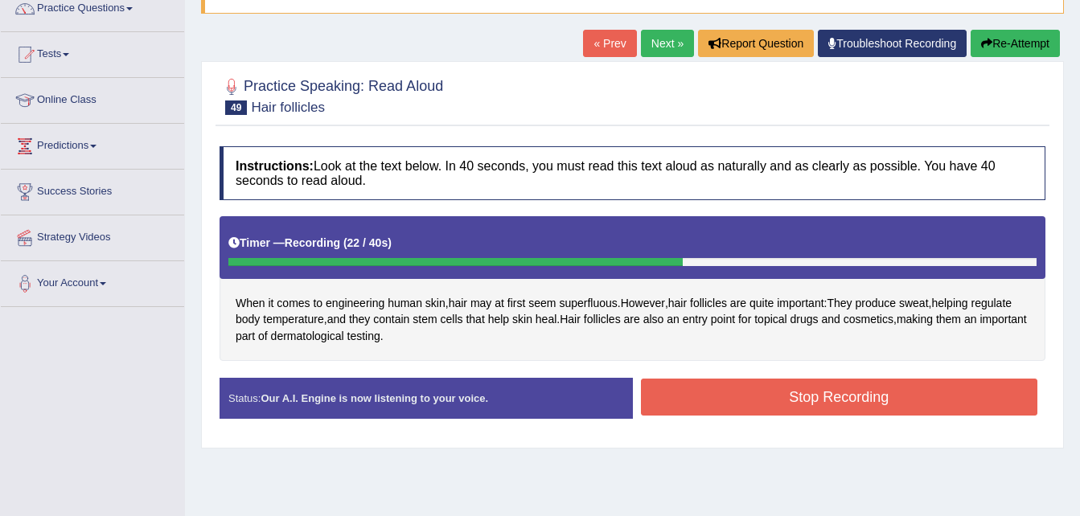
click at [765, 393] on button "Stop Recording" at bounding box center [839, 397] width 397 height 37
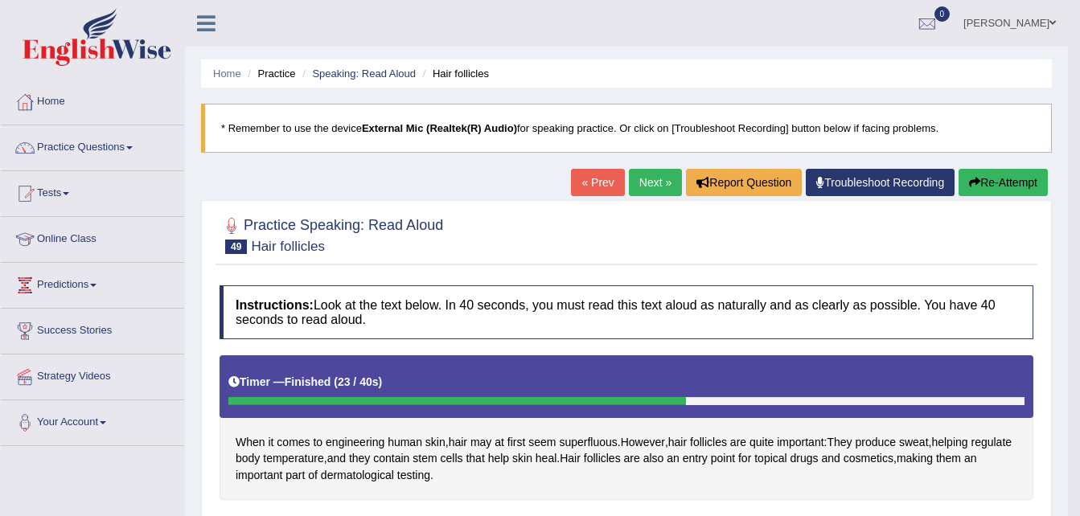
click at [652, 178] on link "Next »" at bounding box center [655, 182] width 53 height 27
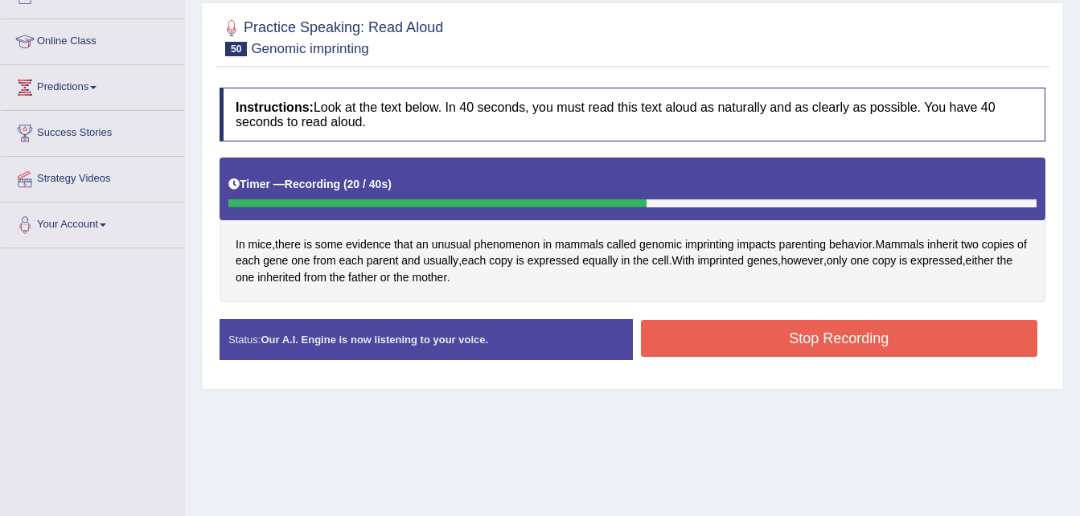
click at [785, 340] on button "Stop Recording" at bounding box center [839, 338] width 397 height 37
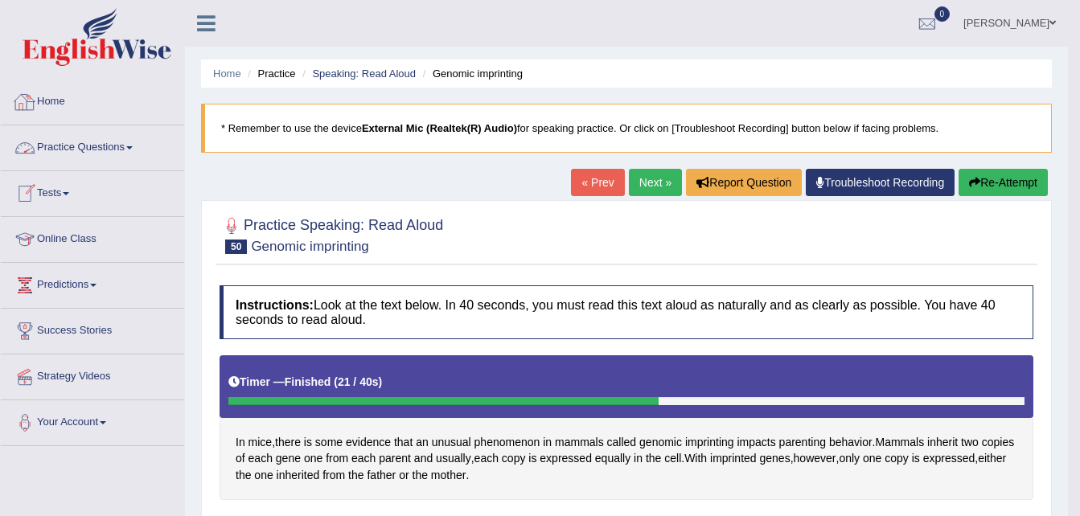
click at [51, 100] on link "Home" at bounding box center [92, 100] width 183 height 40
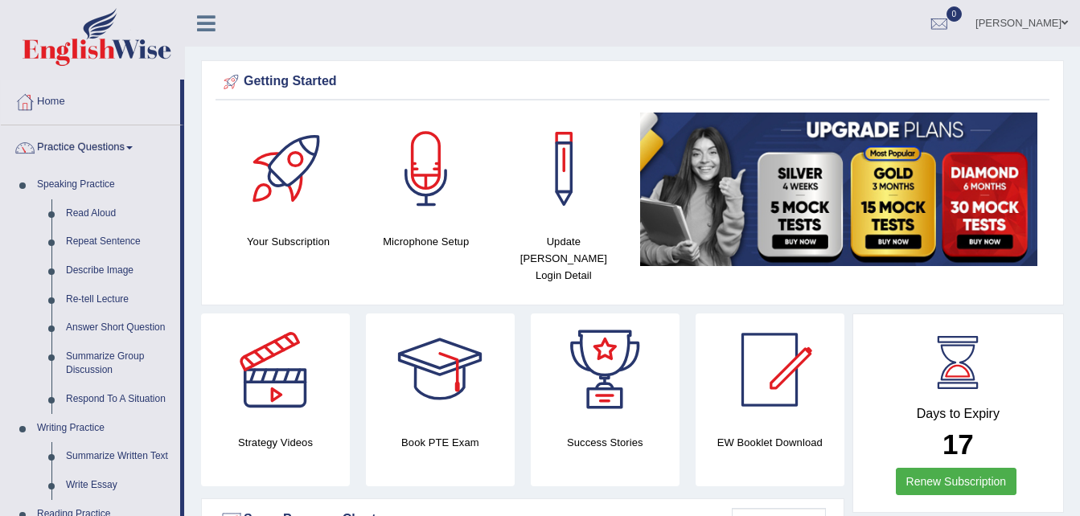
click at [138, 145] on link "Practice Questions" at bounding box center [90, 145] width 179 height 40
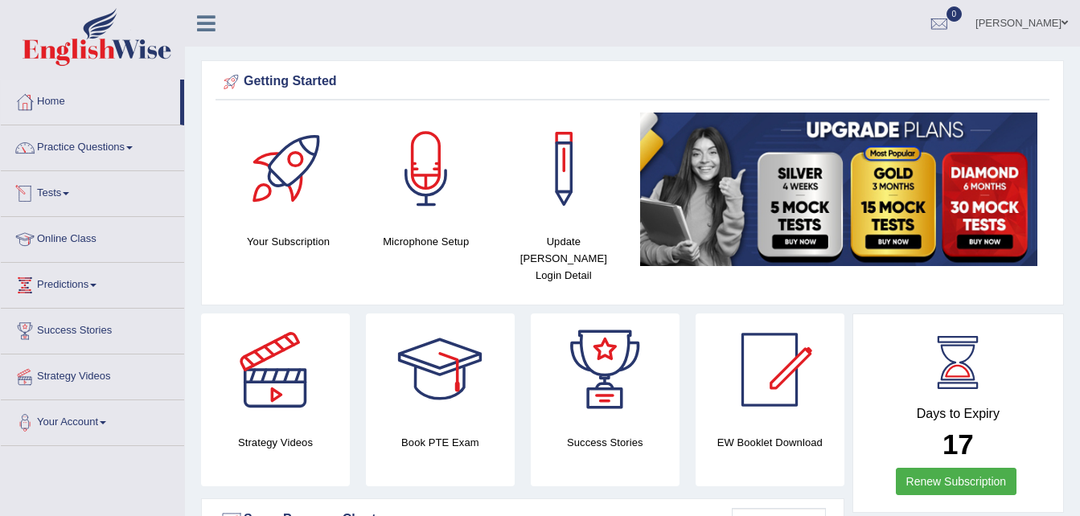
click at [76, 192] on link "Tests" at bounding box center [92, 191] width 183 height 40
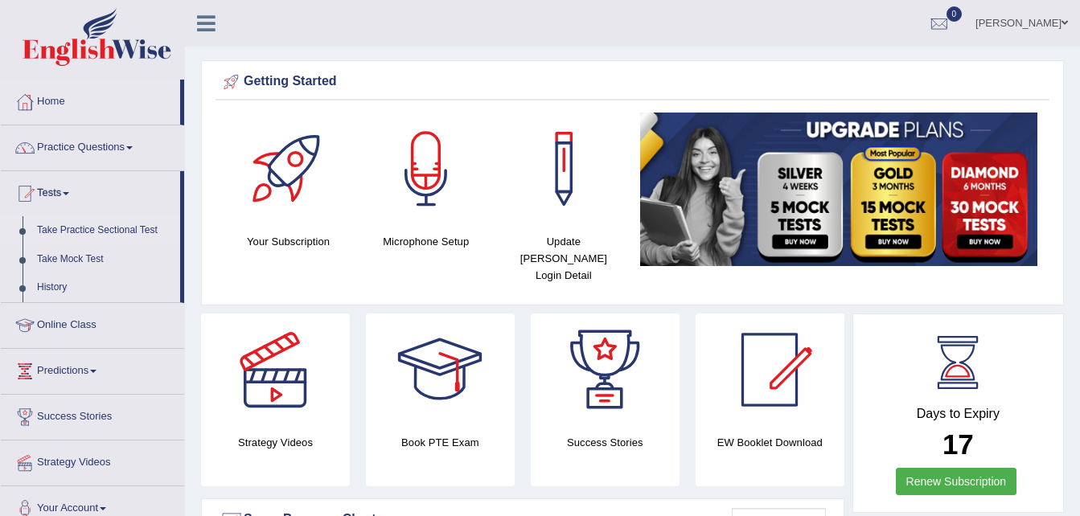
click at [113, 233] on link "Take Practice Sectional Test" at bounding box center [105, 230] width 150 height 29
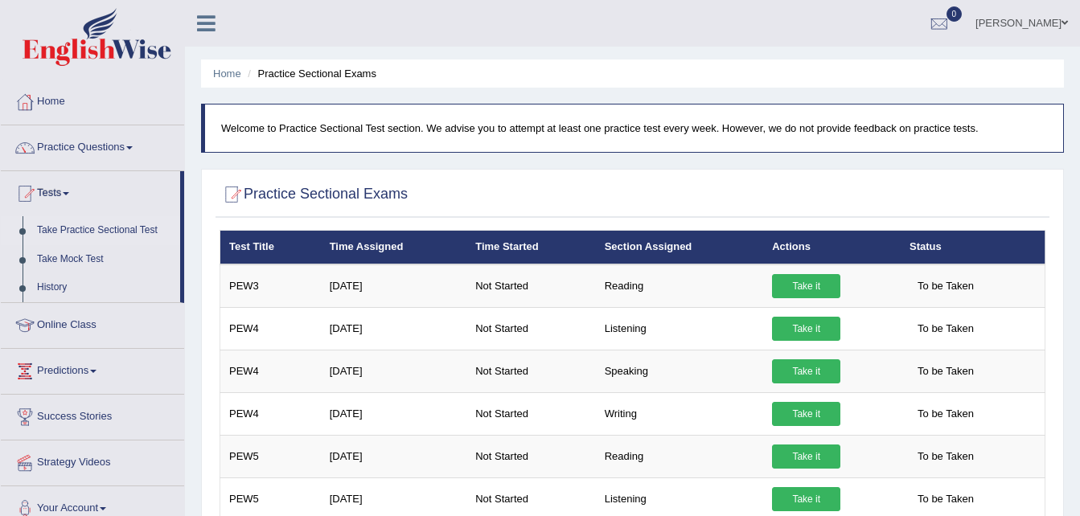
click at [138, 229] on link "Take Practice Sectional Test" at bounding box center [105, 230] width 150 height 29
click at [790, 367] on link "Take it" at bounding box center [806, 371] width 68 height 24
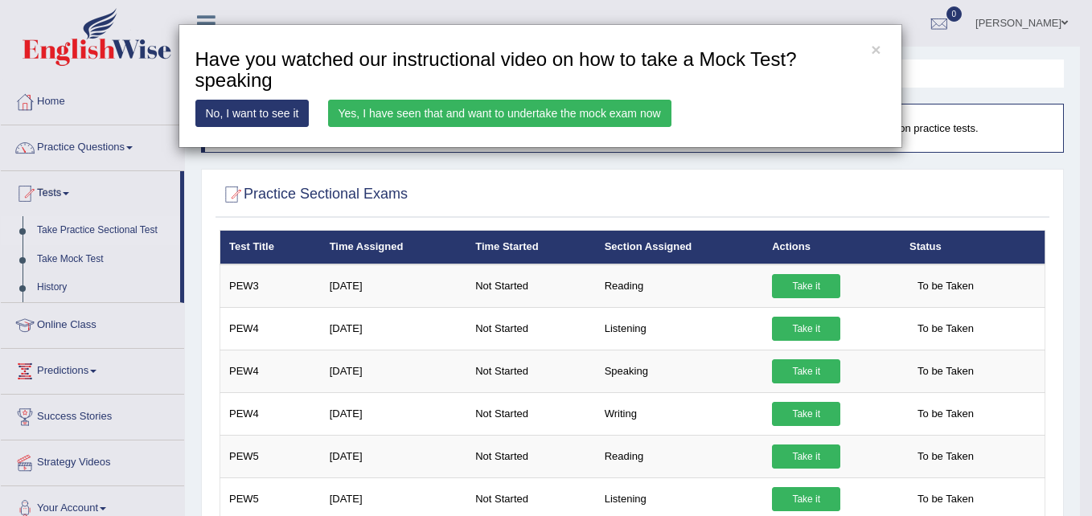
click at [571, 113] on link "Yes, I have seen that and want to undertake the mock exam now" at bounding box center [499, 113] width 343 height 27
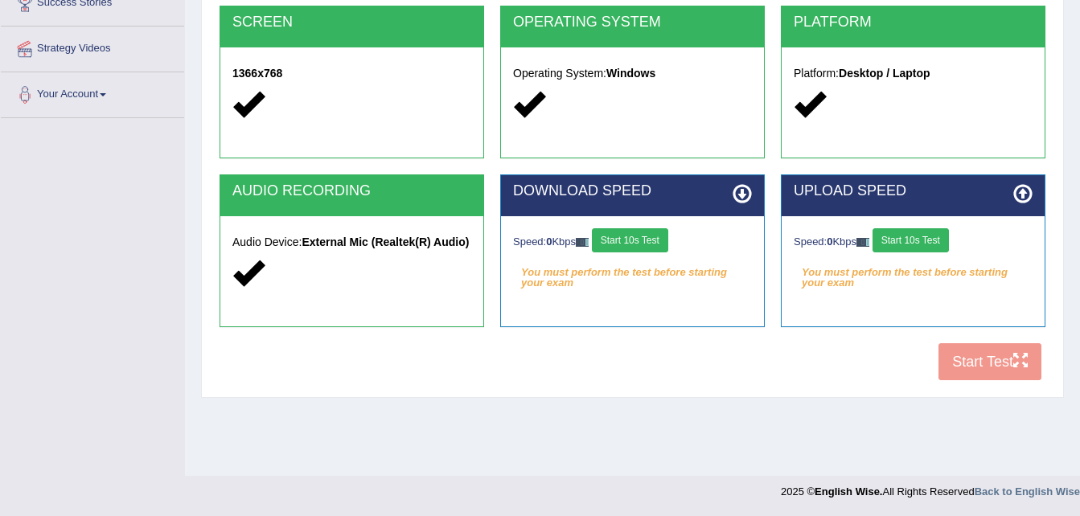
click at [667, 240] on button "Start 10s Test" at bounding box center [630, 240] width 76 height 24
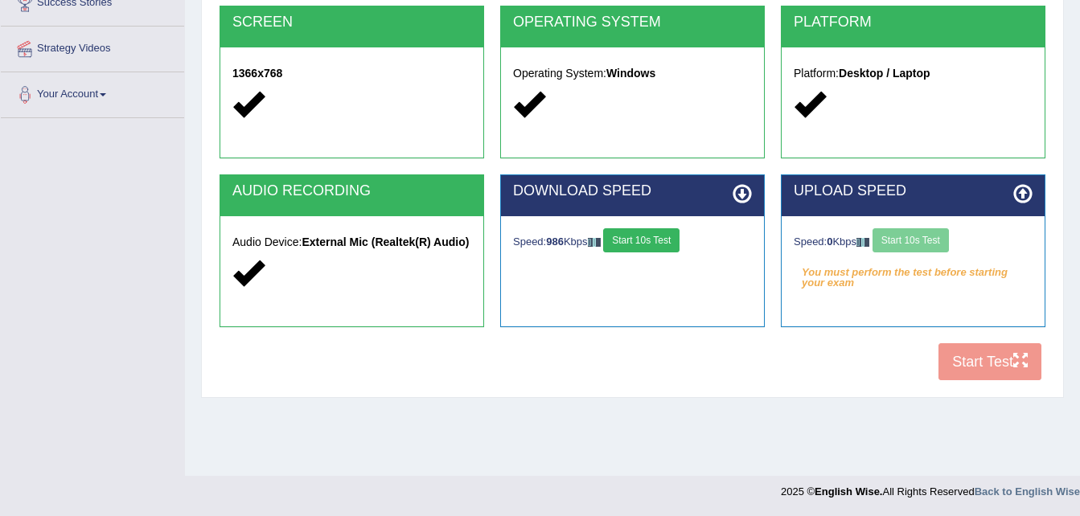
click at [667, 240] on button "Start 10s Test" at bounding box center [641, 240] width 76 height 24
click at [948, 245] on button "Start 10s Test" at bounding box center [910, 240] width 76 height 24
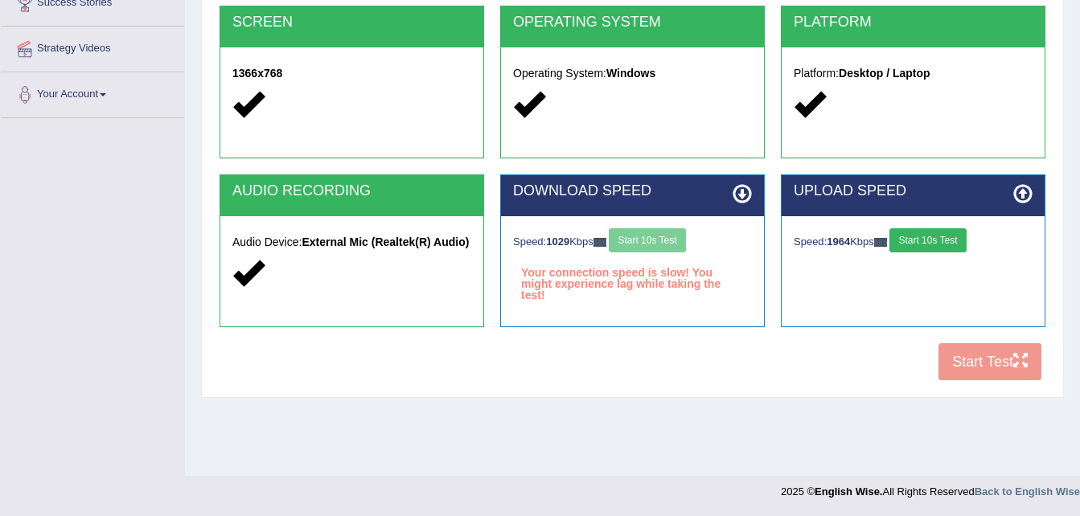
click at [945, 246] on button "Start 10s Test" at bounding box center [927, 240] width 76 height 24
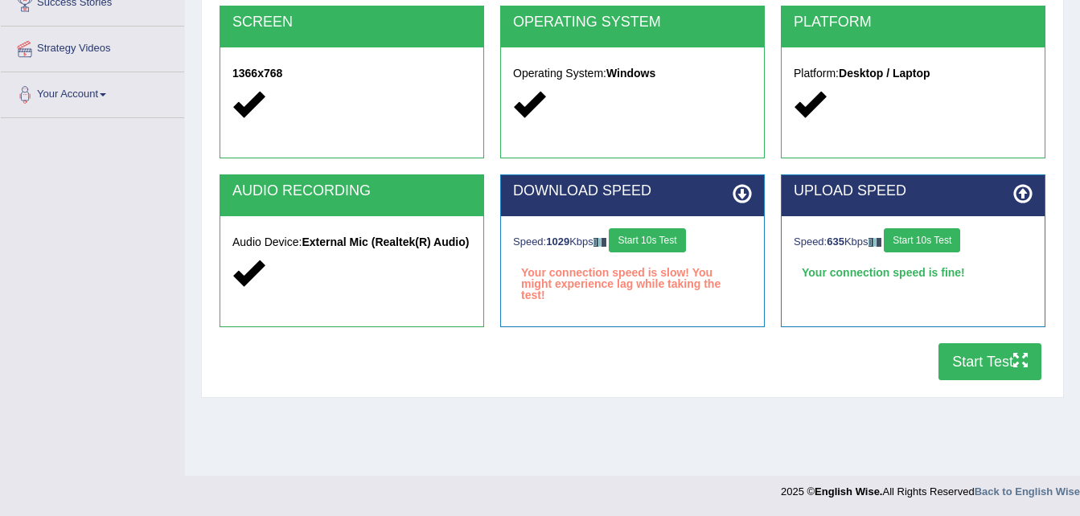
click at [674, 240] on button "Start 10s Test" at bounding box center [647, 240] width 76 height 24
click at [673, 240] on button "Start 10s Test" at bounding box center [647, 240] width 76 height 24
click at [993, 363] on button "Start Test" at bounding box center [989, 361] width 103 height 37
click at [976, 371] on button "Start Test" at bounding box center [989, 361] width 103 height 37
